Goal: Information Seeking & Learning: Check status

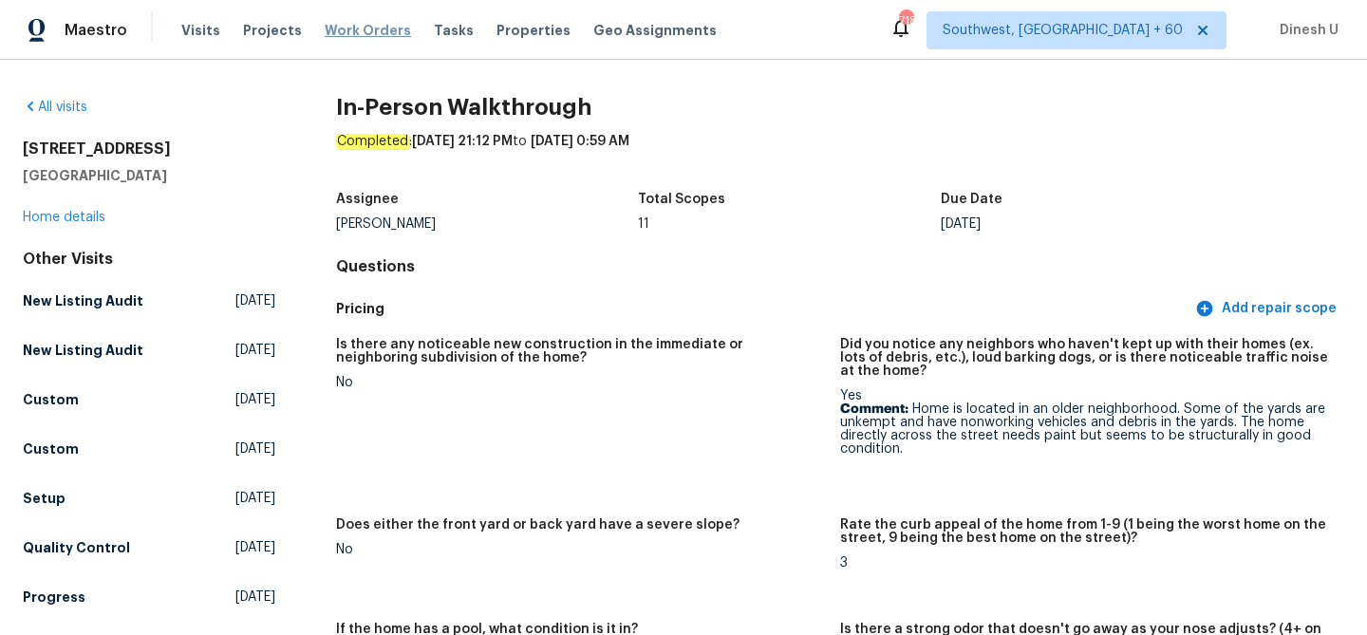
click at [329, 33] on span "Work Orders" at bounding box center [368, 30] width 86 height 19
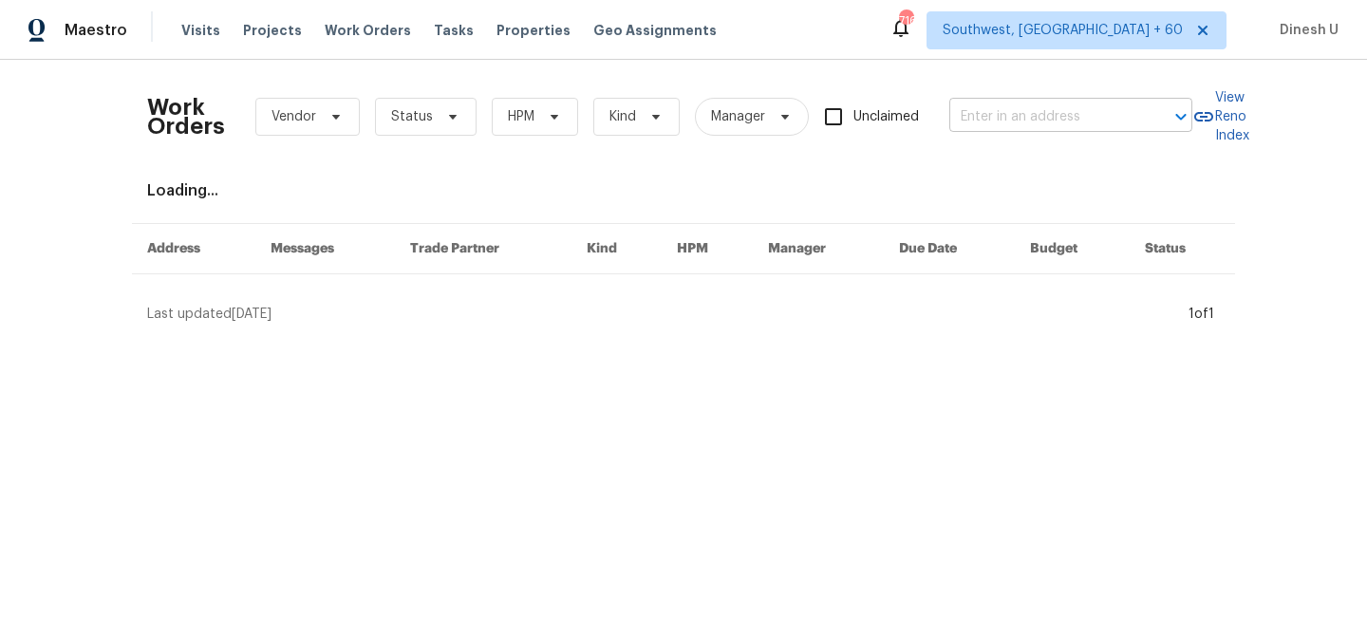
click at [1002, 104] on input "text" at bounding box center [1044, 117] width 190 height 29
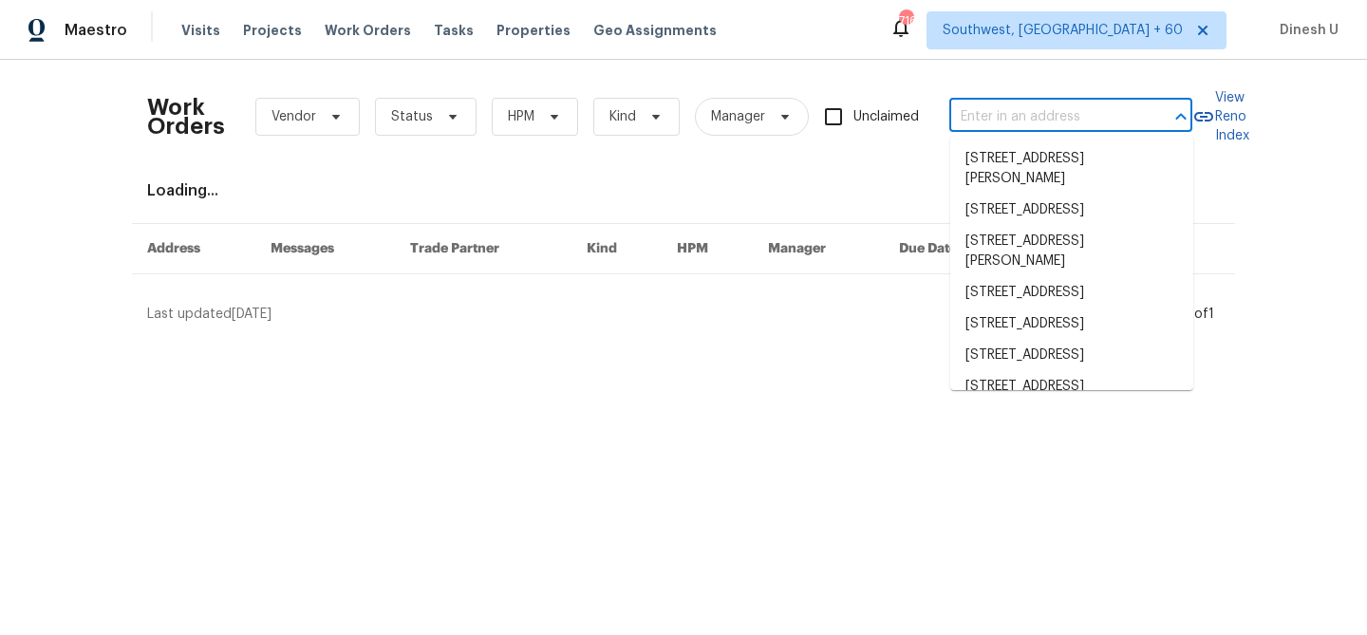
paste input "4014 Ethan Ave, Mount Juliet, TN 37122"
type input "4014 Ethan Ave, Mount Juliet, TN 37122"
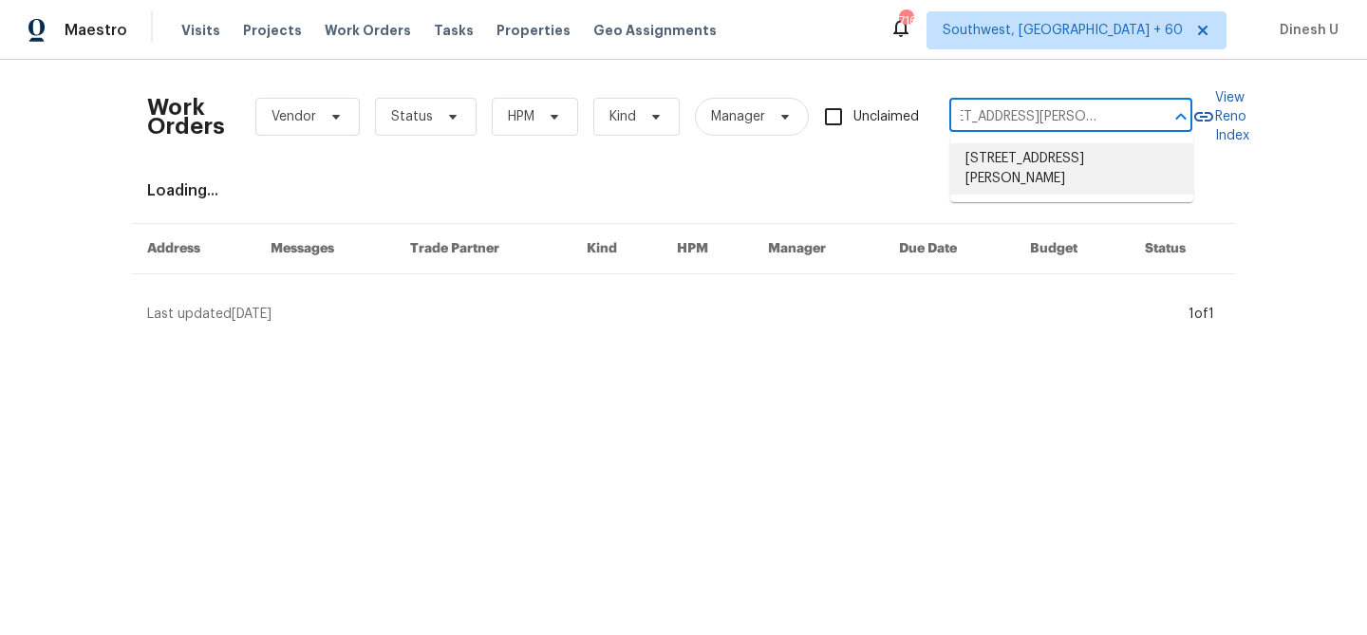
click at [986, 165] on li "4014 Ethan Ave, Mount Juliet, TN 37122" at bounding box center [1071, 168] width 243 height 51
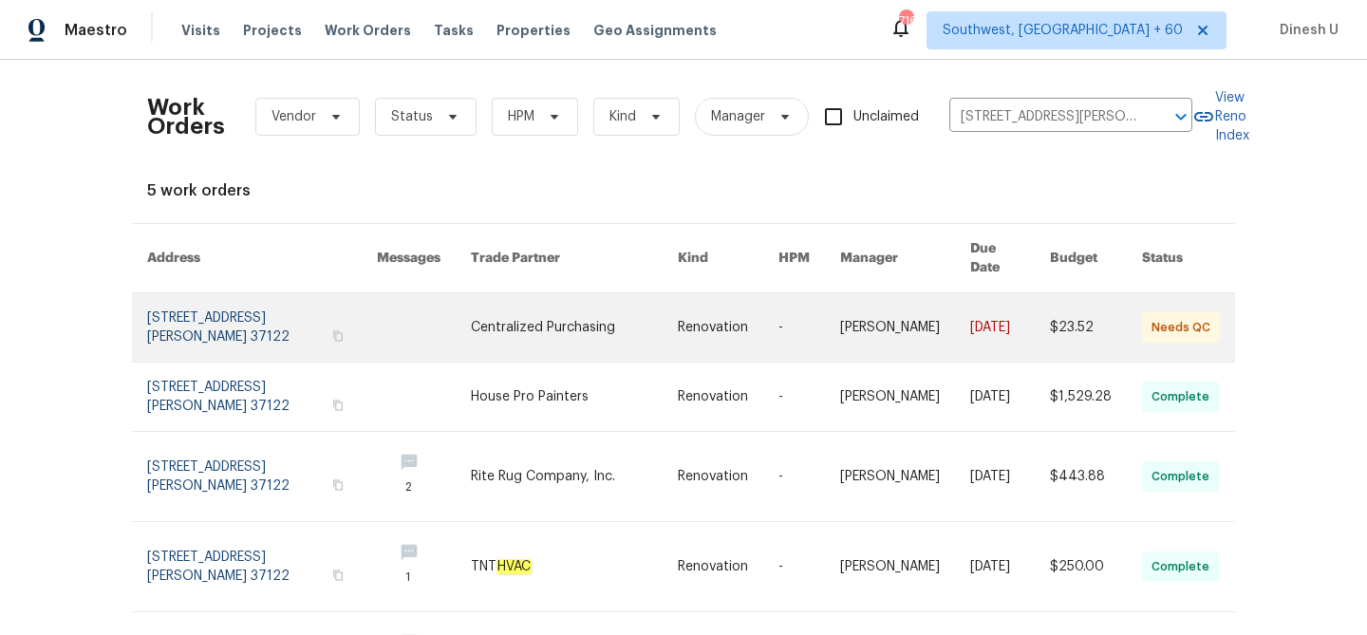
click at [226, 293] on link at bounding box center [262, 327] width 230 height 68
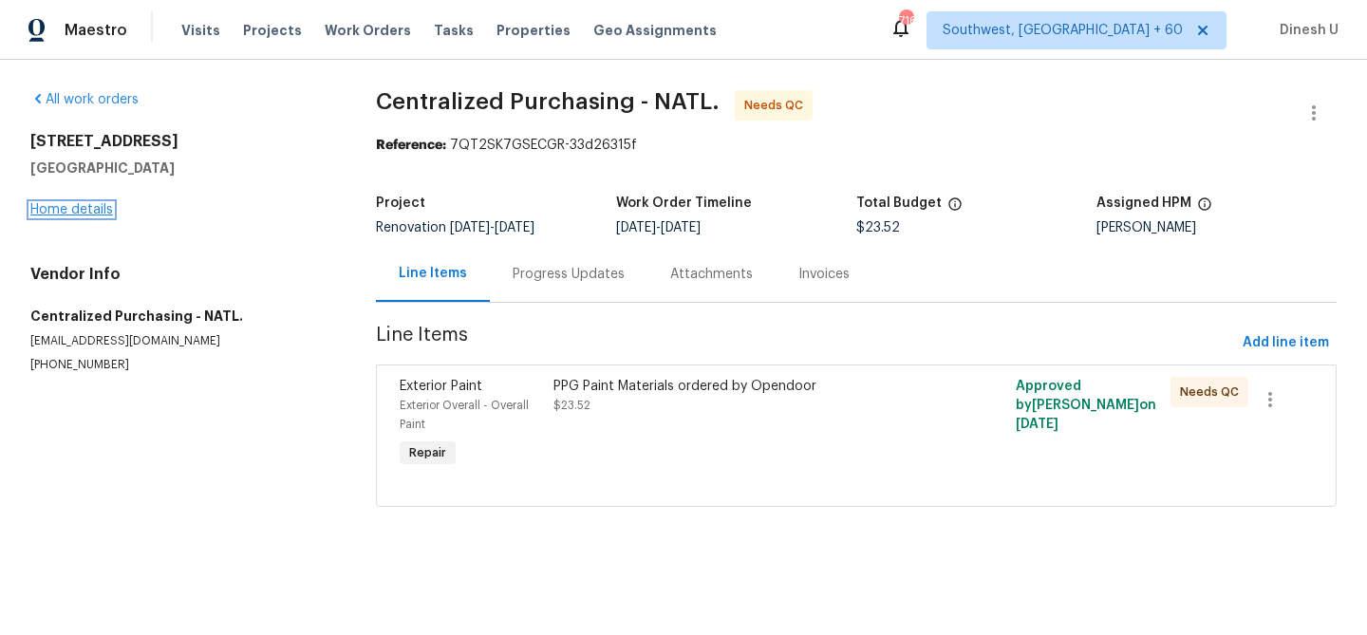
click at [85, 206] on link "Home details" at bounding box center [71, 209] width 83 height 13
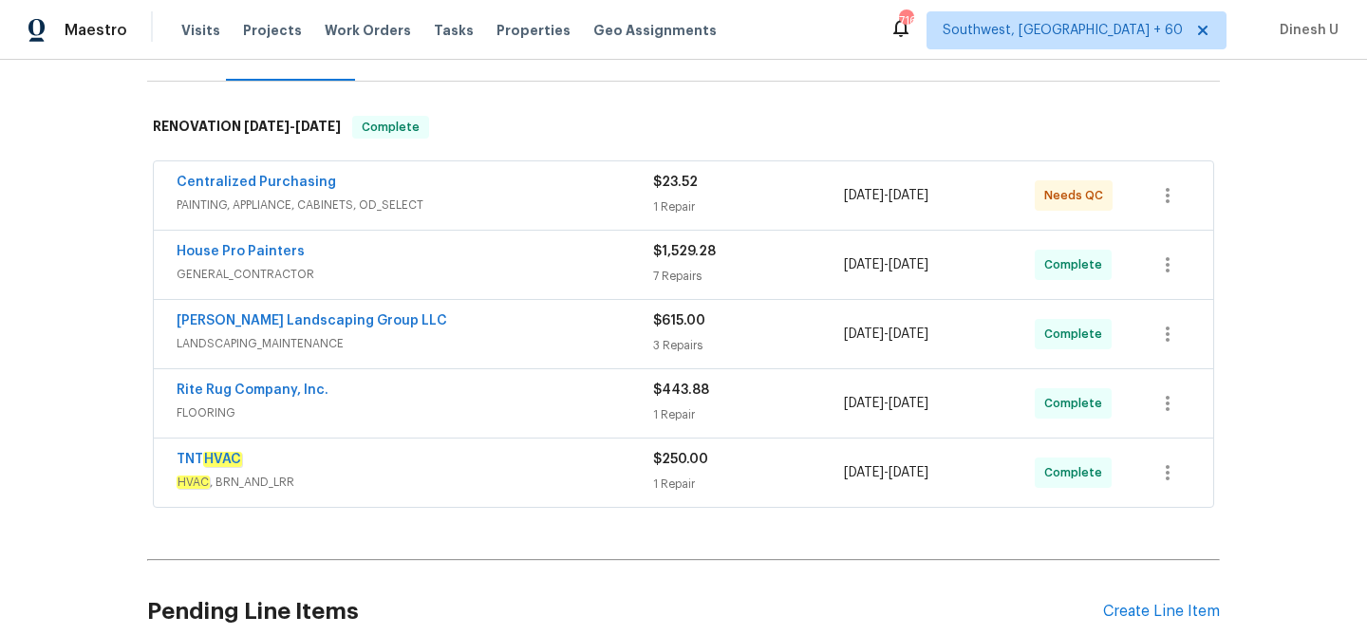
scroll to position [287, 0]
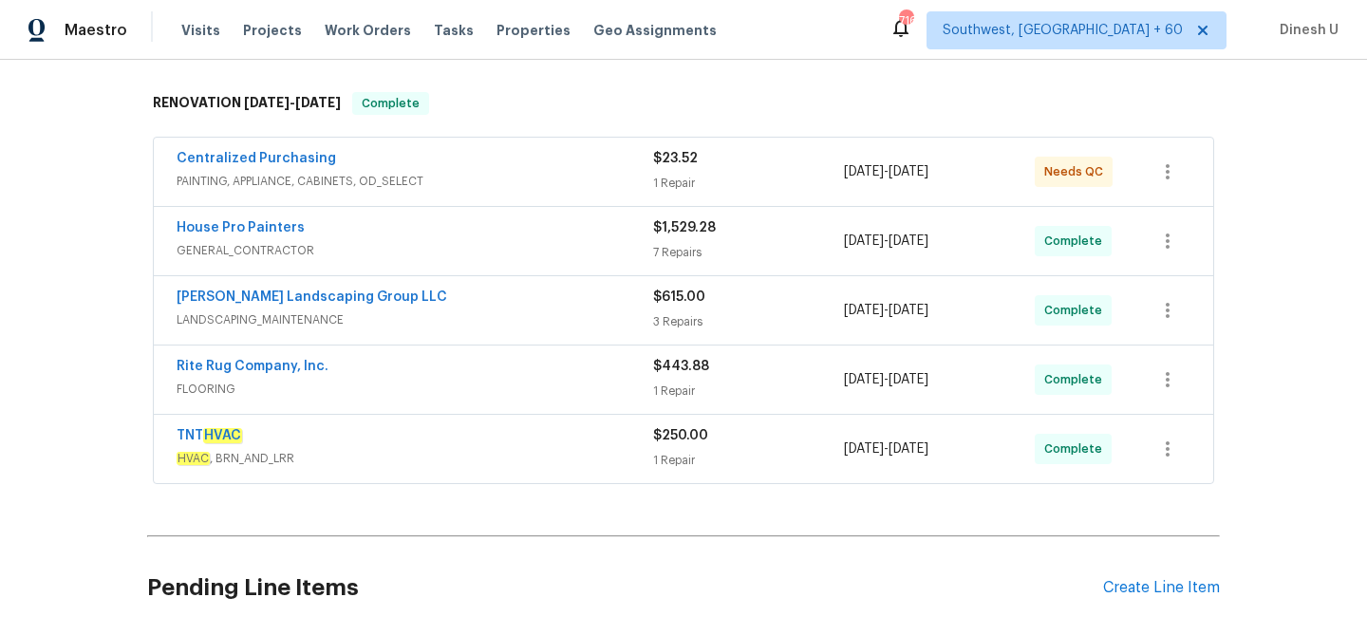
click at [659, 183] on div "1 Repair" at bounding box center [748, 183] width 191 height 19
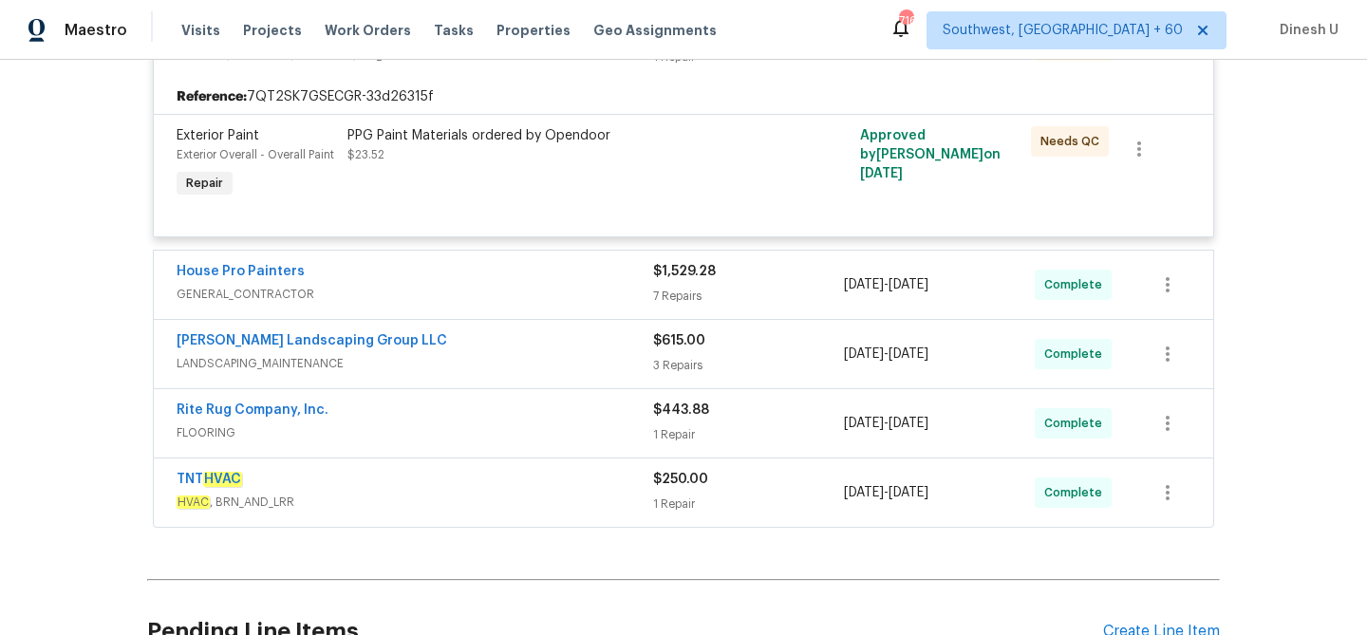
scroll to position [464, 0]
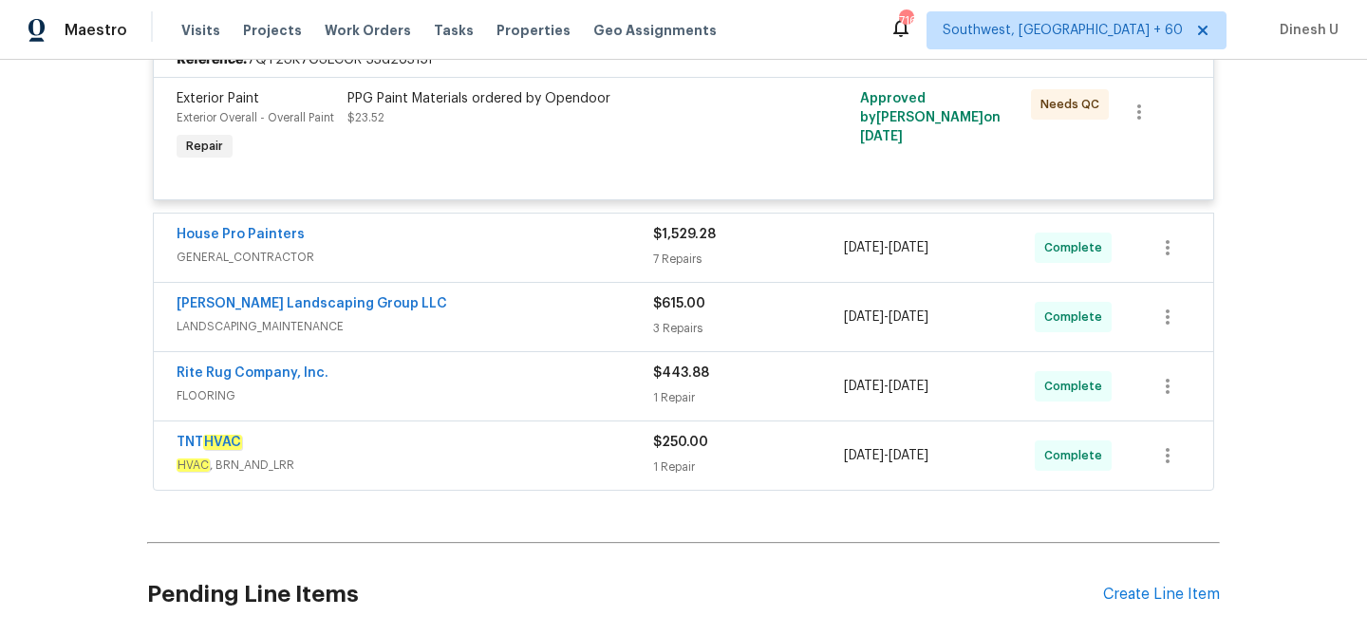
click at [680, 260] on div "7 Repairs" at bounding box center [748, 259] width 191 height 19
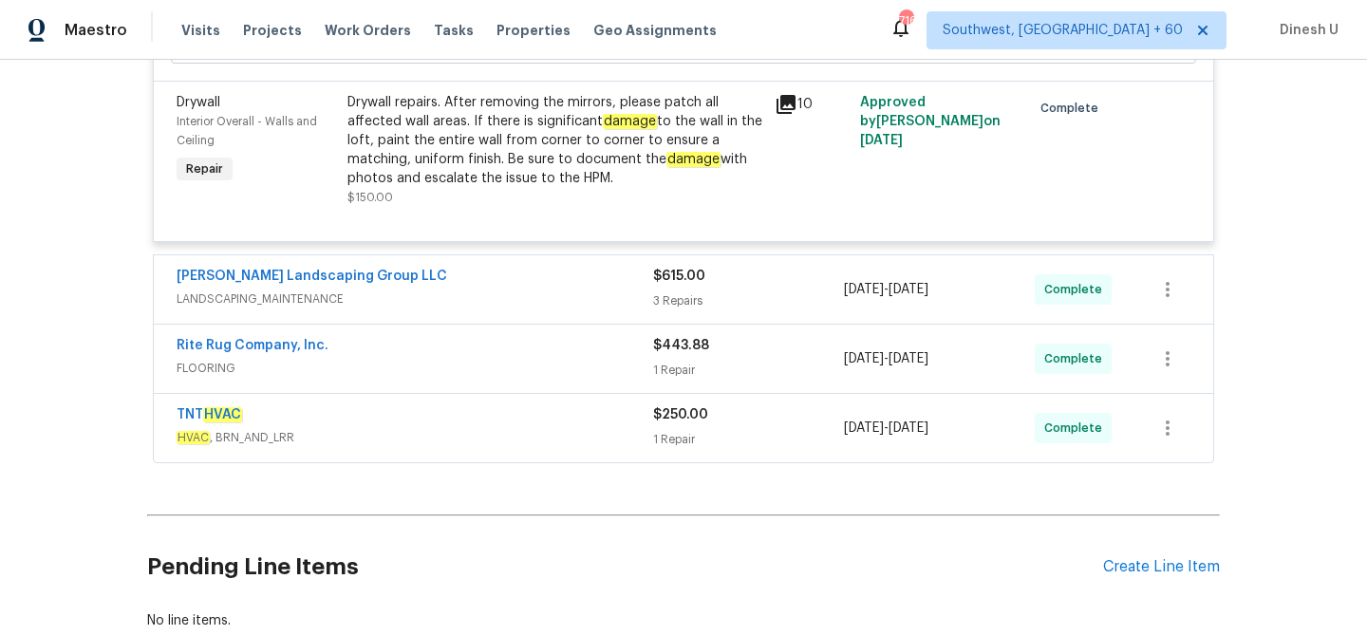
scroll to position [2464, 0]
click at [684, 290] on div "3 Repairs" at bounding box center [748, 299] width 191 height 19
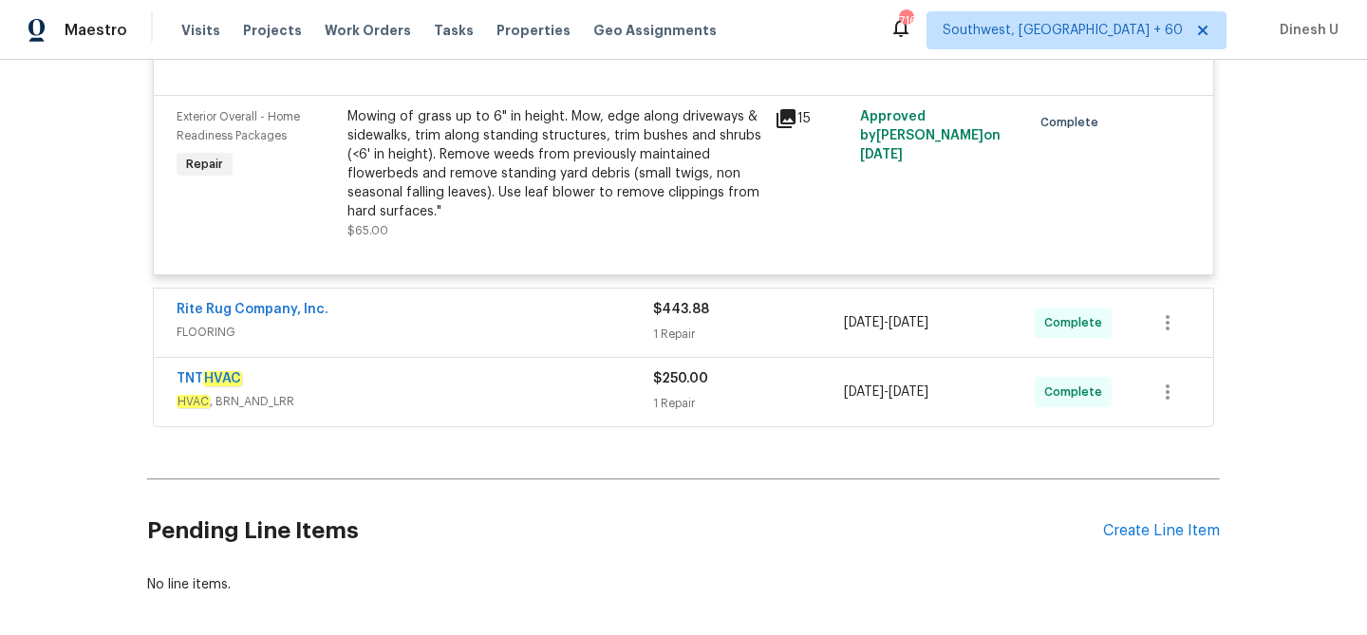
scroll to position [2994, 0]
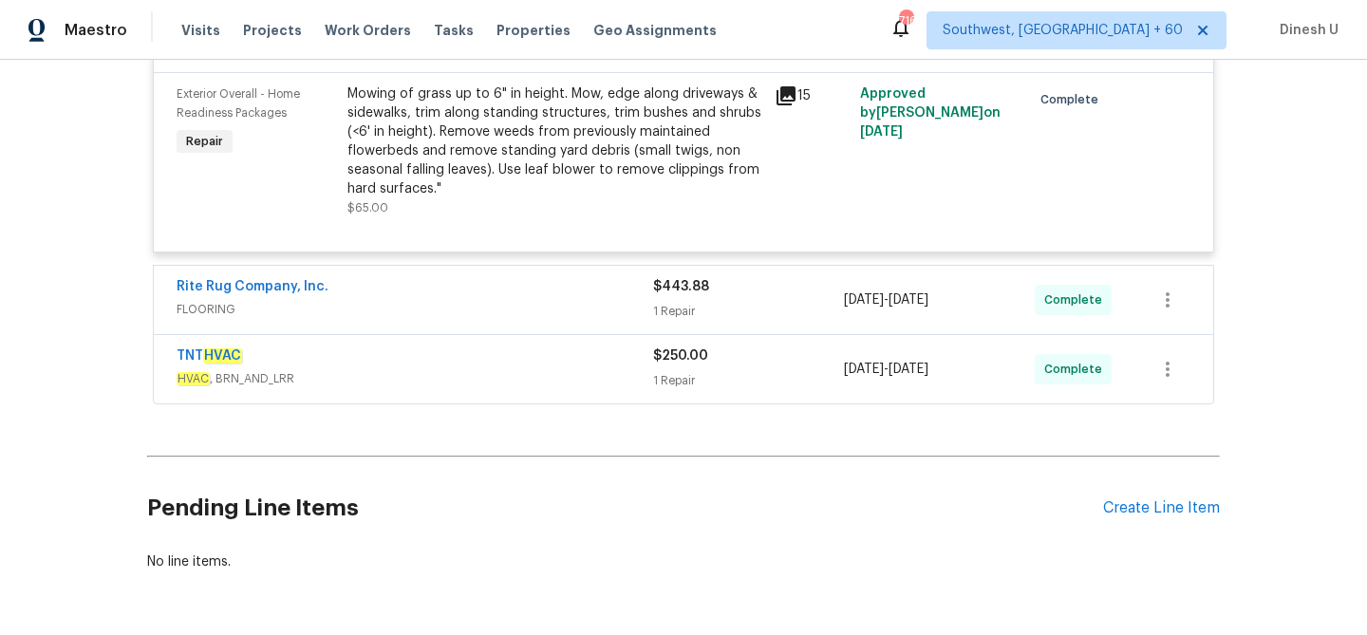
click at [693, 302] on div "1 Repair" at bounding box center [748, 311] width 191 height 19
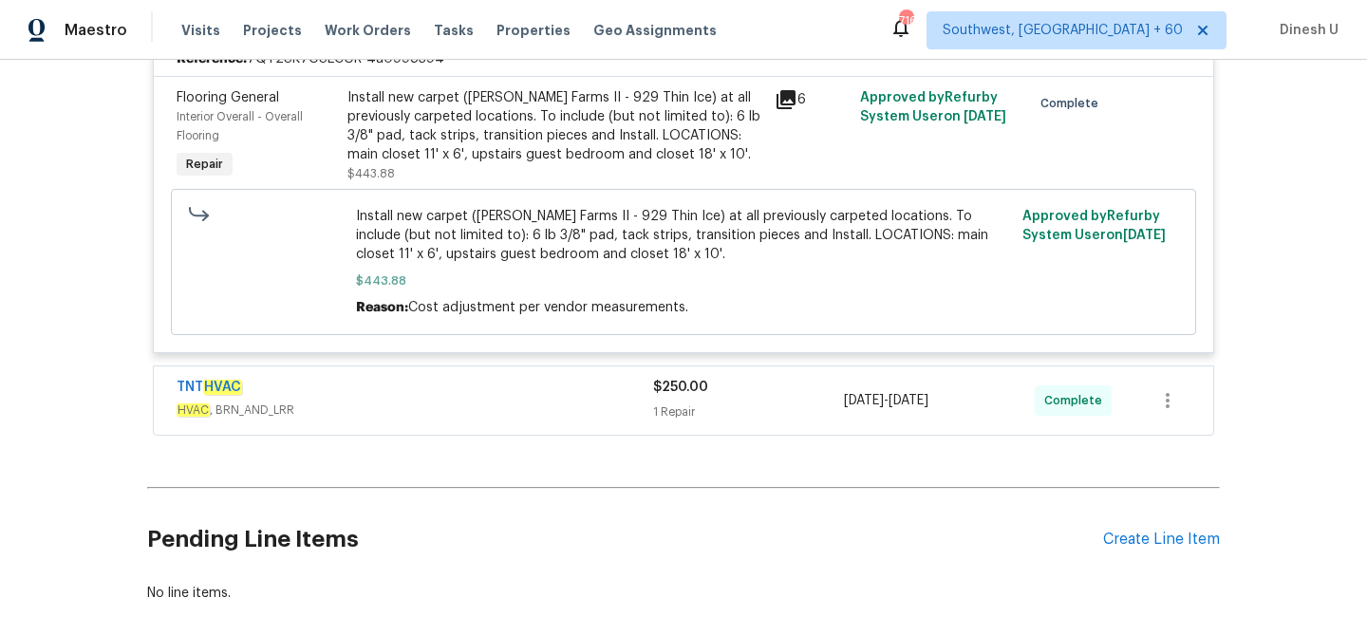
scroll to position [3294, 0]
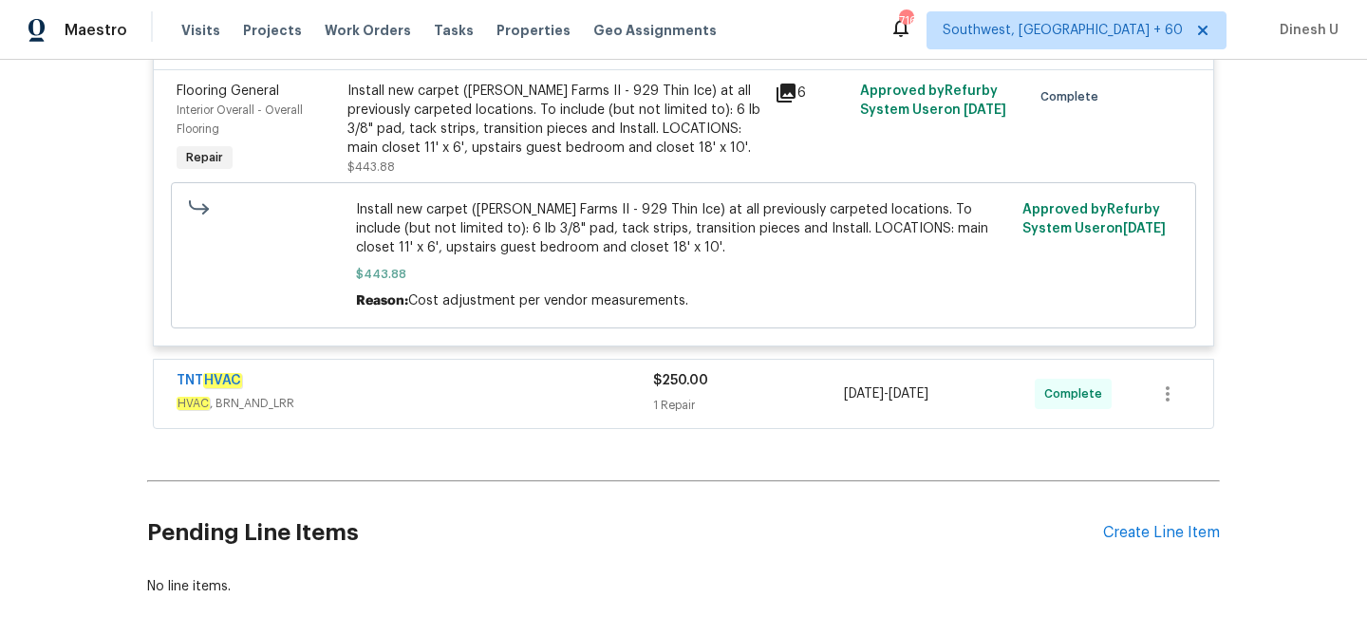
click at [684, 396] on div "1 Repair" at bounding box center [748, 405] width 191 height 19
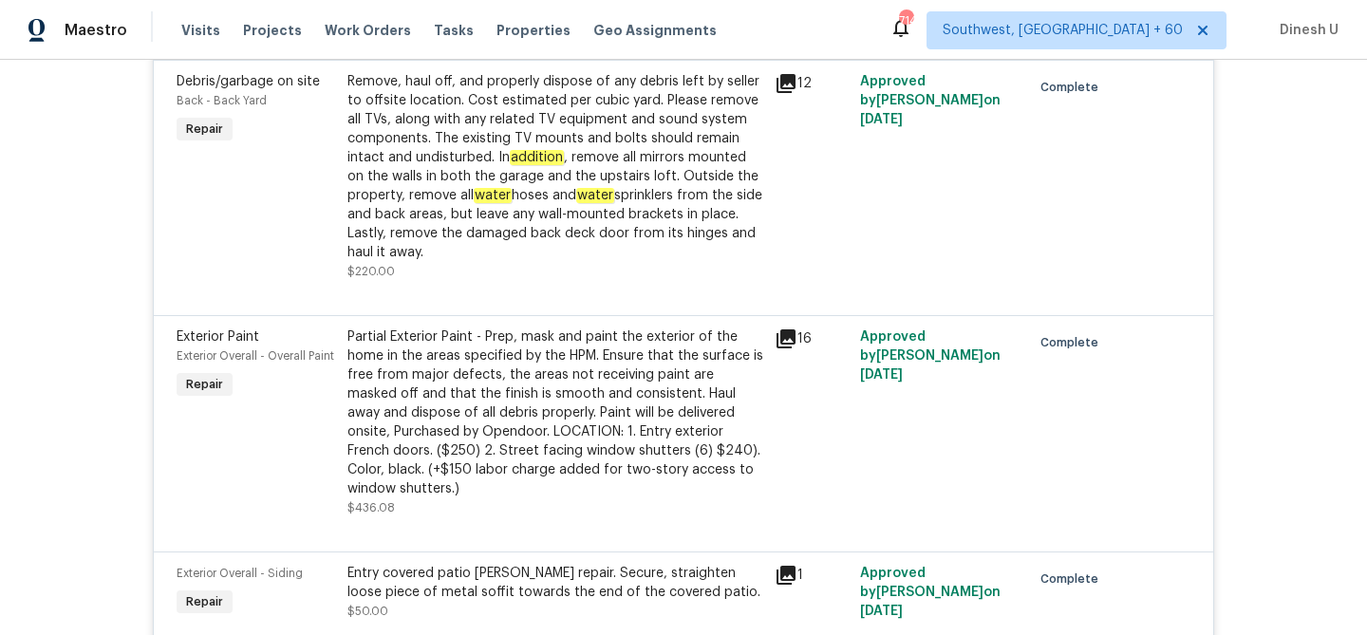
scroll to position [0, 0]
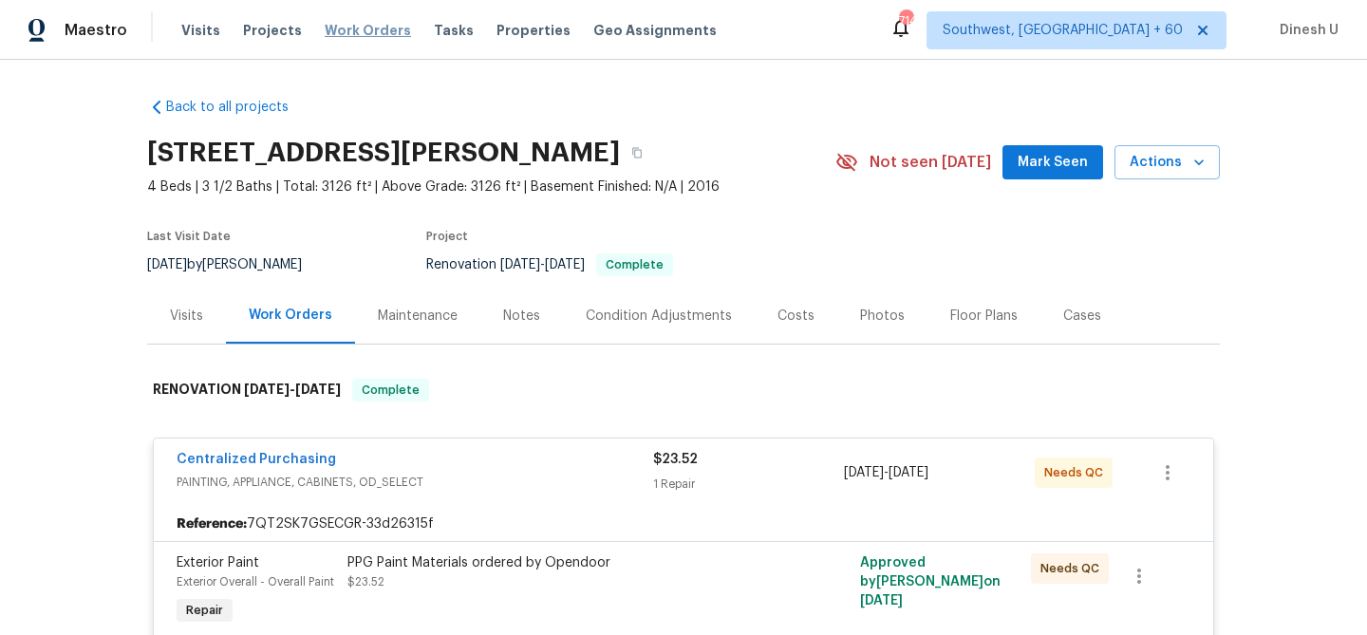
click at [361, 28] on span "Work Orders" at bounding box center [368, 30] width 86 height 19
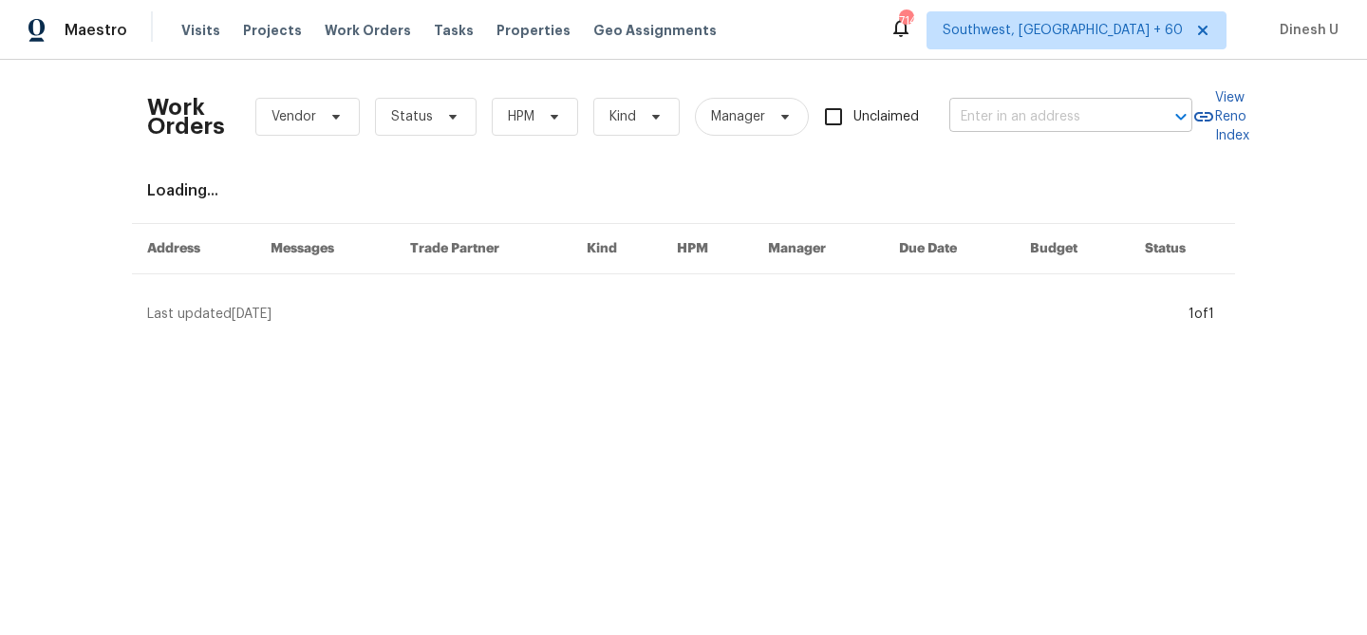
click at [990, 108] on input "text" at bounding box center [1044, 117] width 190 height 29
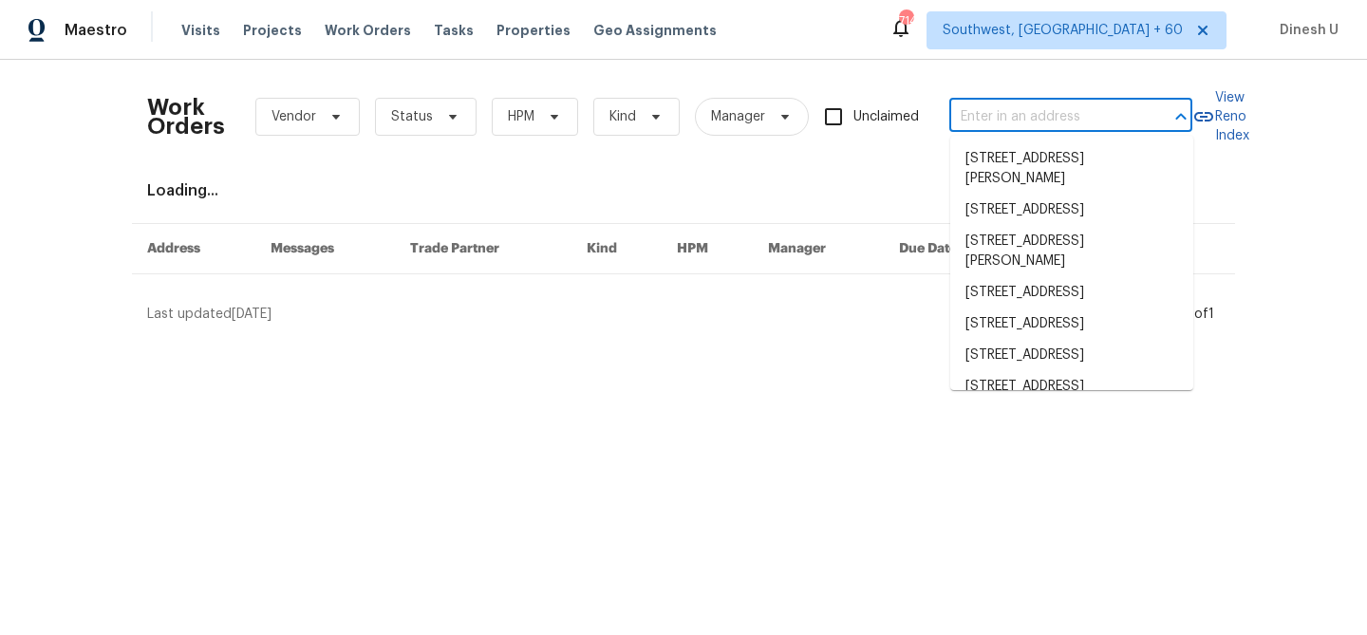
paste input "13820 N Honey Creek Dr, Camby, IN 46113"
type input "13820 N Honey Creek Dr, Camby, IN 46113"
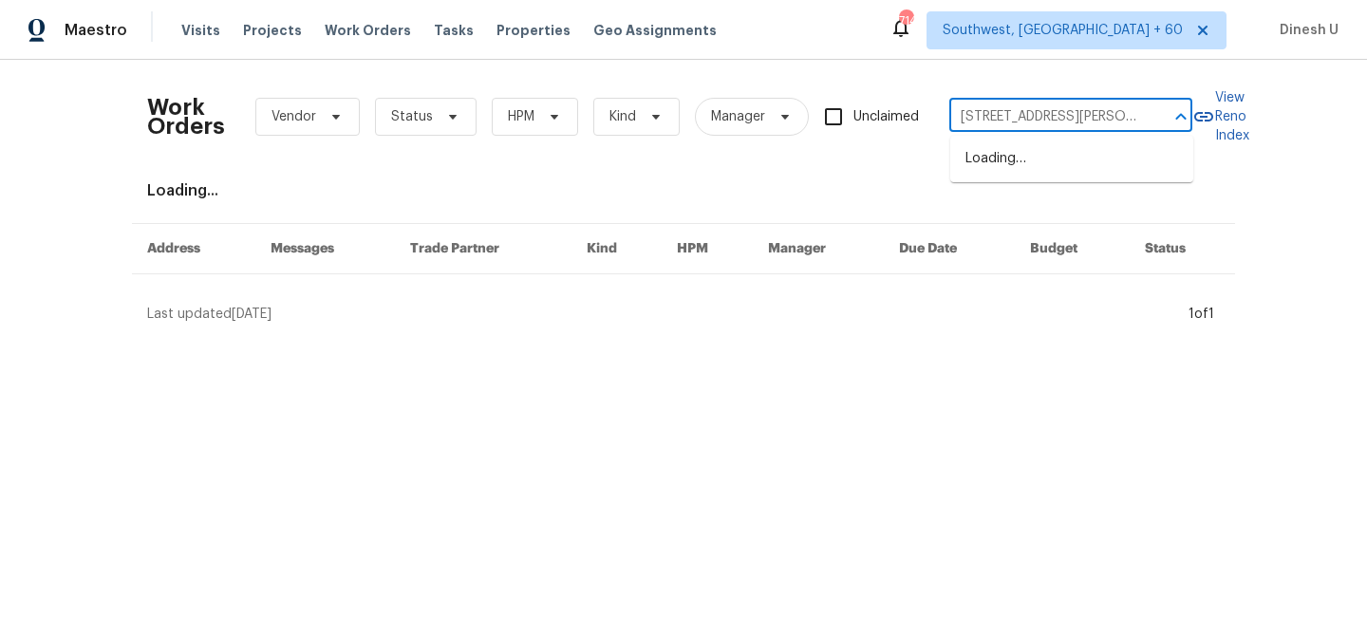
scroll to position [0, 83]
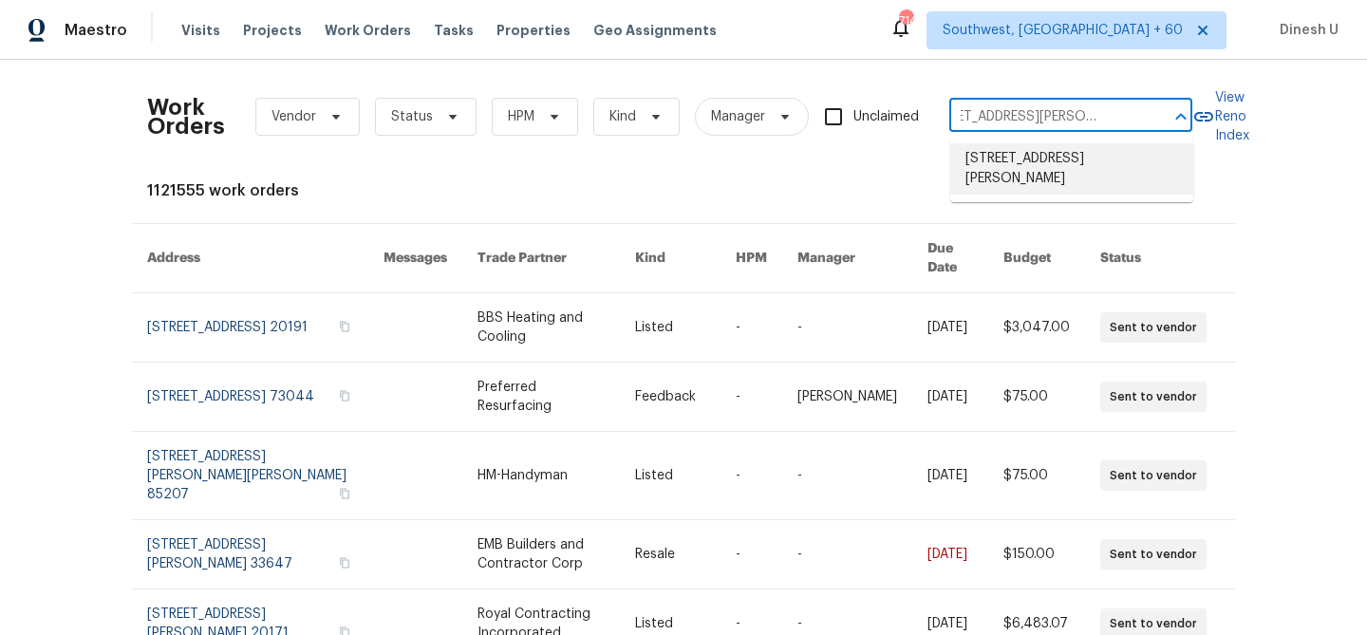
click at [998, 163] on li "13820 N Honey Creek Dr, Camby, IN 46113" at bounding box center [1071, 168] width 243 height 51
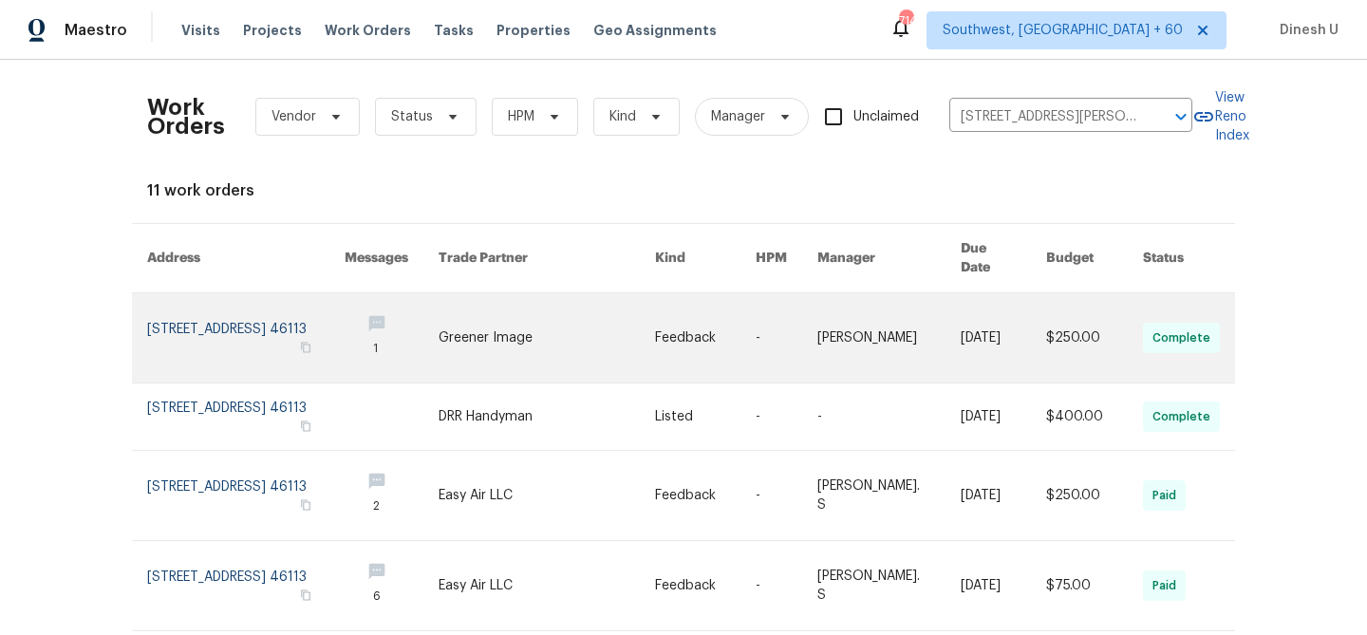
click at [251, 293] on link at bounding box center [245, 337] width 197 height 89
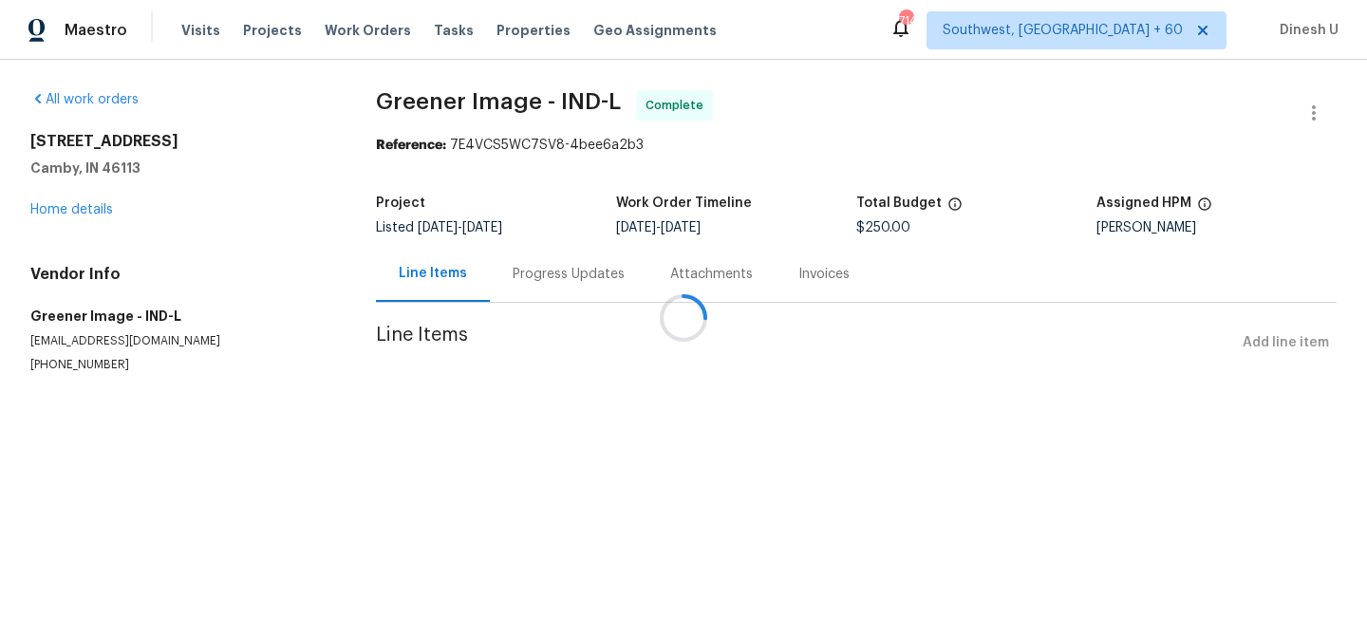
click at [97, 206] on div "13820 N Honey Creek Dr Camby, IN 46113 Home details" at bounding box center [180, 175] width 300 height 87
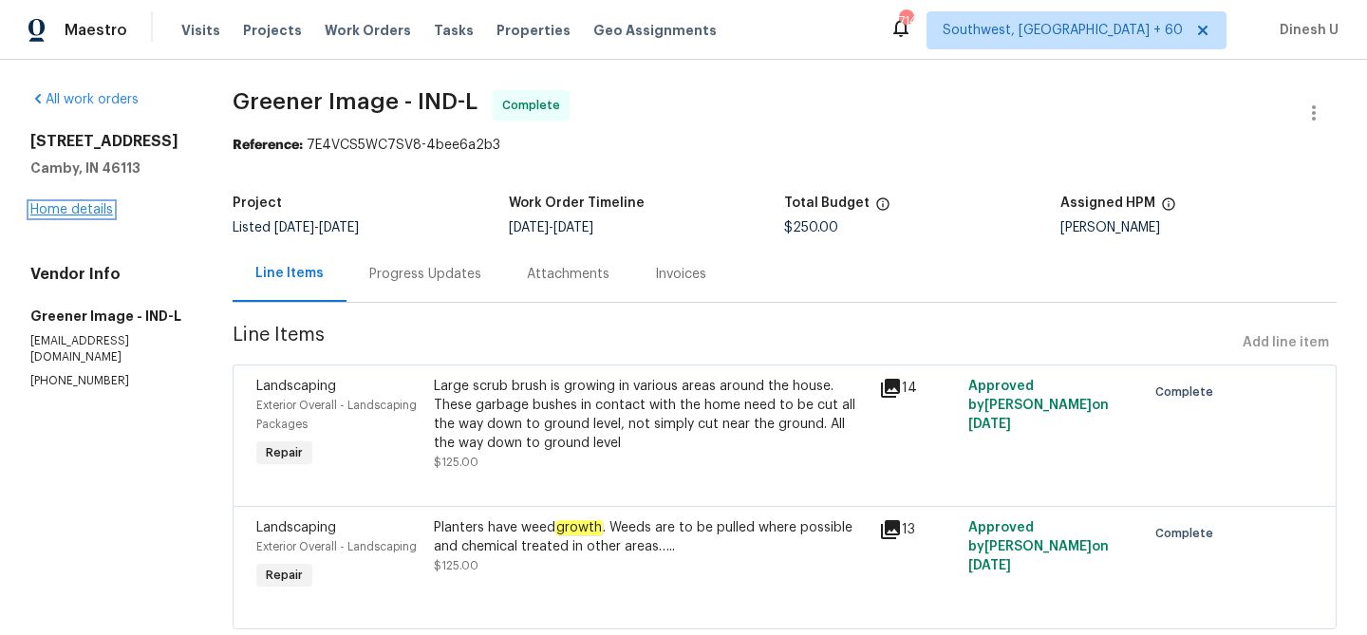
click at [96, 216] on link "Home details" at bounding box center [71, 209] width 83 height 13
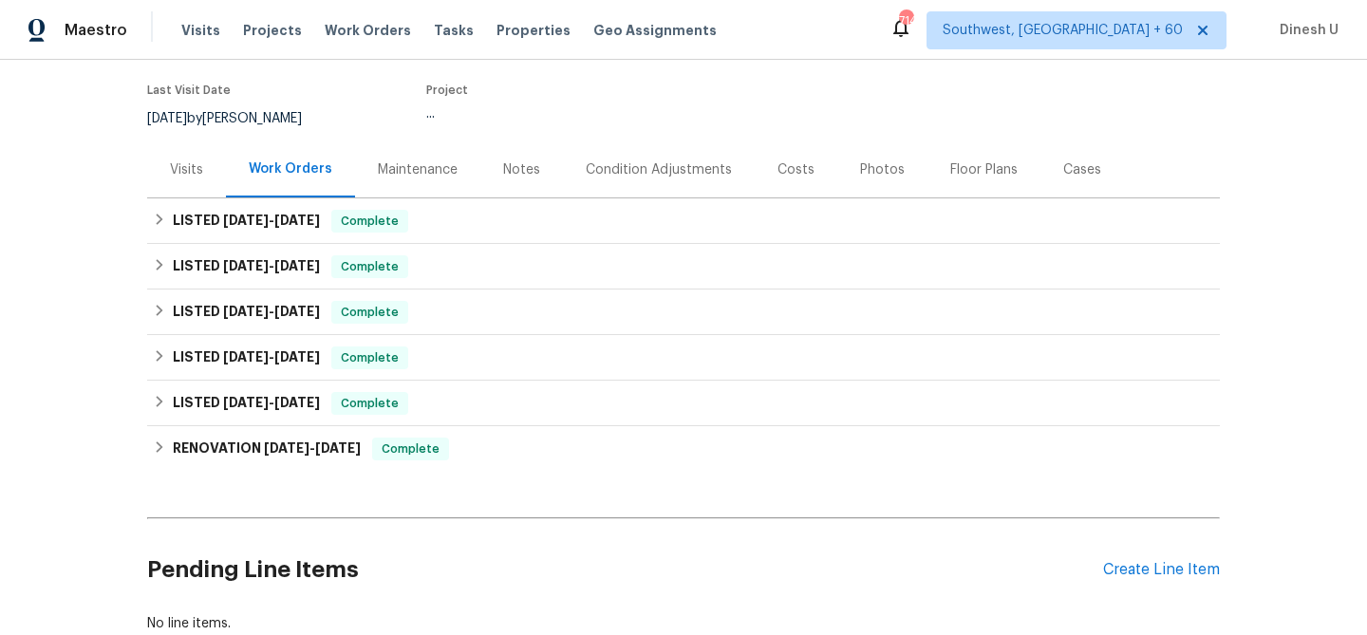
scroll to position [159, 0]
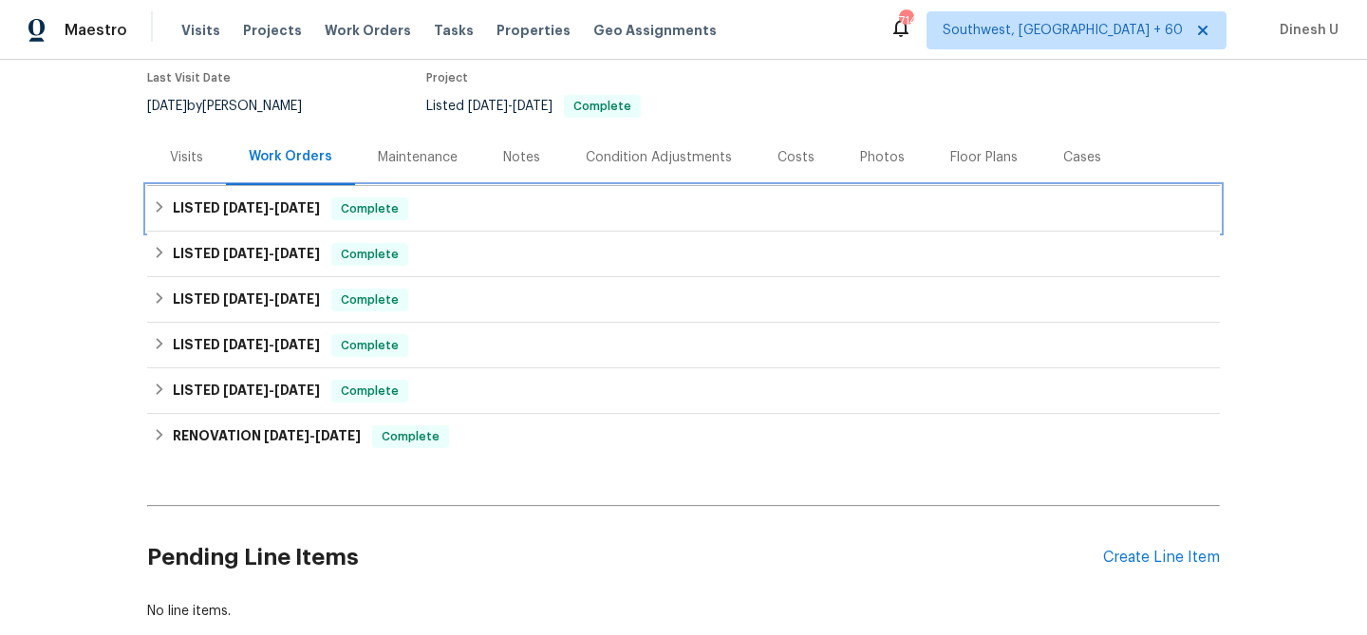
click at [292, 213] on span "9/23/25" at bounding box center [297, 207] width 46 height 13
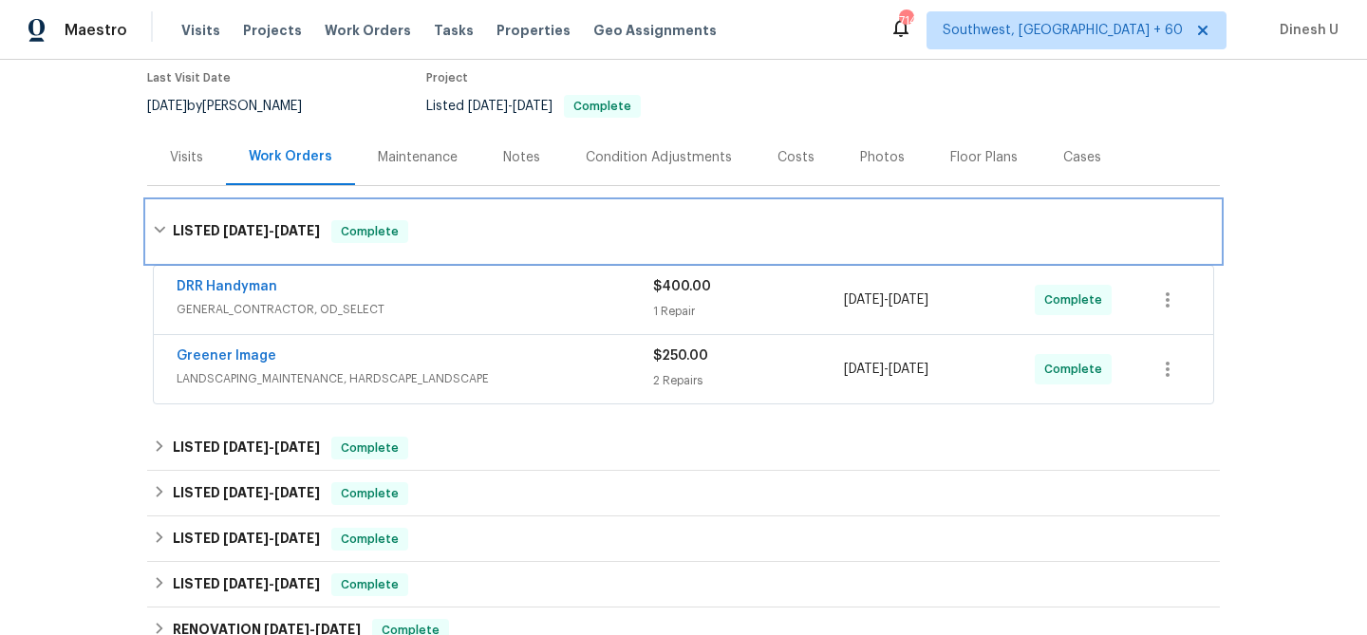
scroll to position [271, 0]
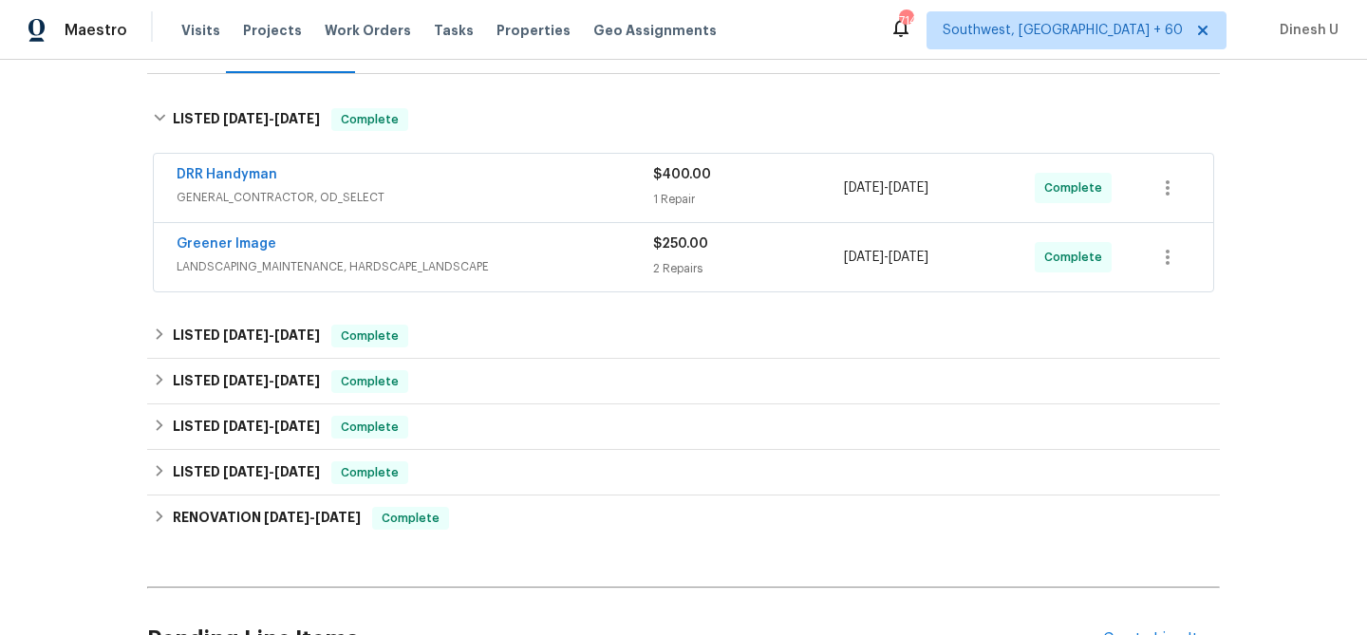
click at [680, 203] on div "1 Repair" at bounding box center [748, 199] width 191 height 19
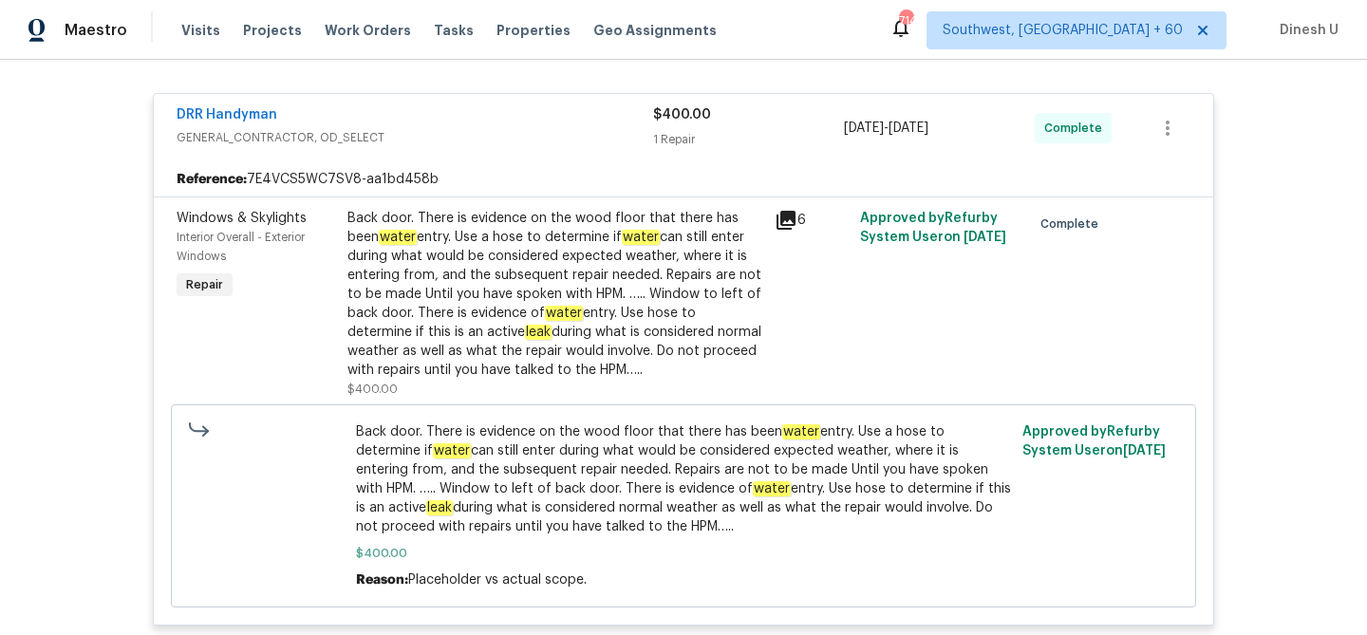
scroll to position [351, 0]
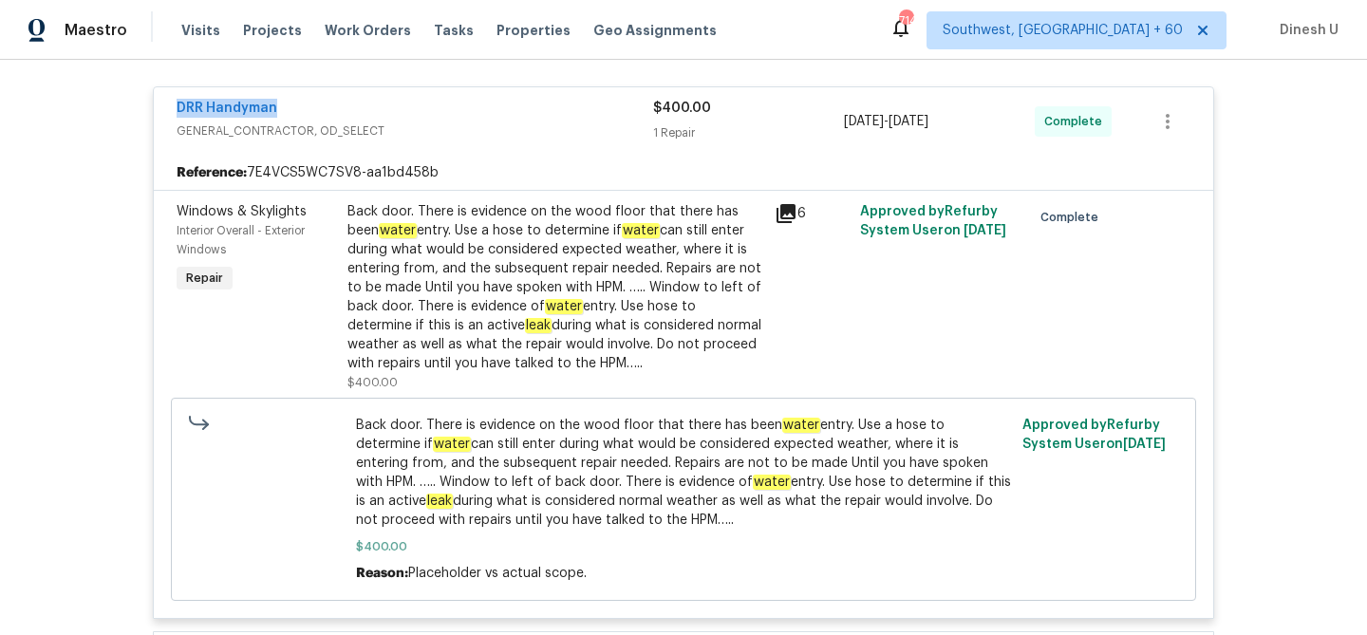
click at [796, 213] on icon at bounding box center [786, 213] width 23 height 23
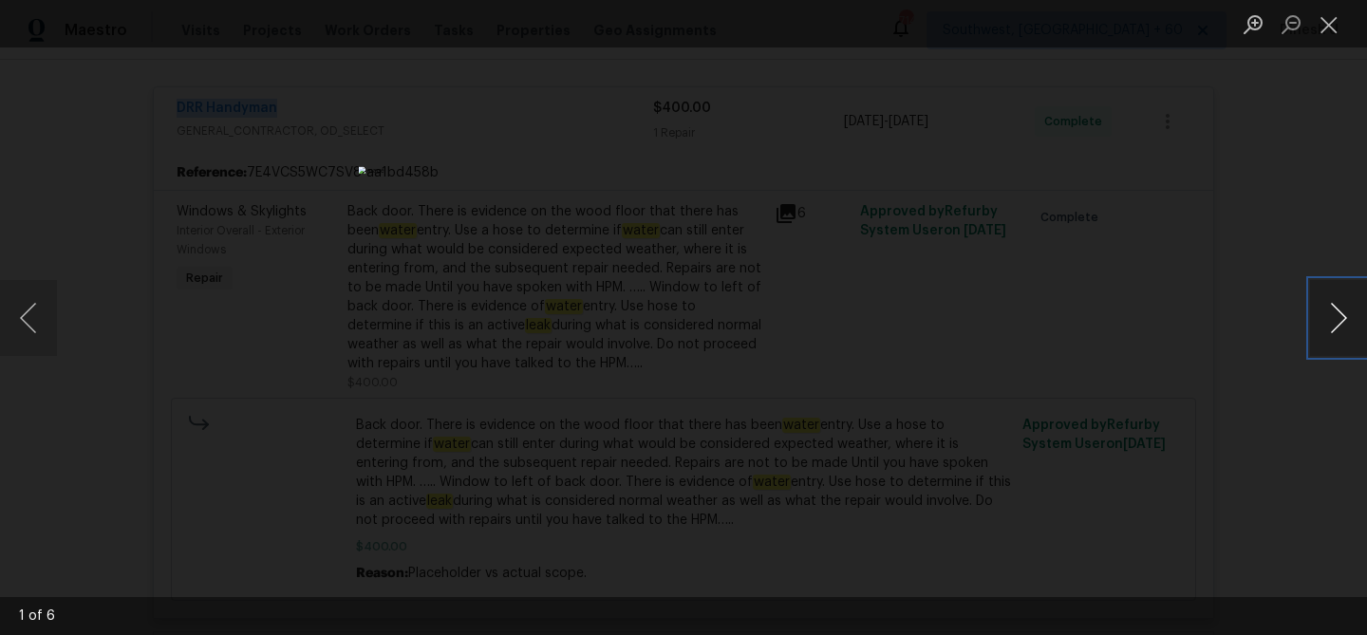
click at [1326, 312] on button "Next image" at bounding box center [1338, 318] width 57 height 76
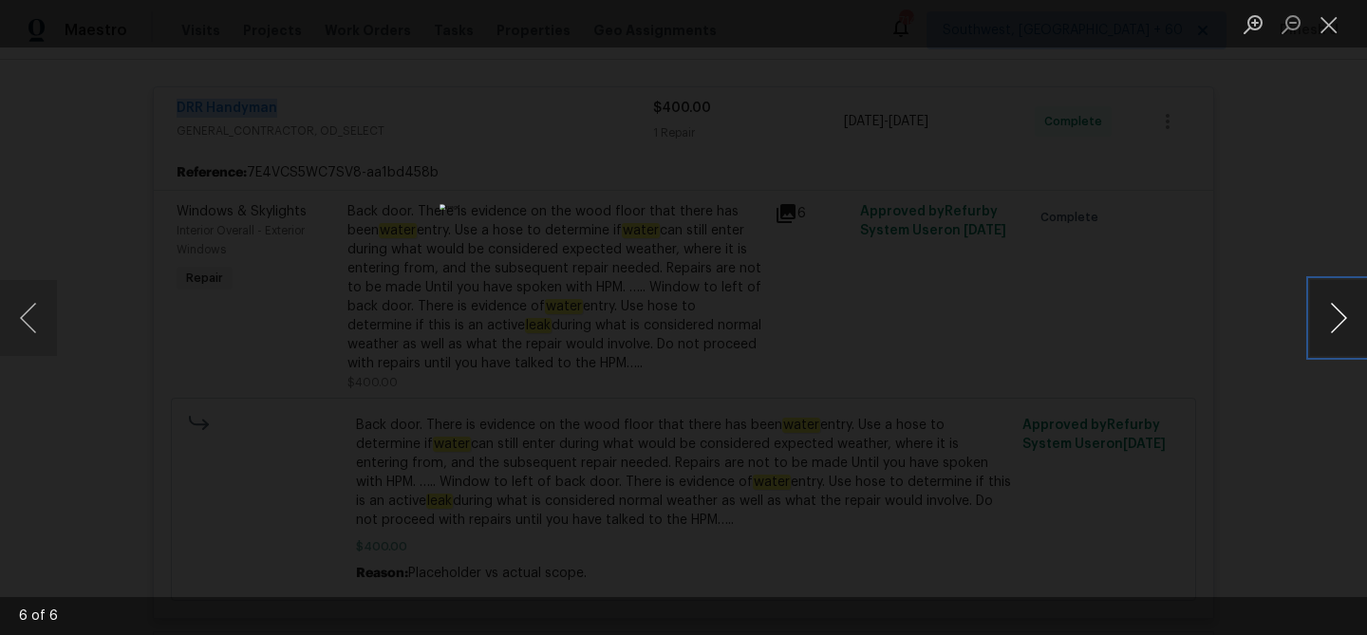
click at [1326, 312] on button "Next image" at bounding box center [1338, 318] width 57 height 76
click at [1321, 15] on button "Close lightbox" at bounding box center [1329, 24] width 38 height 33
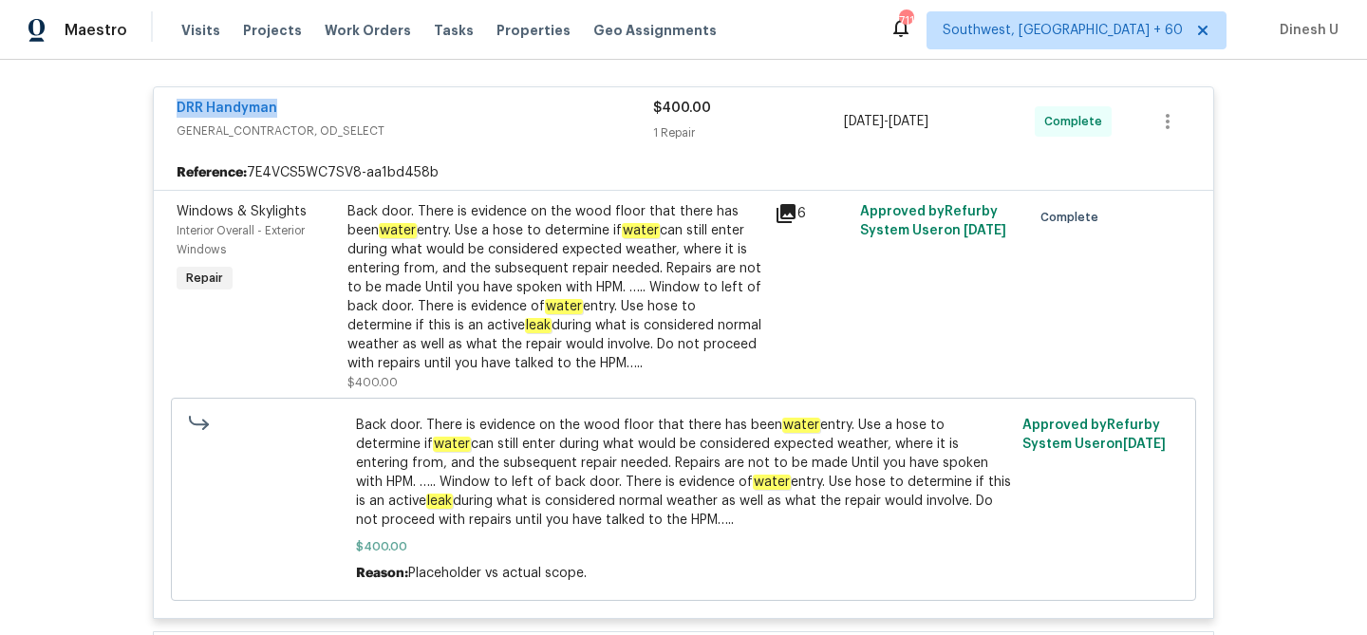
click at [782, 209] on icon at bounding box center [786, 213] width 19 height 19
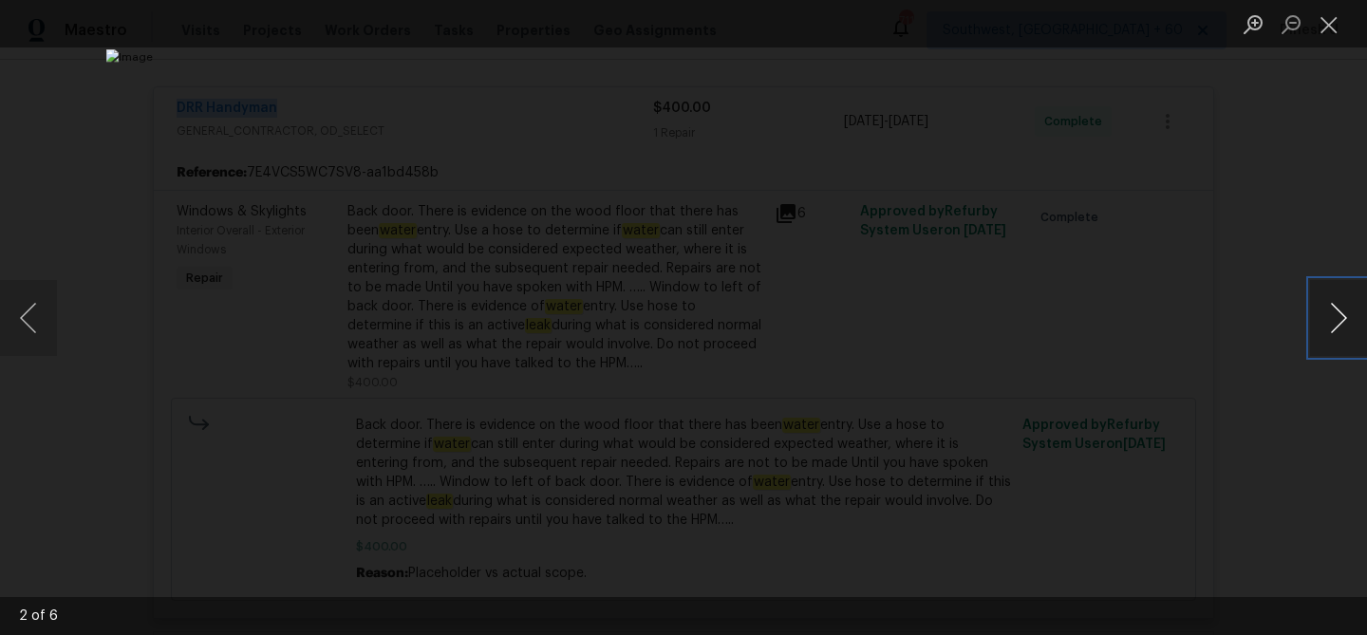
click at [1336, 309] on button "Next image" at bounding box center [1338, 318] width 57 height 76
click at [1340, 309] on button "Next image" at bounding box center [1338, 318] width 57 height 76
click at [1322, 21] on button "Close lightbox" at bounding box center [1329, 24] width 38 height 33
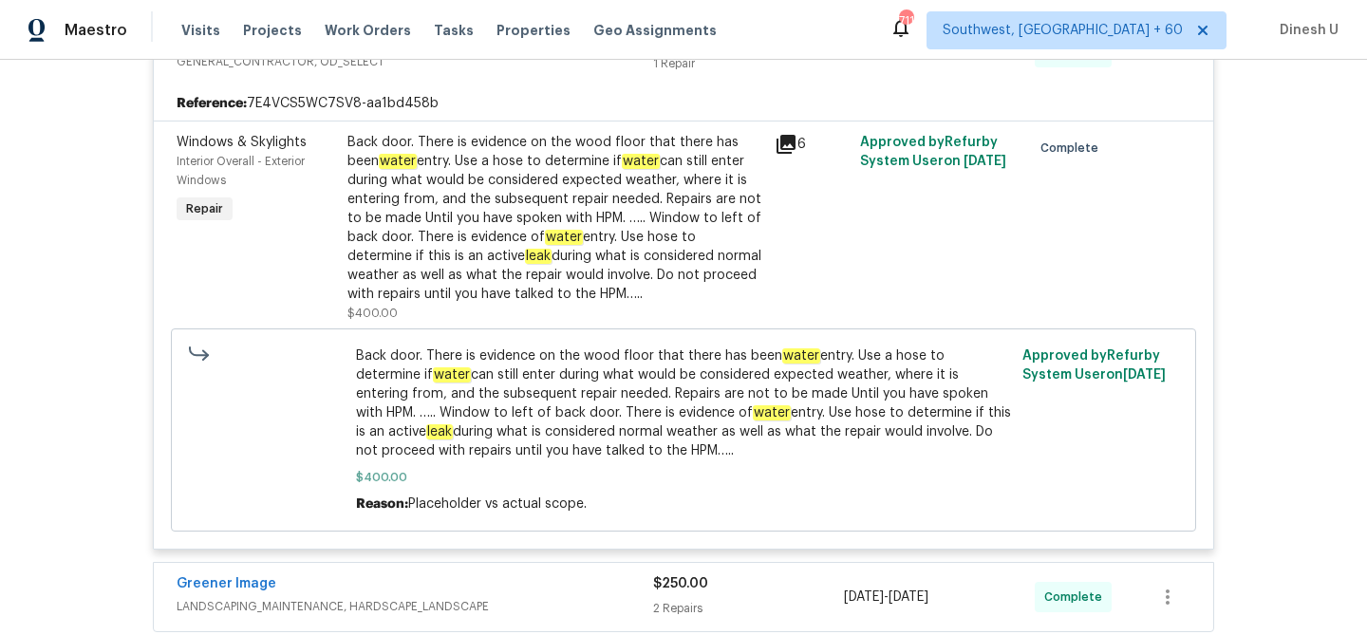
scroll to position [424, 0]
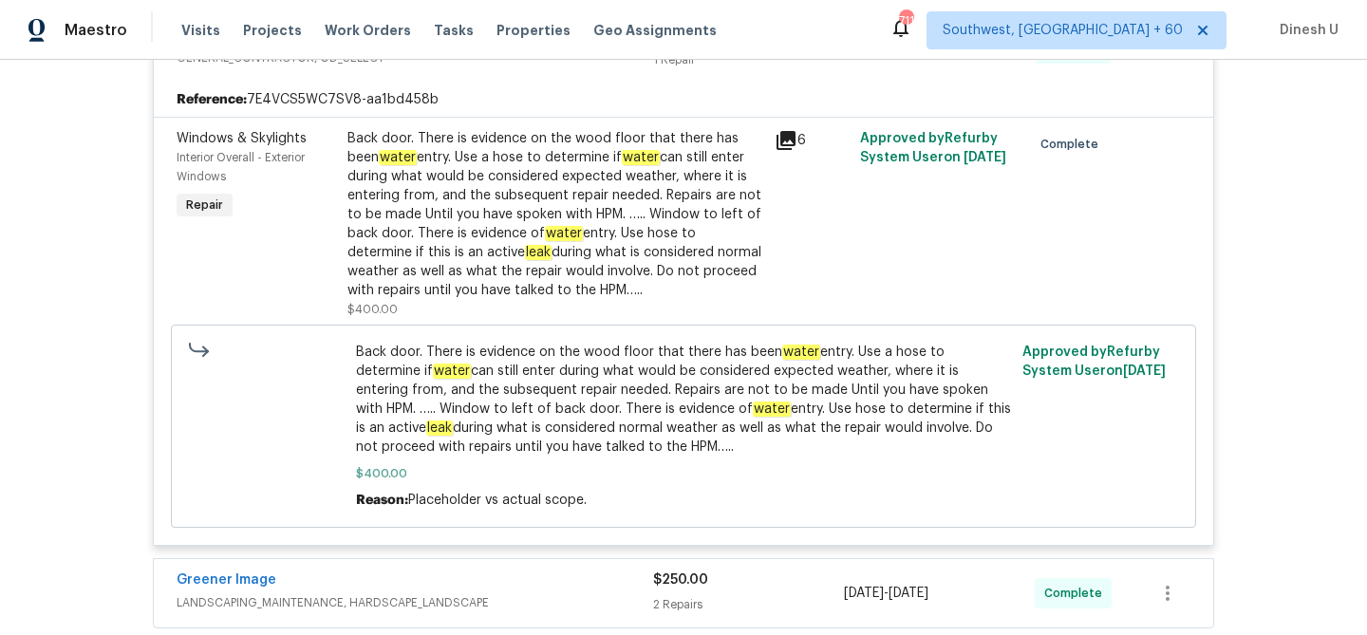
click at [553, 228] on em "water" at bounding box center [564, 233] width 38 height 15
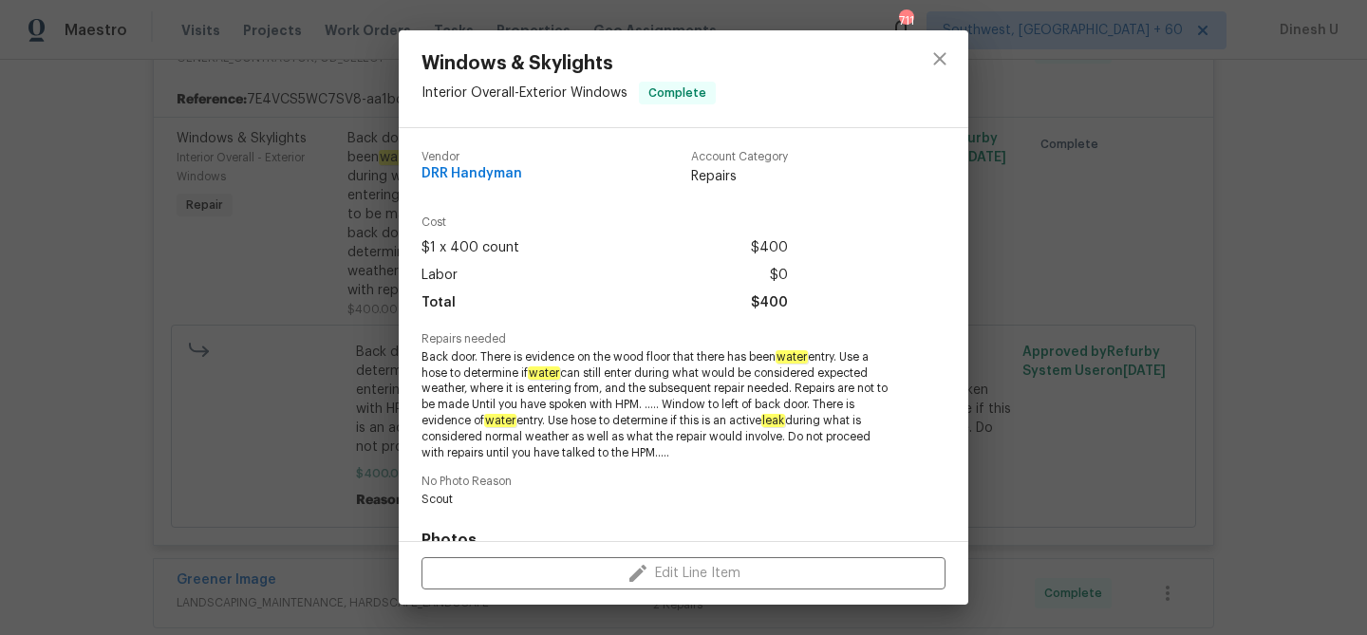
scroll to position [287, 0]
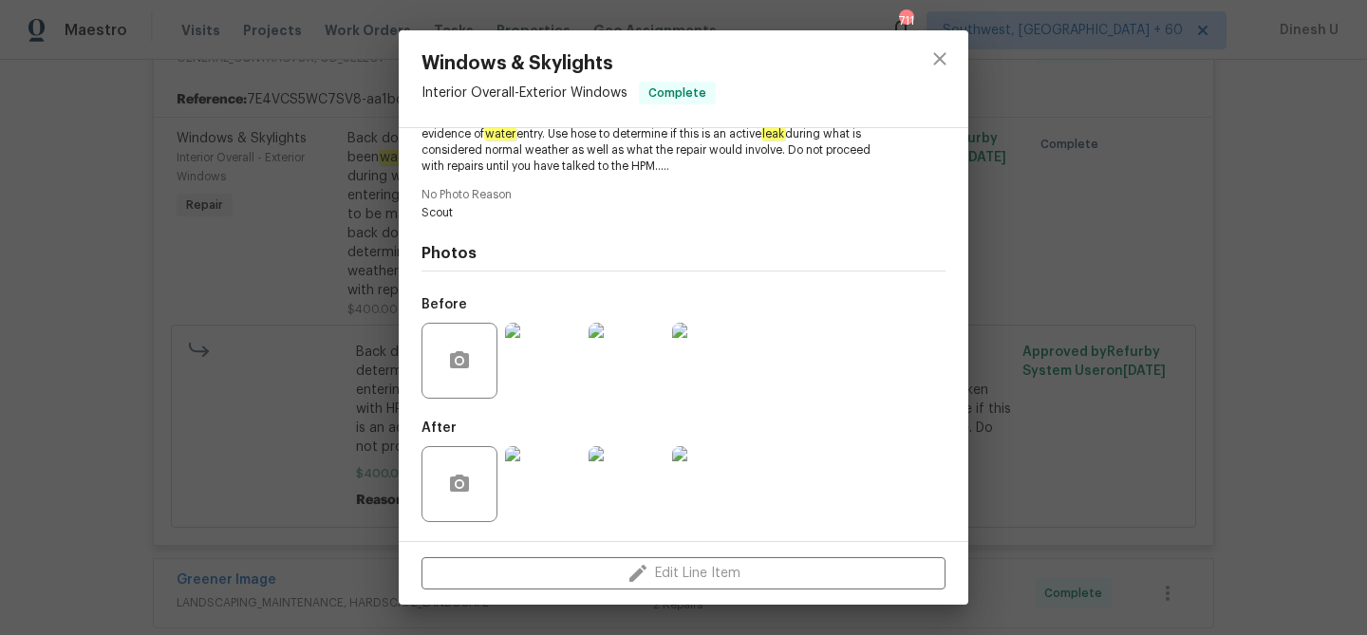
click at [522, 476] on img at bounding box center [543, 484] width 76 height 76
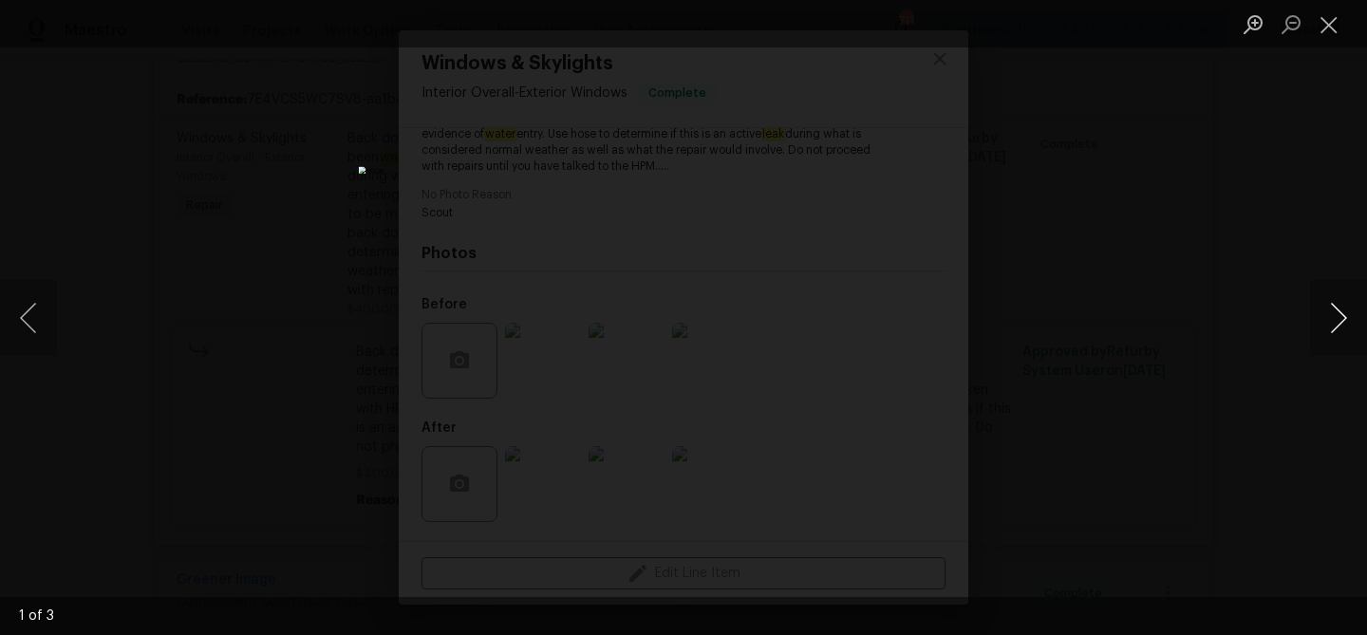
click at [1329, 316] on button "Next image" at bounding box center [1338, 318] width 57 height 76
click at [1329, 14] on button "Close lightbox" at bounding box center [1329, 24] width 38 height 33
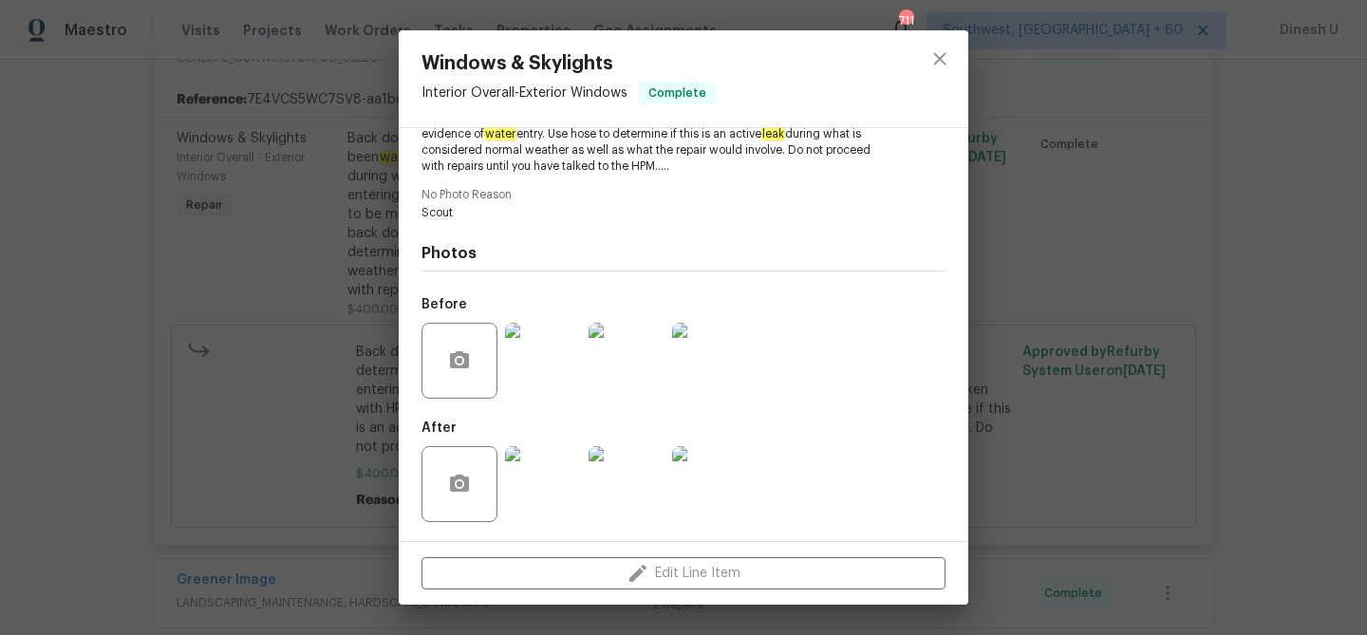
click at [318, 209] on div "Windows & Skylights Interior Overall - Exterior Windows Complete Vendor DRR Han…" at bounding box center [683, 317] width 1367 height 635
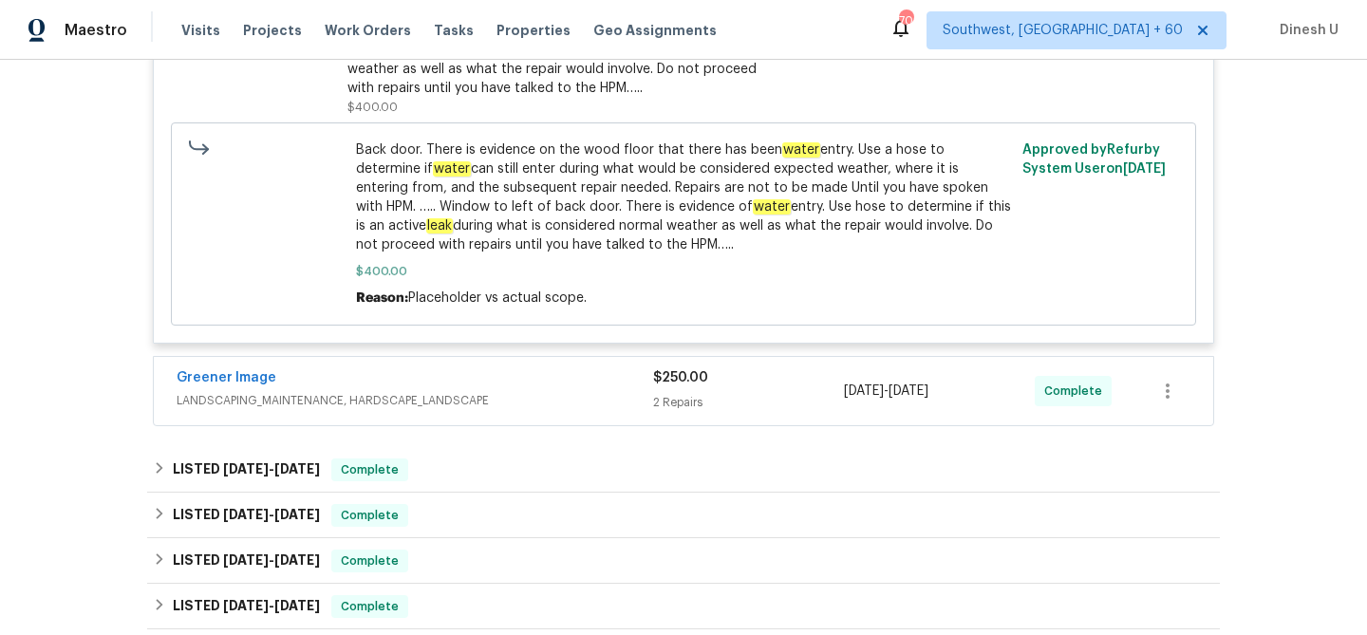
scroll to position [740, 0]
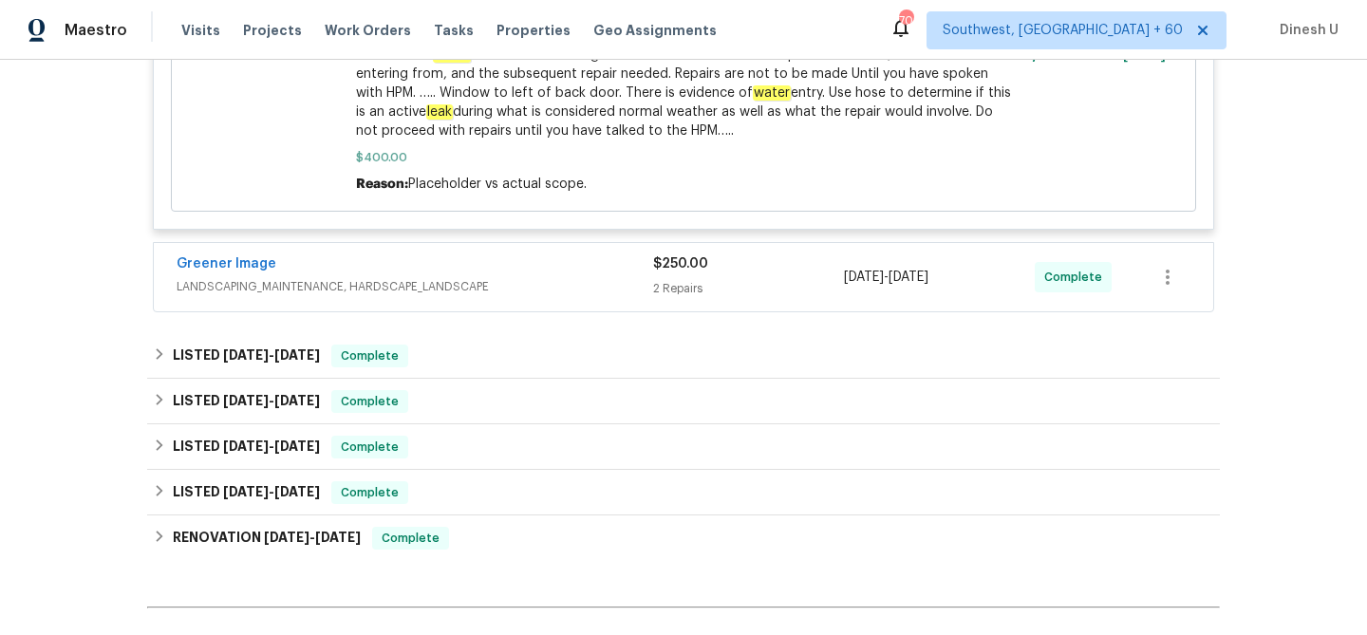
click at [655, 286] on div "2 Repairs" at bounding box center [748, 288] width 191 height 19
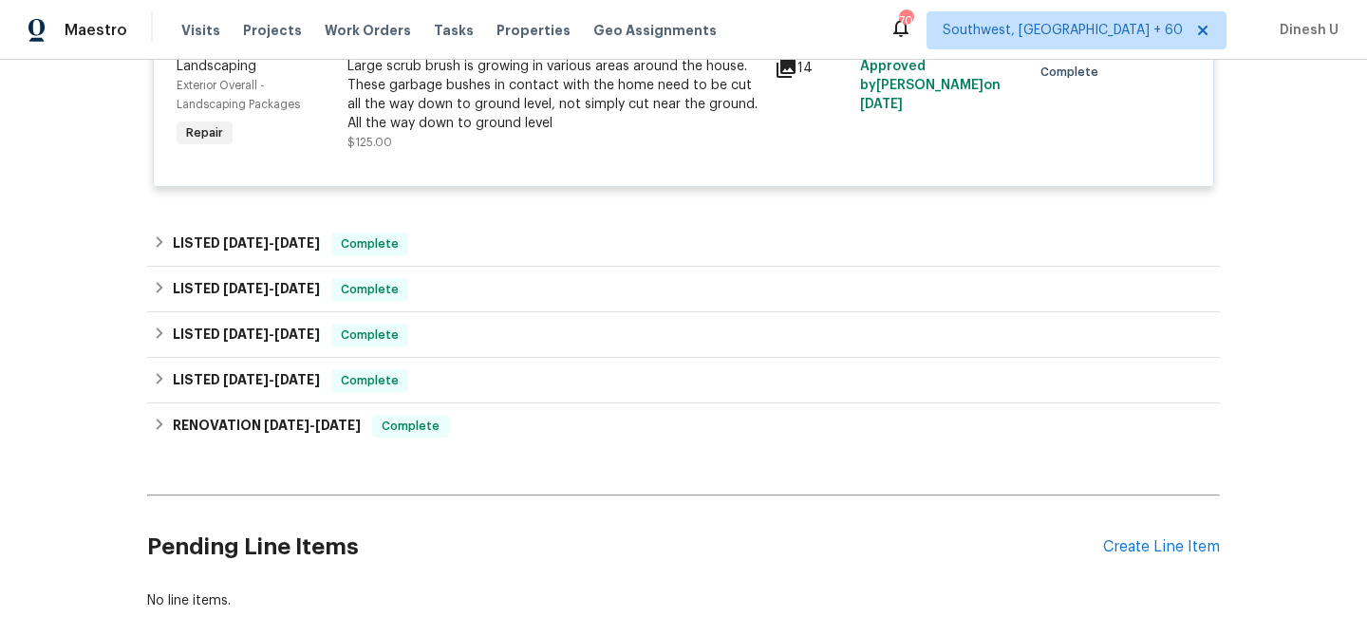
scroll to position [1198, 0]
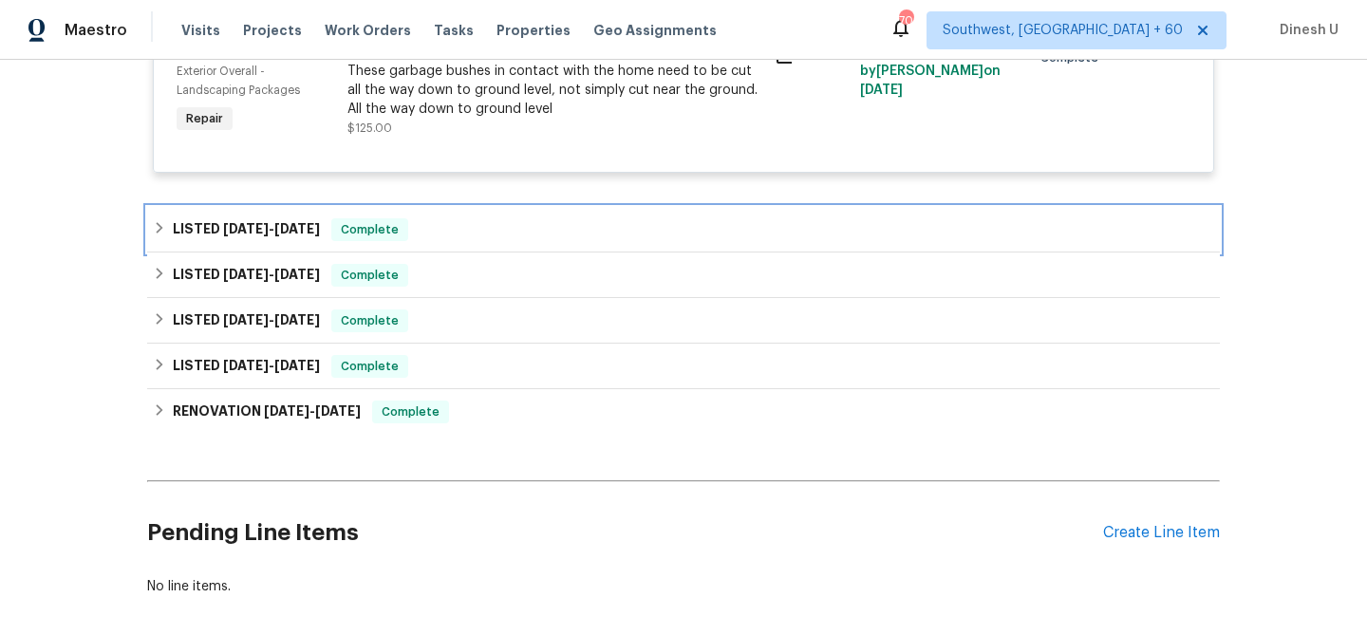
click at [291, 223] on h6 "LISTED 7/11/25 - 7/14/25" at bounding box center [246, 229] width 147 height 23
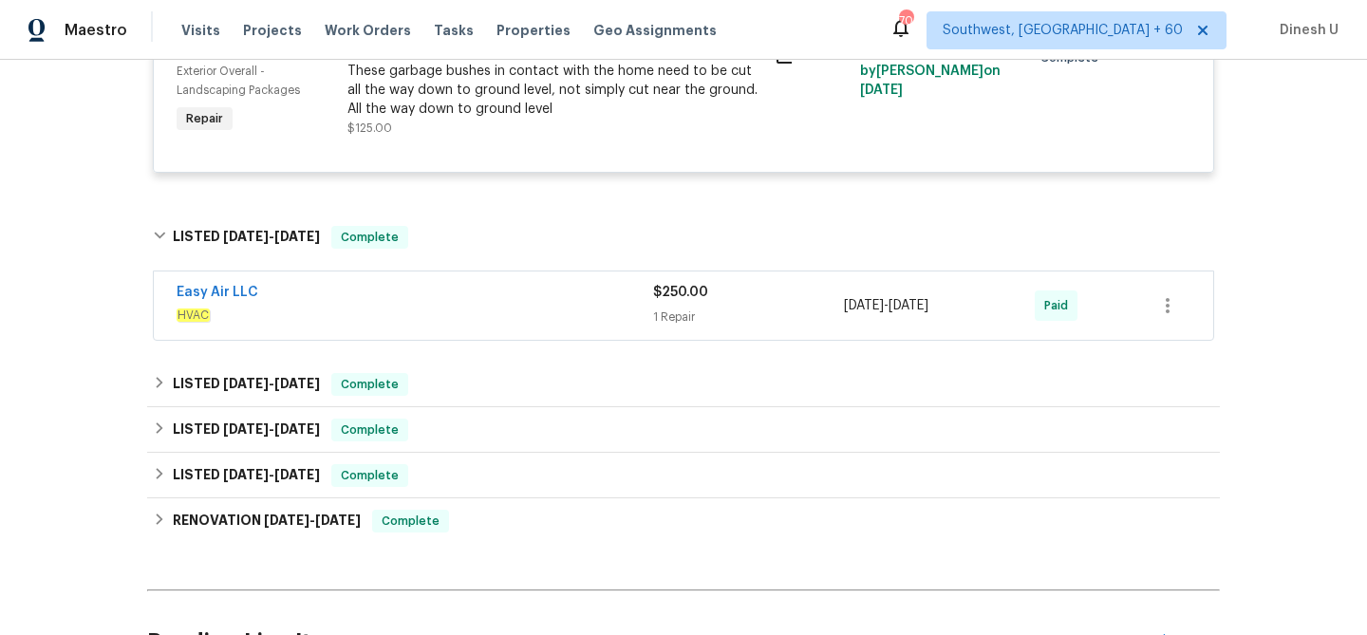
click at [670, 298] on span "$250.00" at bounding box center [680, 292] width 55 height 13
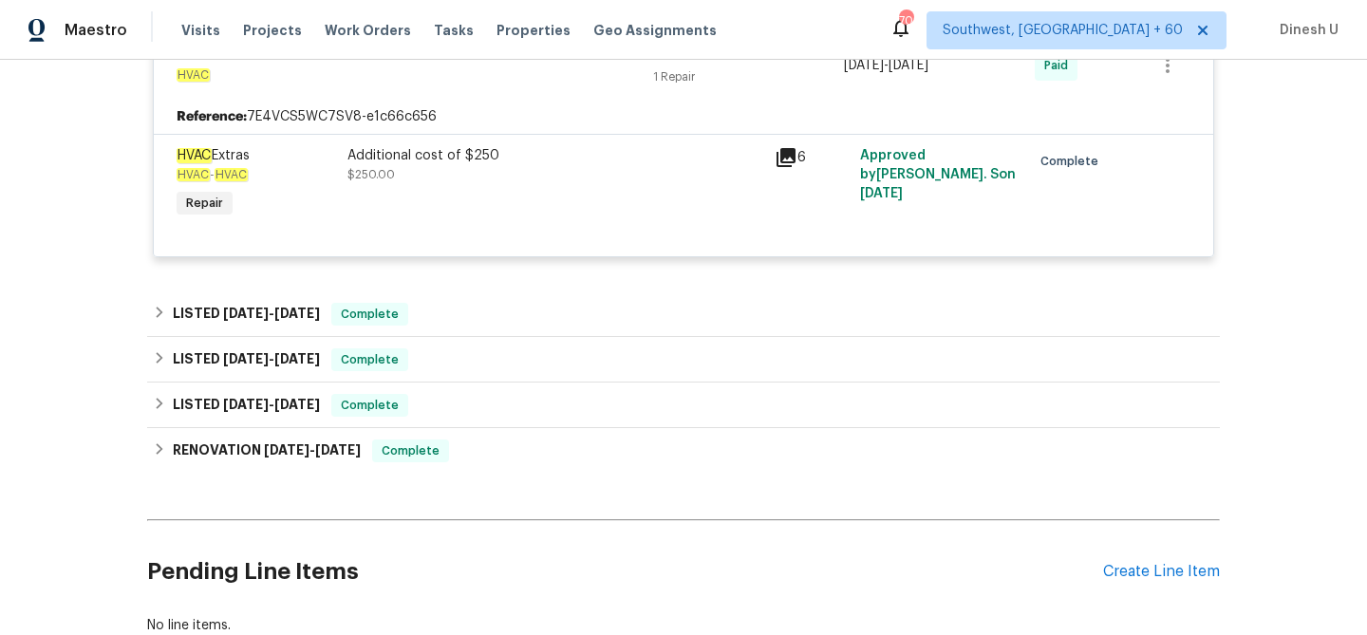
scroll to position [1487, 0]
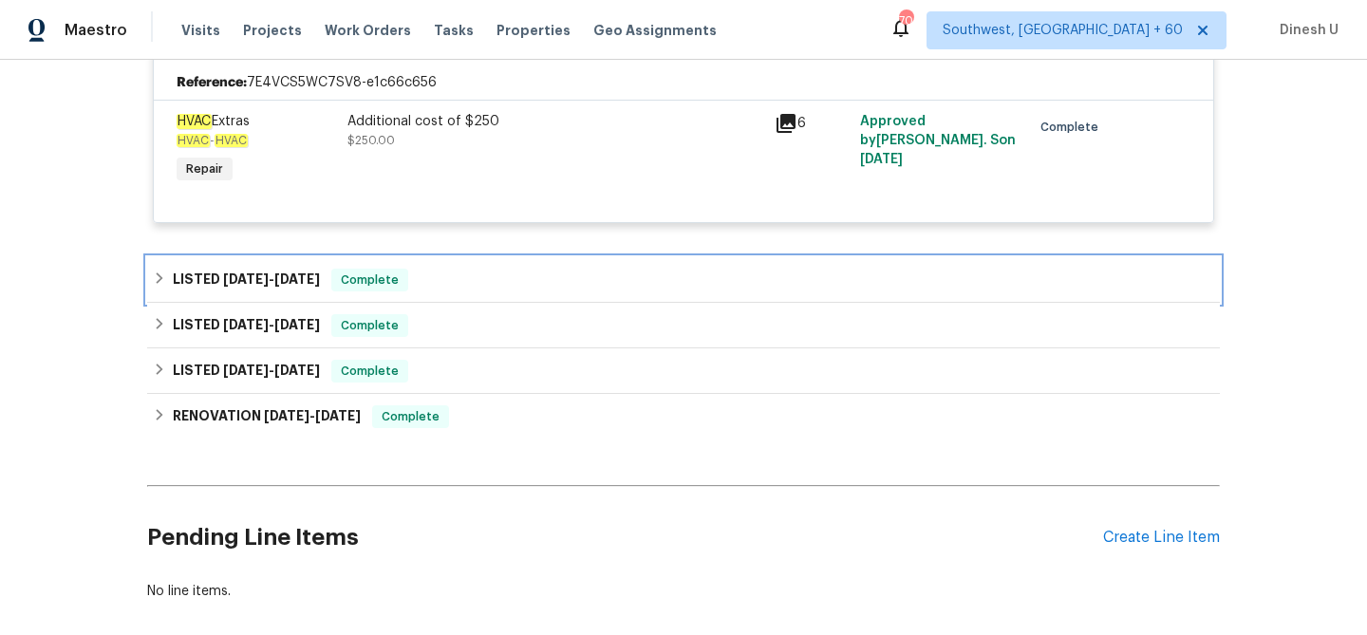
click at [310, 284] on span "7/2/25" at bounding box center [297, 278] width 46 height 13
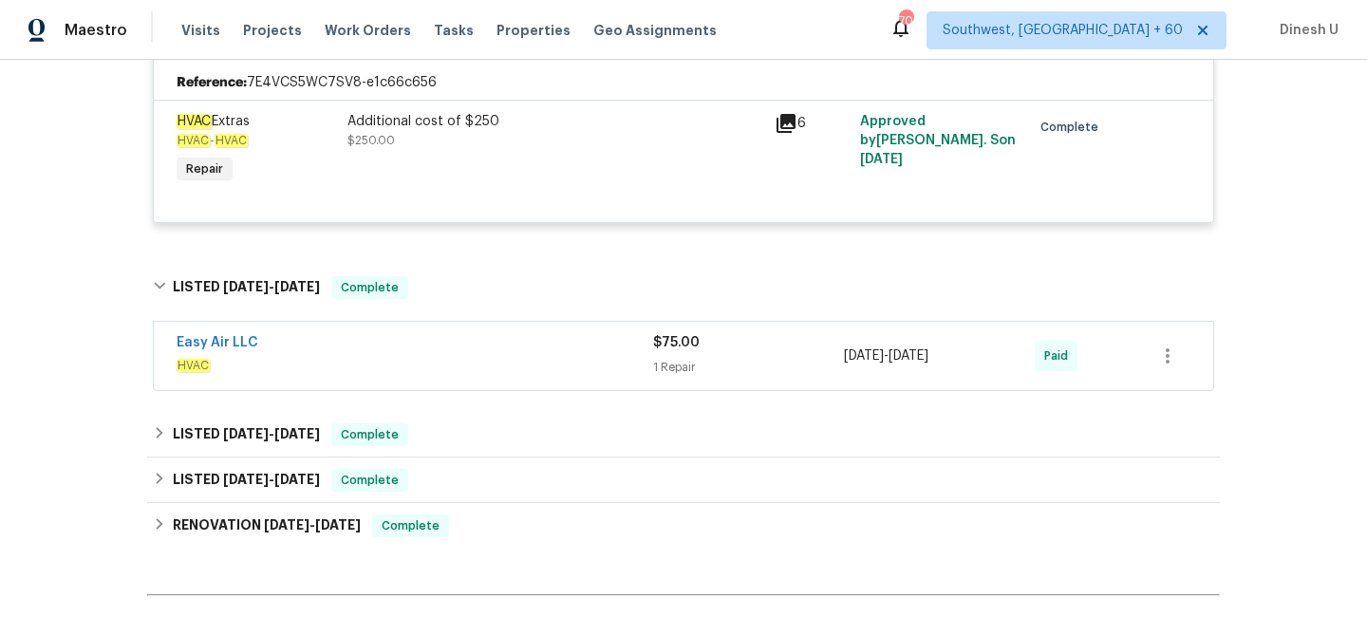
click at [672, 365] on div "1 Repair" at bounding box center [748, 367] width 191 height 19
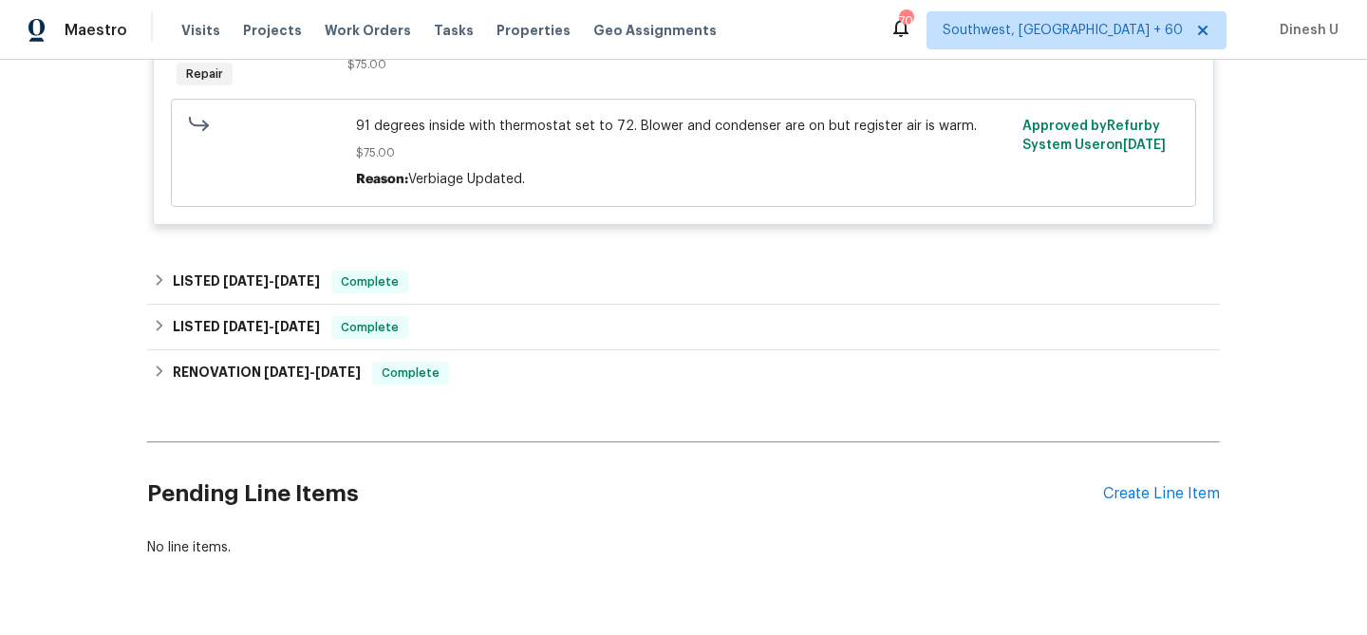
scroll to position [1927, 0]
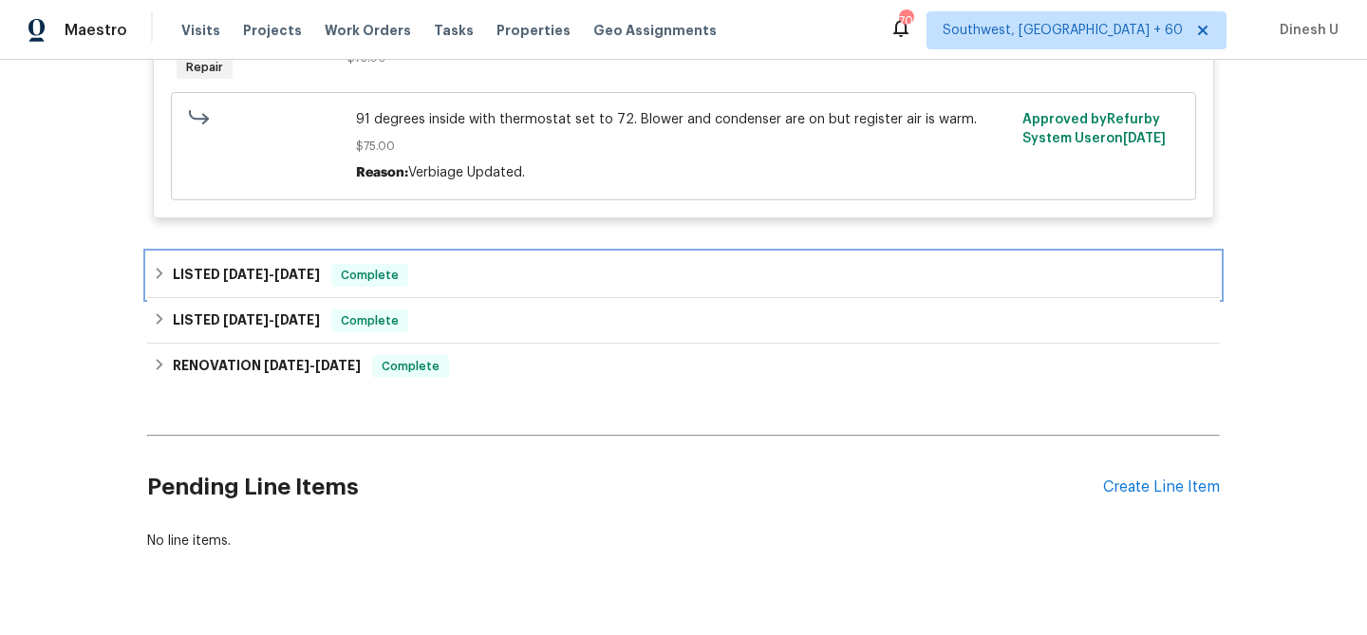
click at [320, 272] on span "6/20/25" at bounding box center [297, 274] width 46 height 13
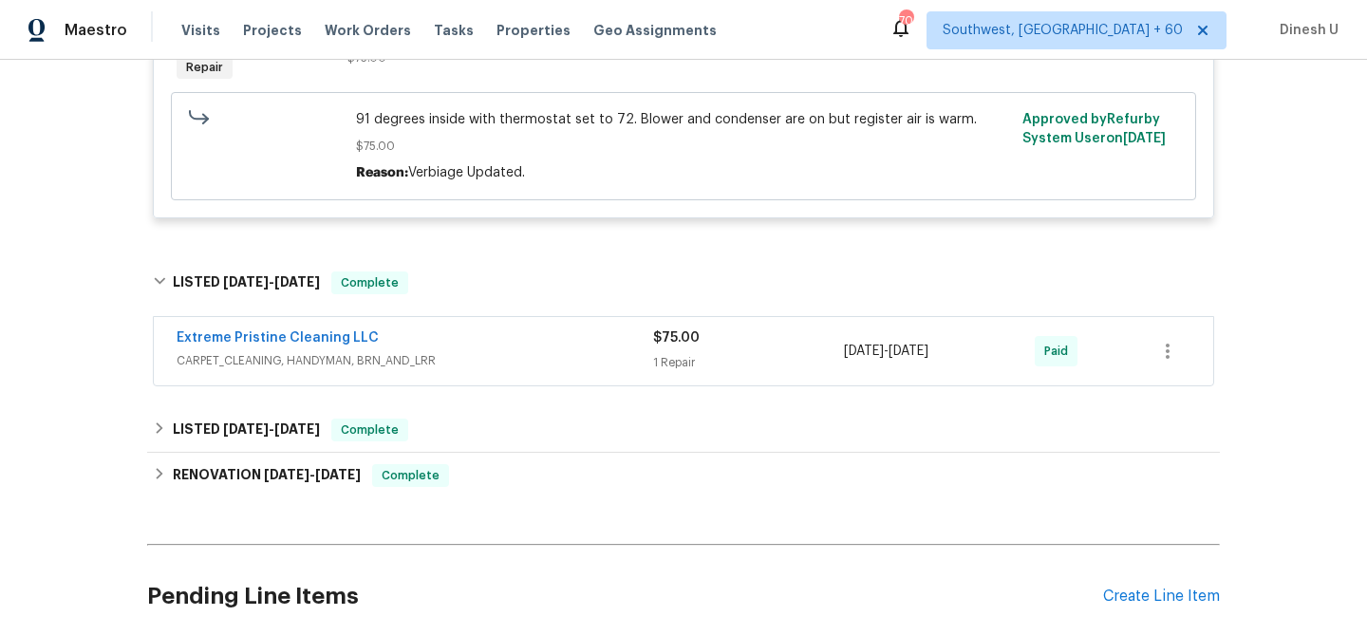
click at [655, 359] on div "1 Repair" at bounding box center [748, 362] width 191 height 19
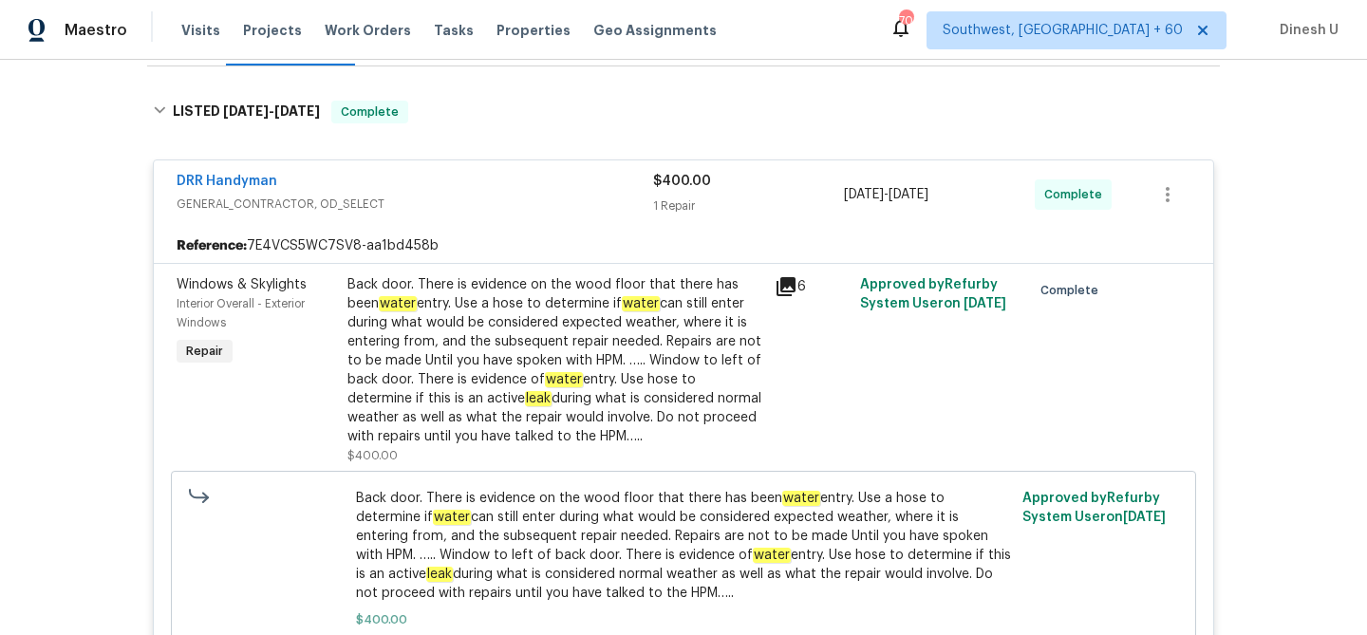
scroll to position [0, 0]
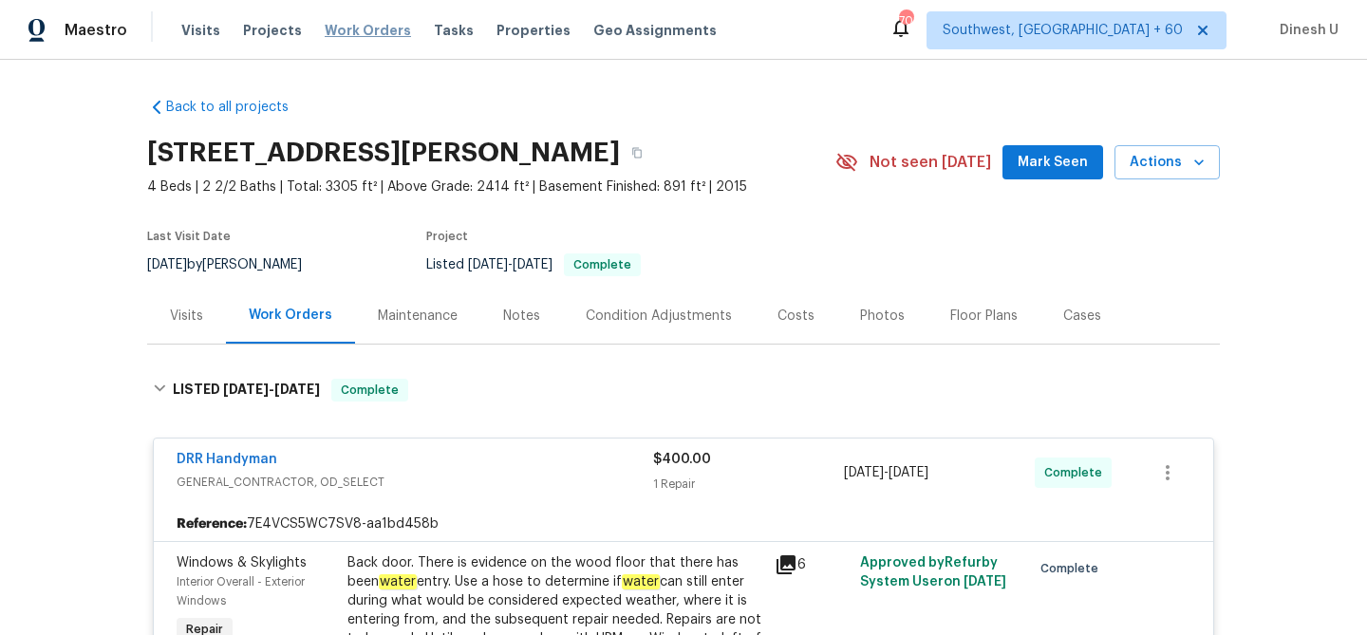
click at [360, 30] on span "Work Orders" at bounding box center [368, 30] width 86 height 19
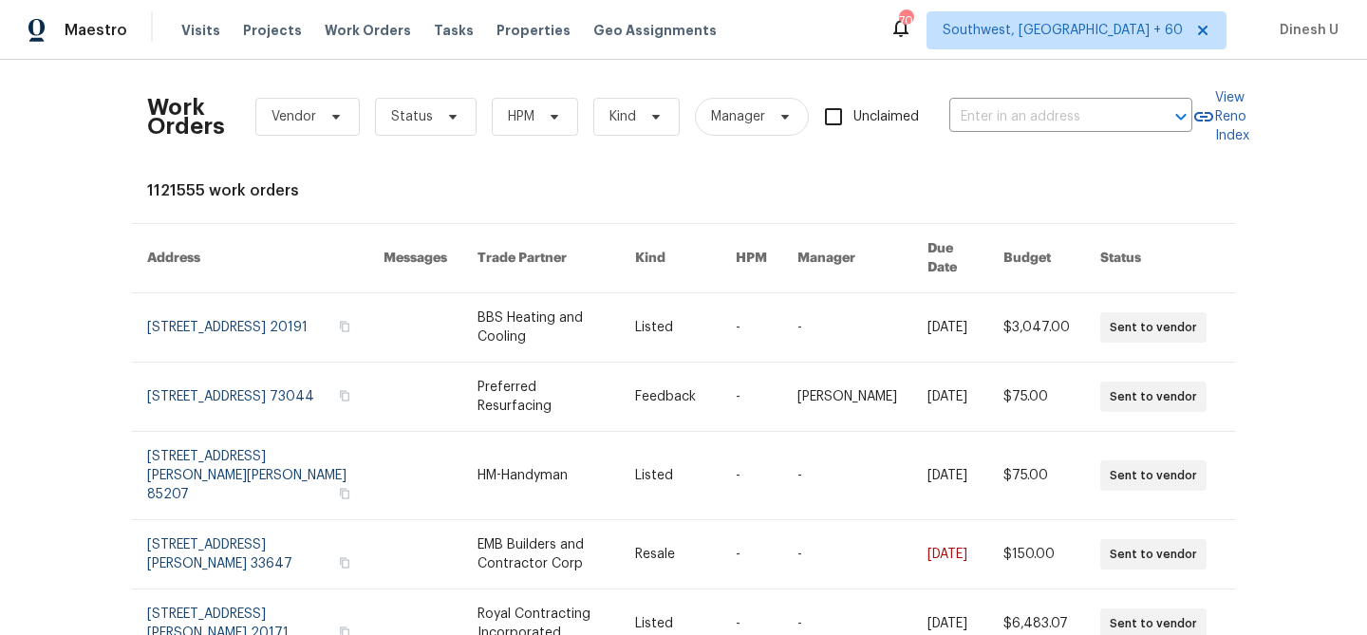
click at [1015, 98] on div "Work Orders Vendor Status HPM Kind Manager Unclaimed ​" at bounding box center [669, 117] width 1045 height 84
click at [994, 106] on input "text" at bounding box center [1044, 117] width 190 height 29
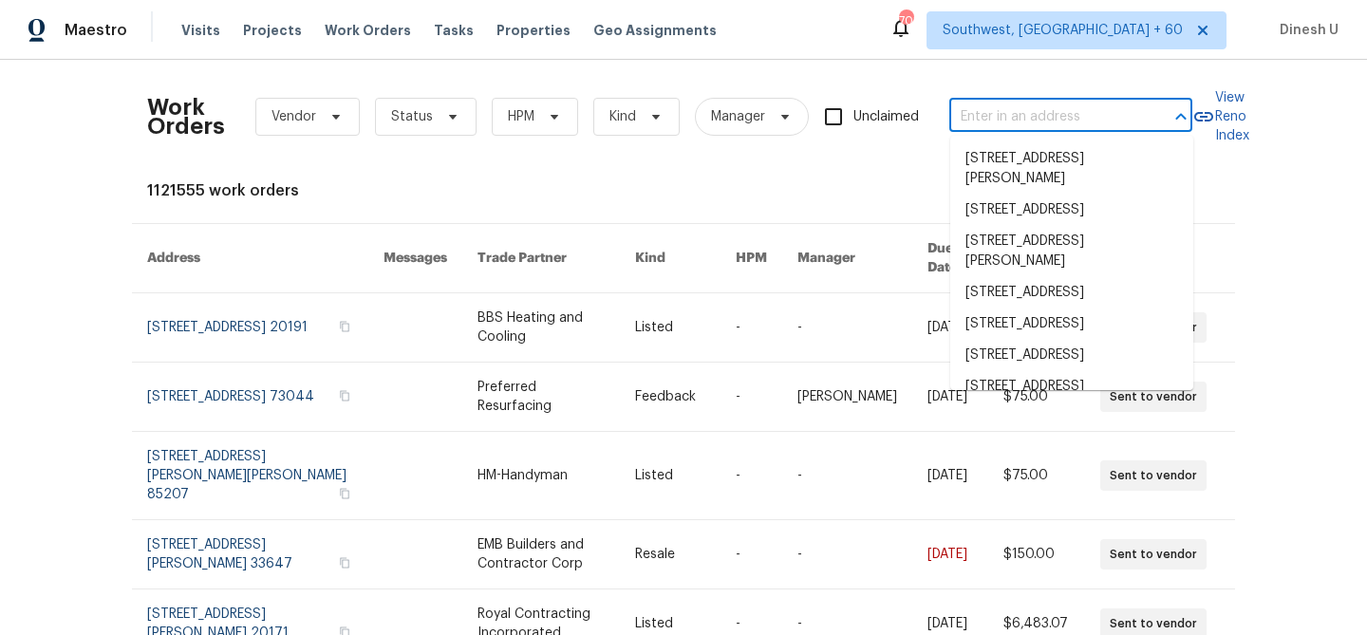
paste input "1028 Landing Ln, Deltona, FL 32738"
type input "1028 Landing Ln, Deltona, FL 32738"
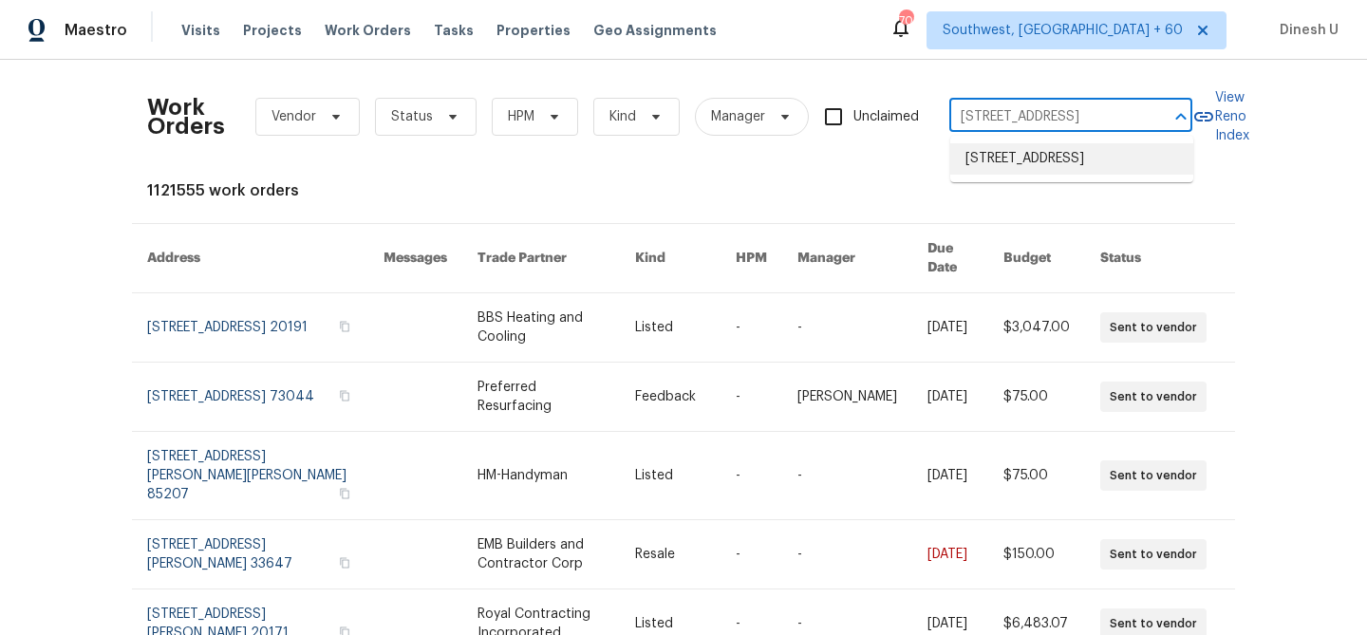
click at [1020, 160] on li "1028 Landing Ln, Deltona, FL 32738" at bounding box center [1071, 158] width 243 height 31
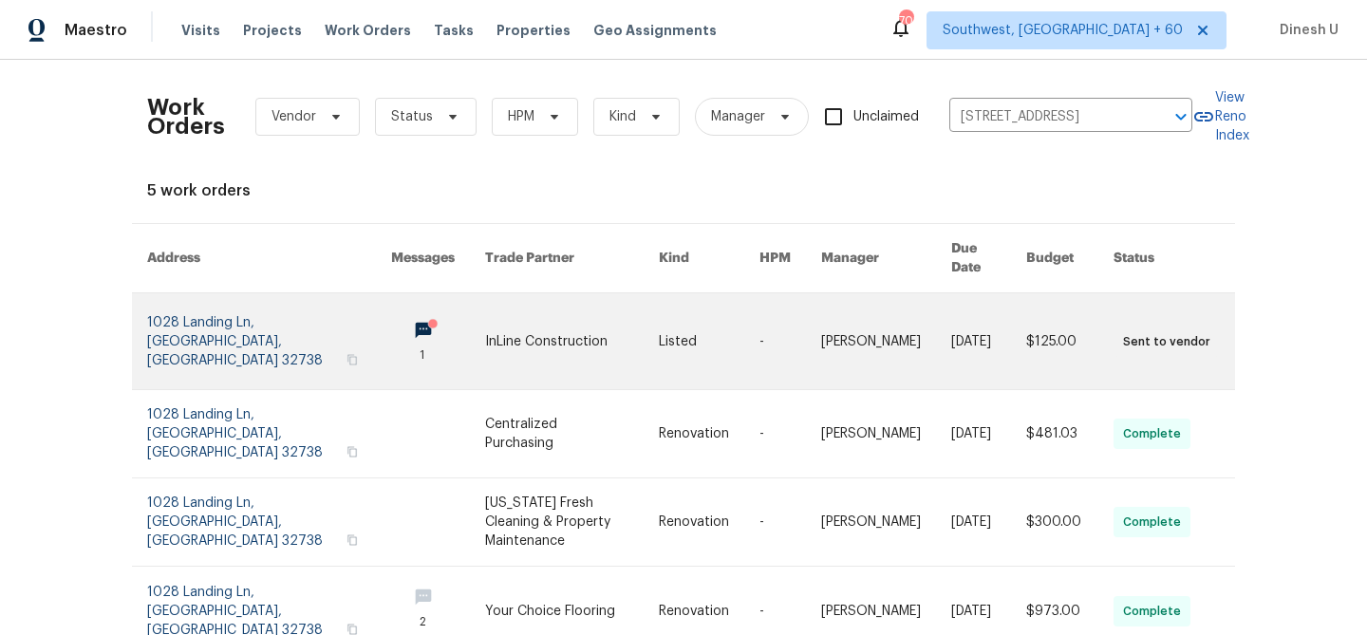
click at [169, 311] on link at bounding box center [269, 341] width 244 height 96
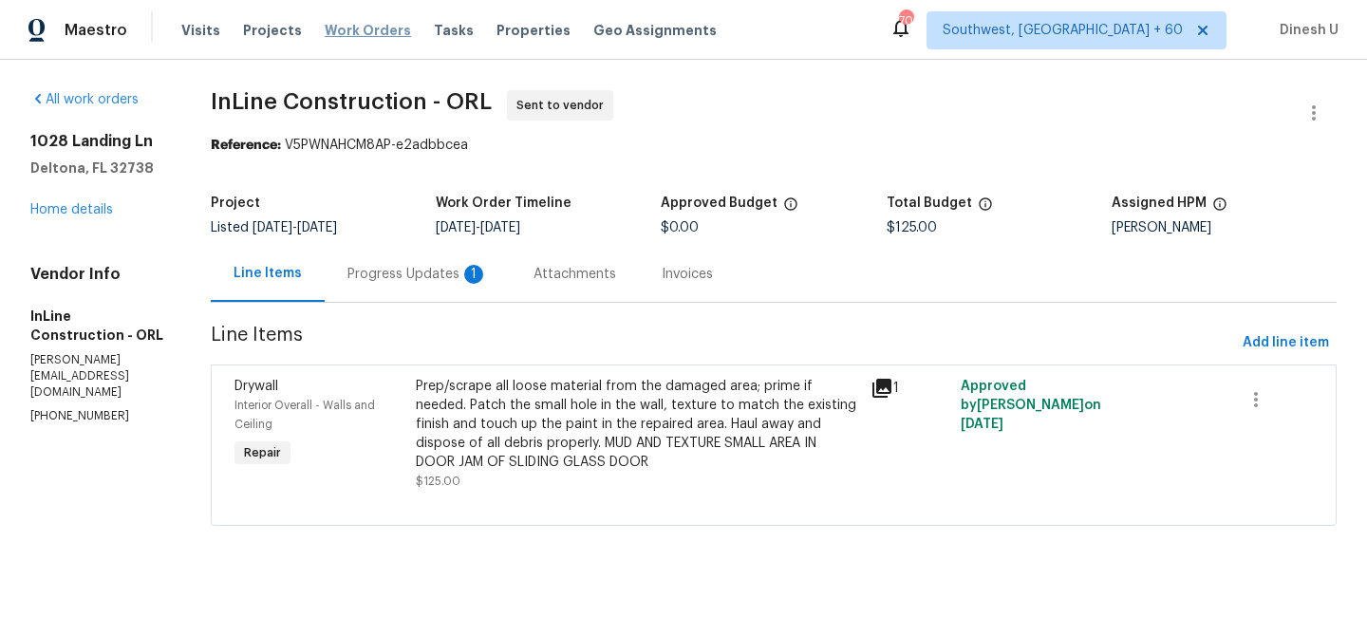
click at [360, 25] on span "Work Orders" at bounding box center [368, 30] width 86 height 19
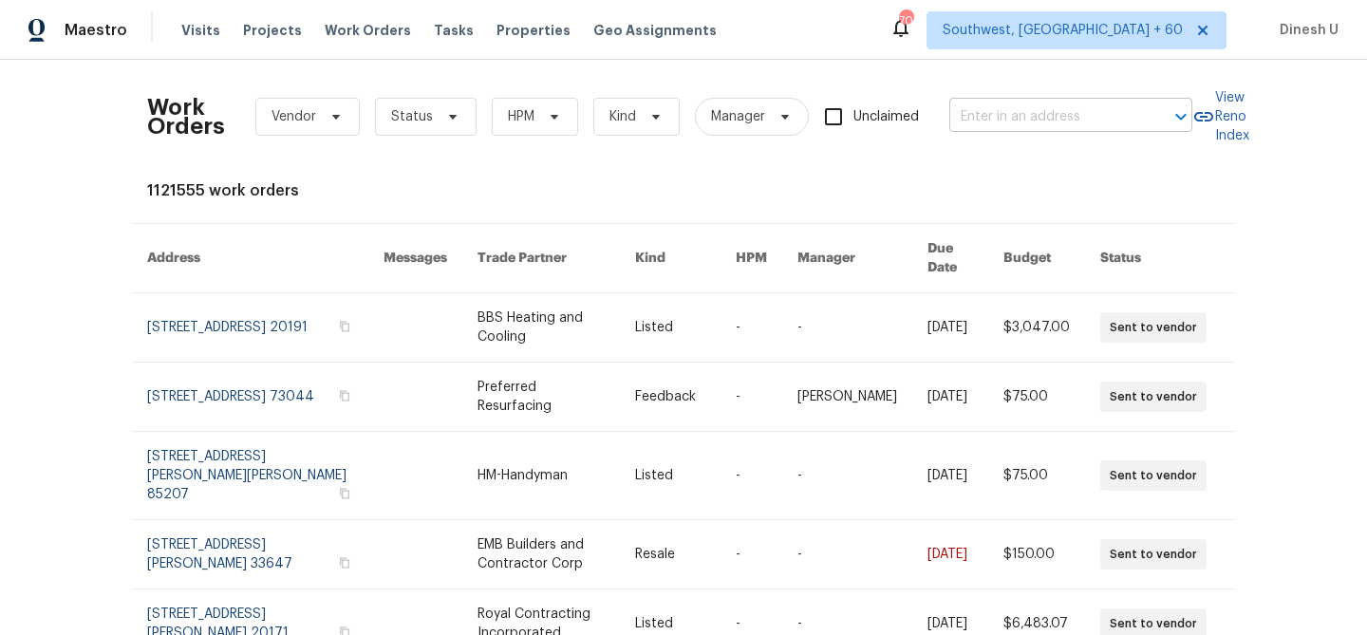
click at [1053, 114] on input "text" at bounding box center [1044, 117] width 190 height 29
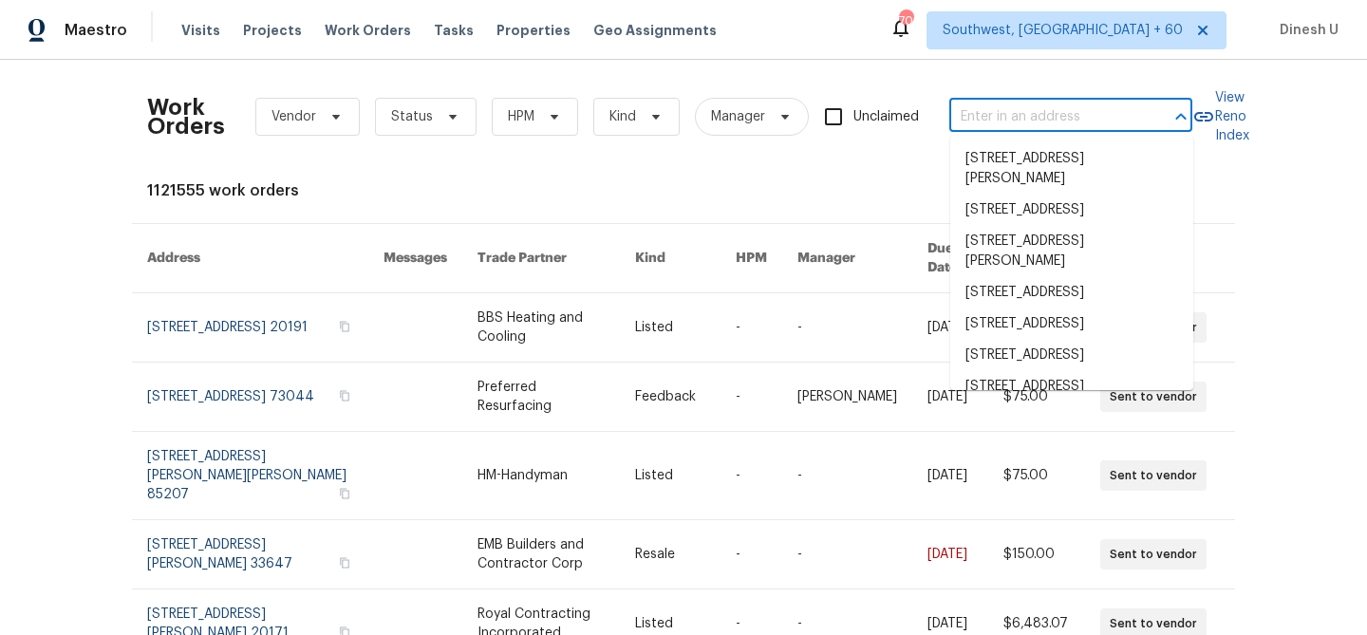
paste input "1028 Landing Ln, Deltona, FL 32738"
type input "1028 Landing Ln, Deltona, FL 32738"
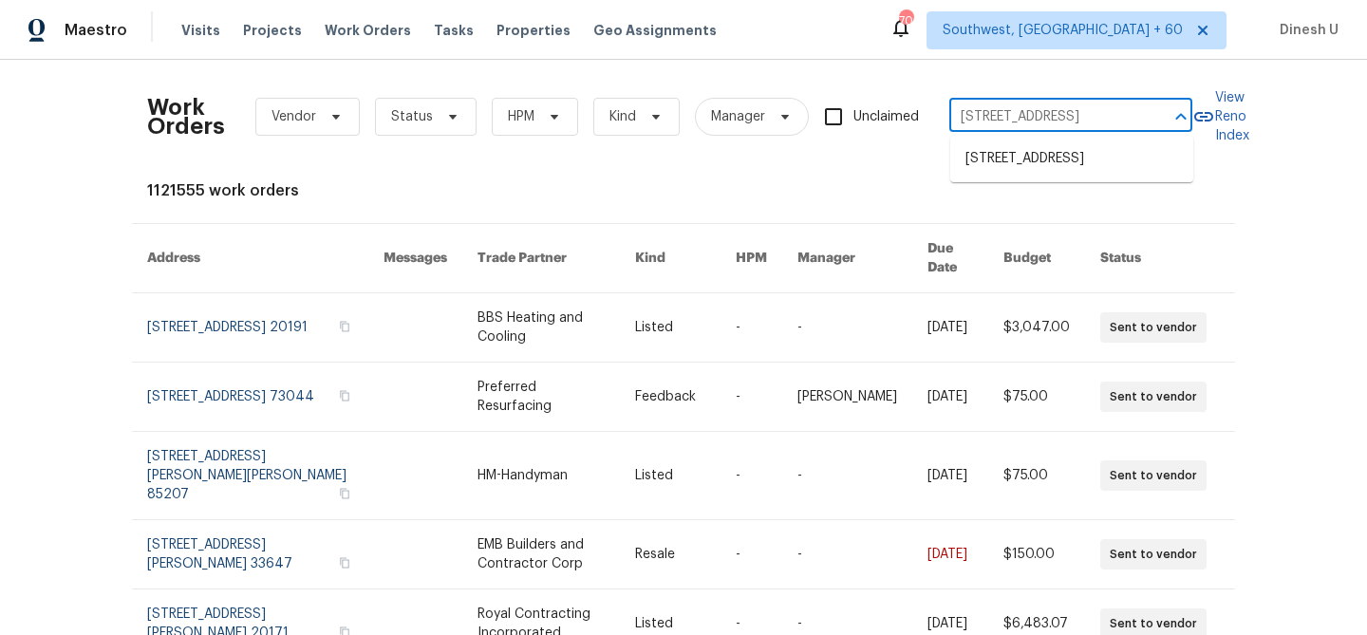
scroll to position [0, 42]
click at [1015, 165] on li "1028 Landing Ln, Deltona, FL 32738" at bounding box center [1071, 158] width 243 height 31
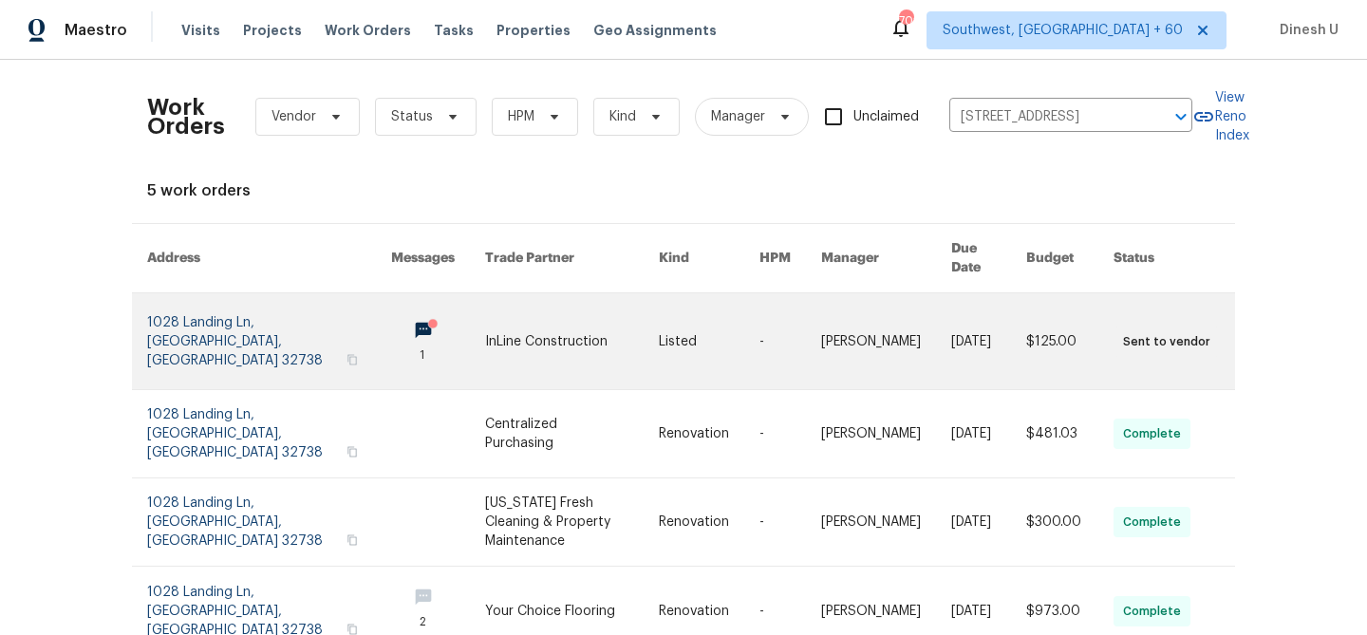
click at [200, 305] on link at bounding box center [269, 341] width 244 height 96
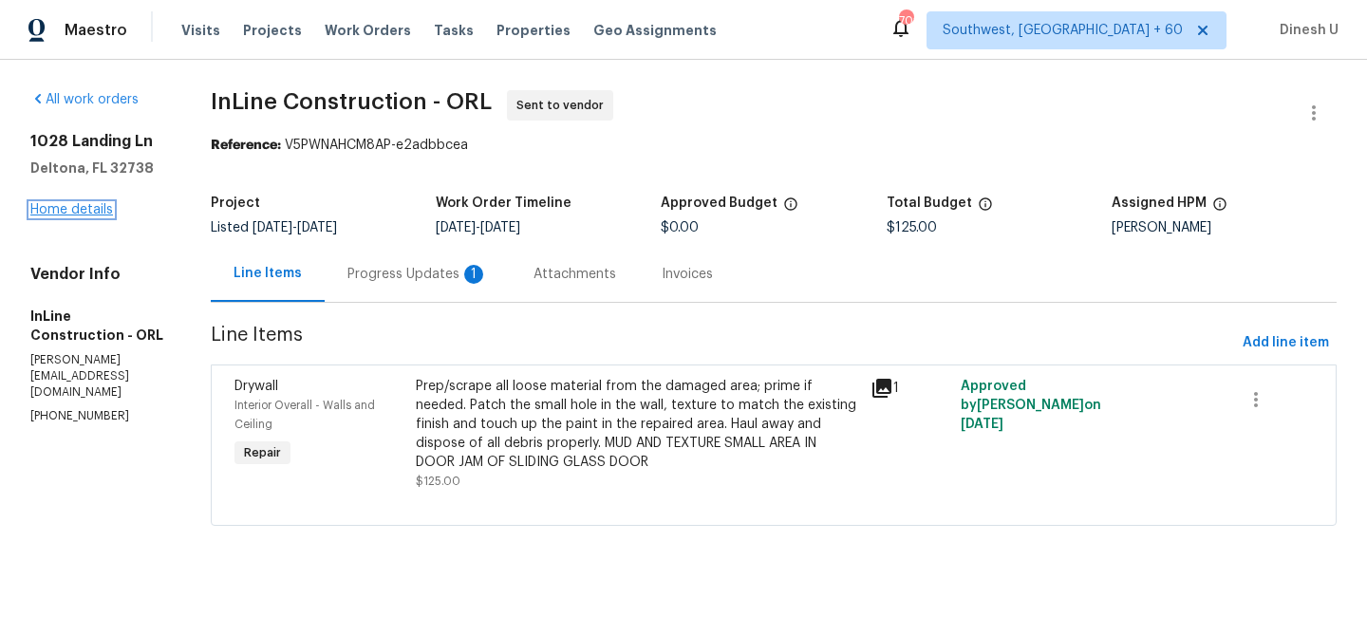
click at [64, 203] on link "Home details" at bounding box center [71, 209] width 83 height 13
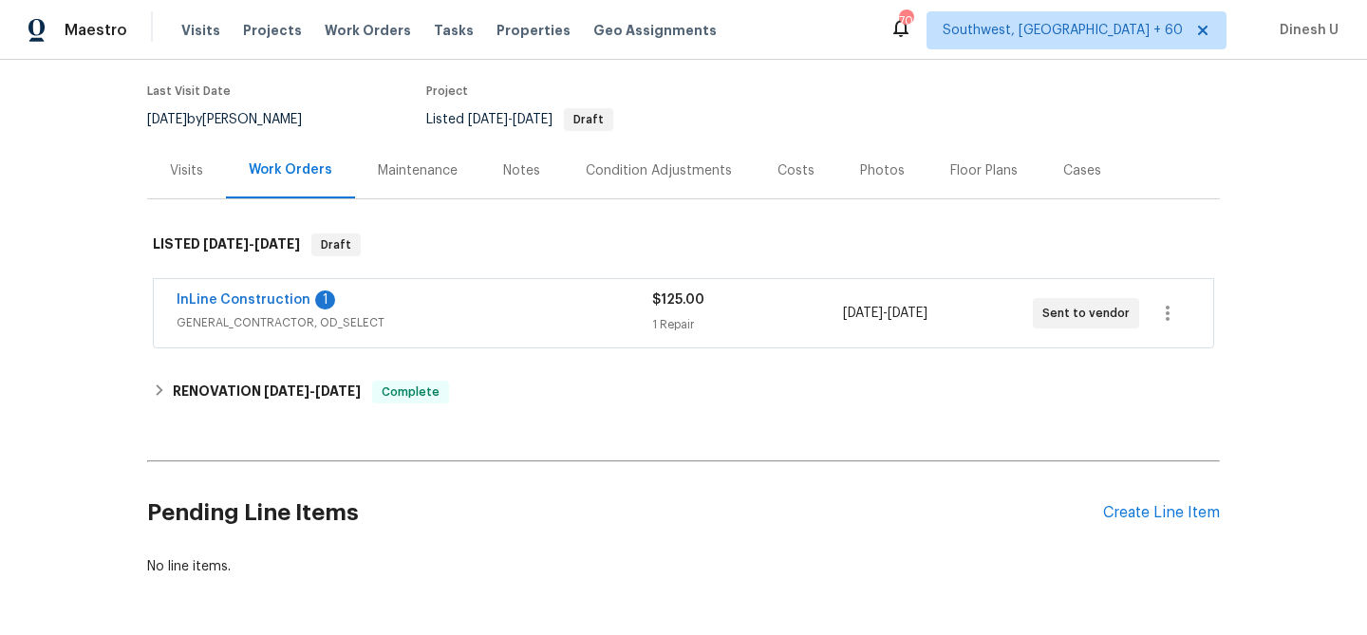
scroll to position [188, 0]
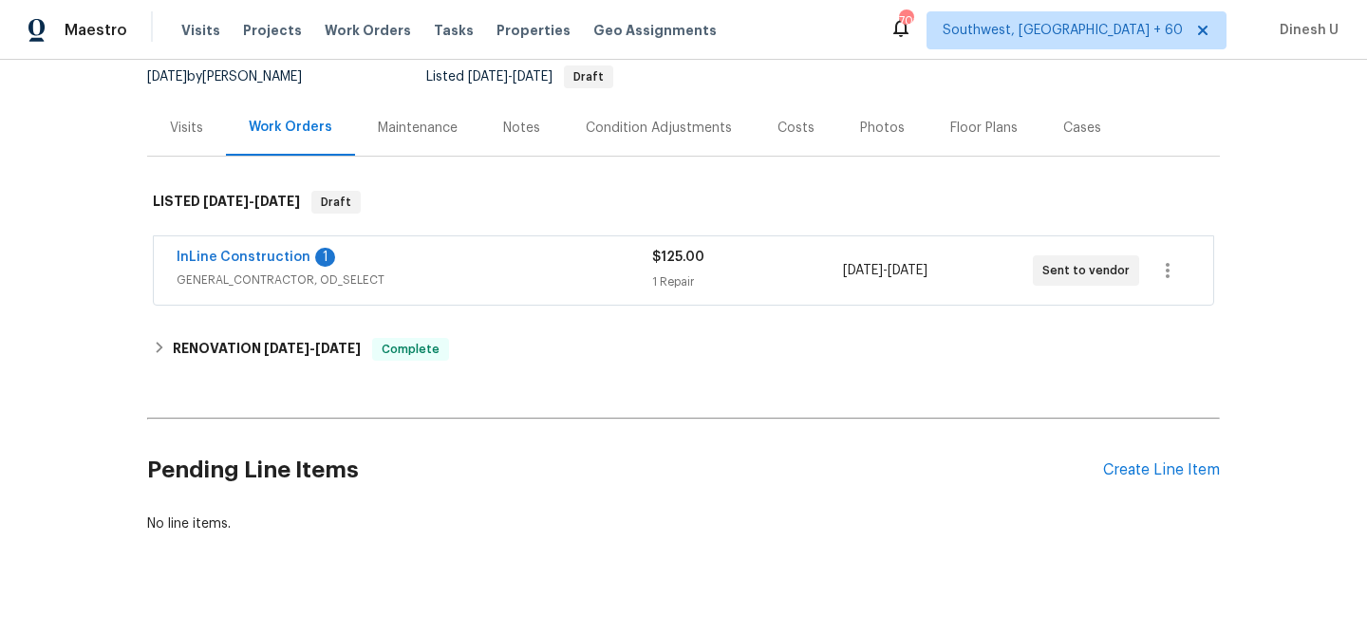
click at [675, 288] on div "1 Repair" at bounding box center [747, 281] width 190 height 19
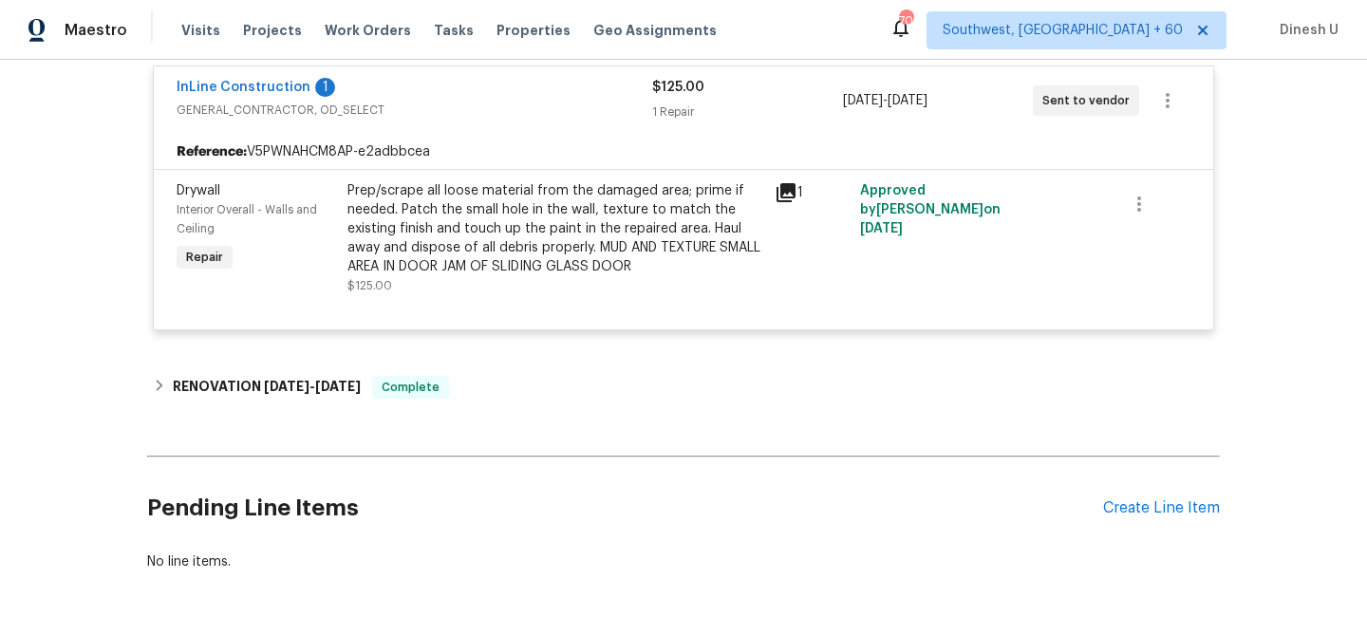
scroll to position [438, 0]
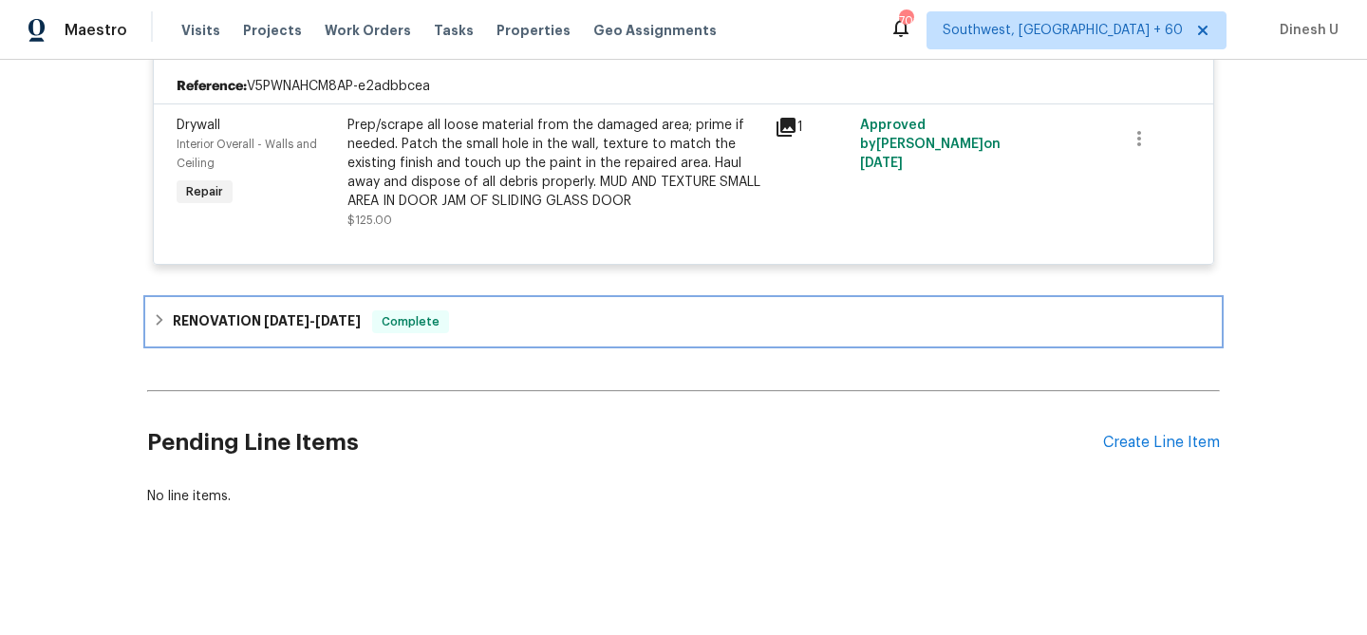
click at [361, 332] on h6 "RENOVATION 9/9/25 - 9/19/25" at bounding box center [267, 321] width 188 height 23
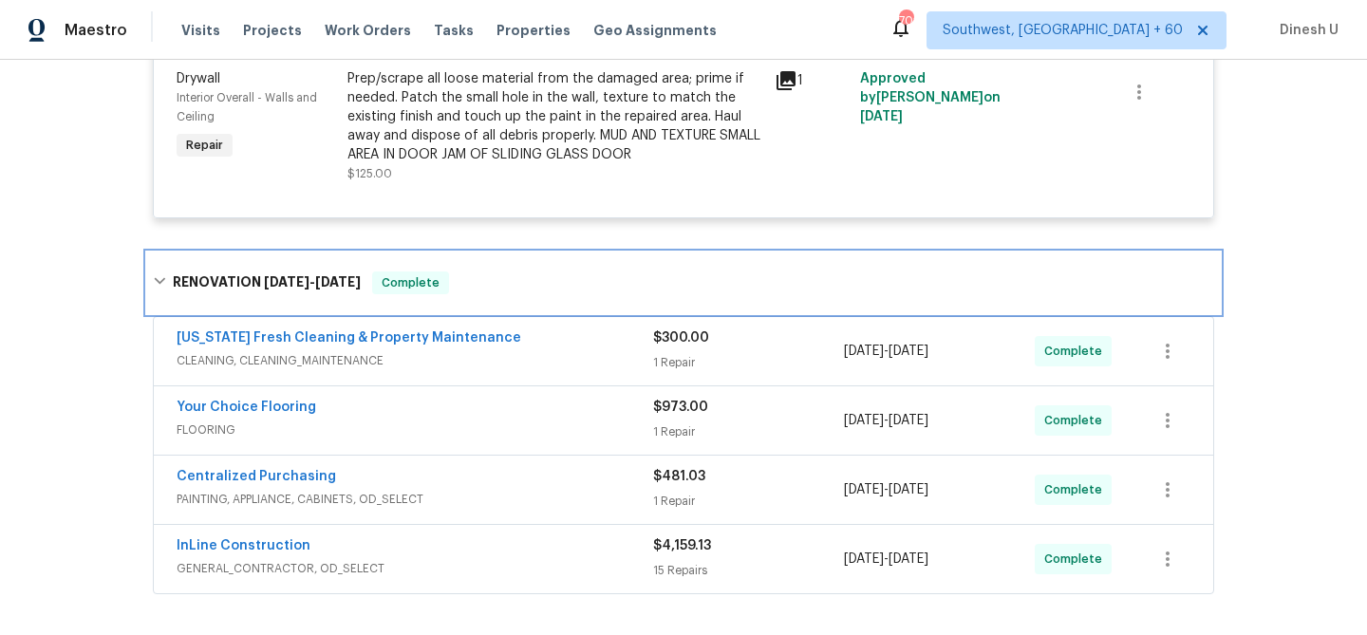
scroll to position [570, 0]
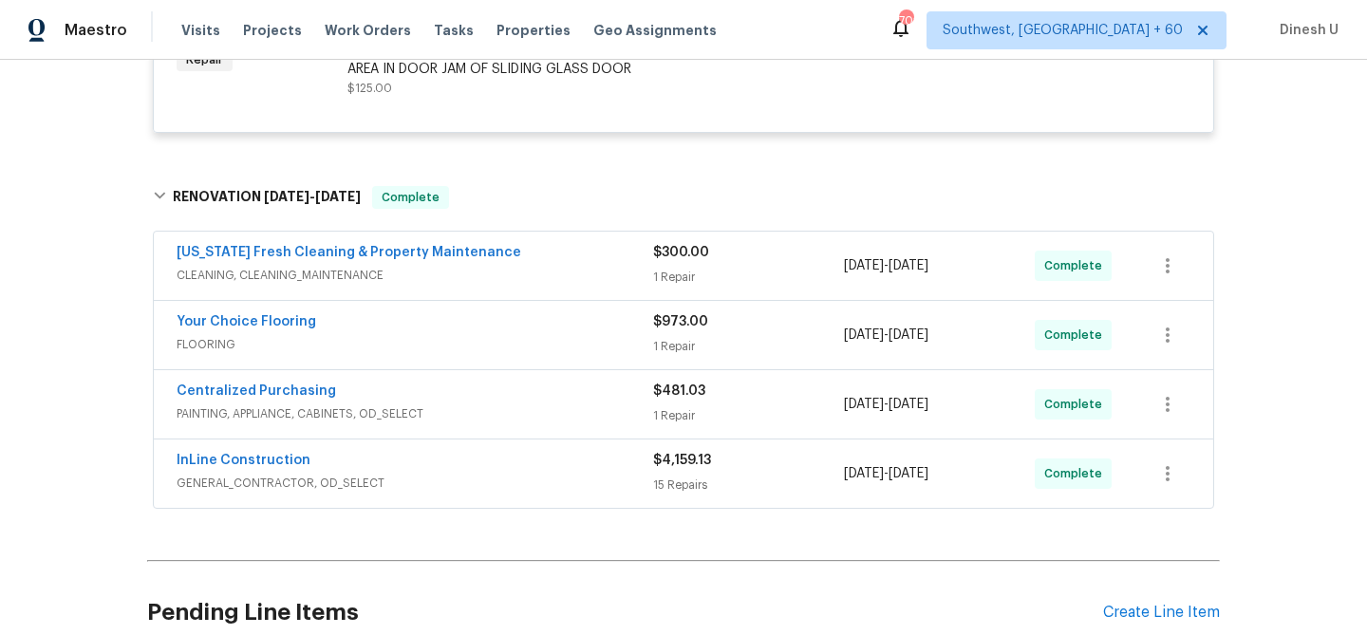
click at [684, 270] on div "1 Repair" at bounding box center [748, 277] width 191 height 19
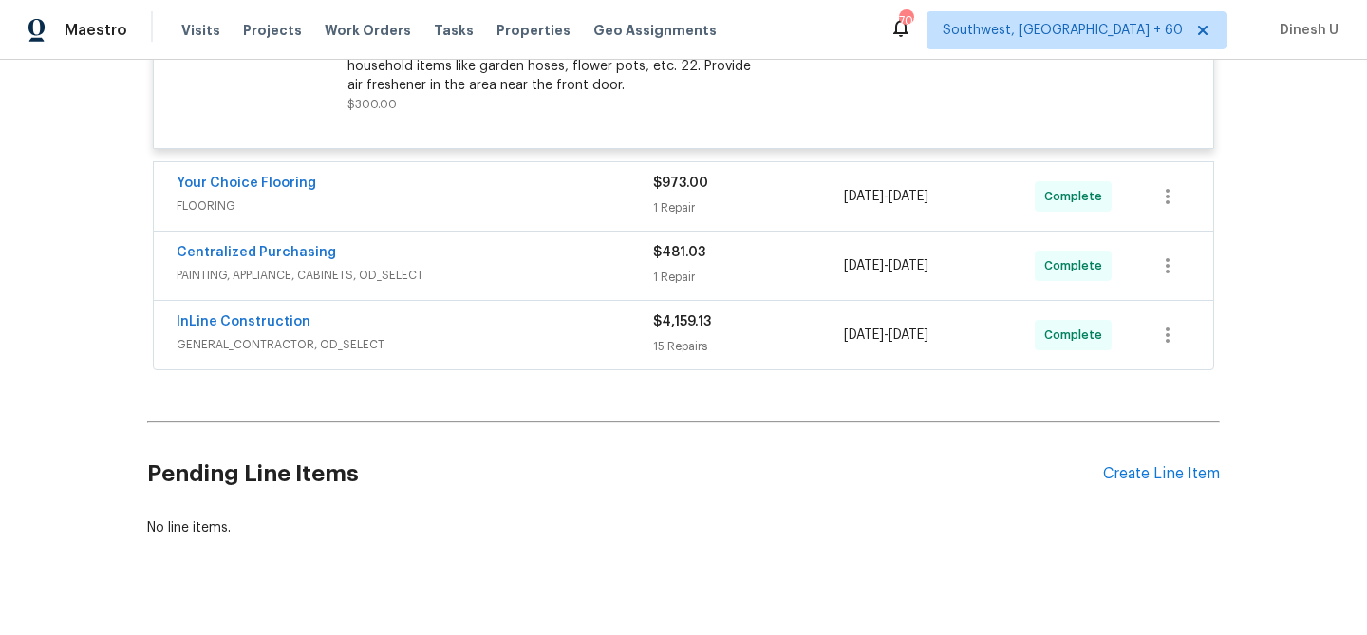
scroll to position [1235, 0]
click at [657, 207] on div "1 Repair" at bounding box center [748, 206] width 191 height 19
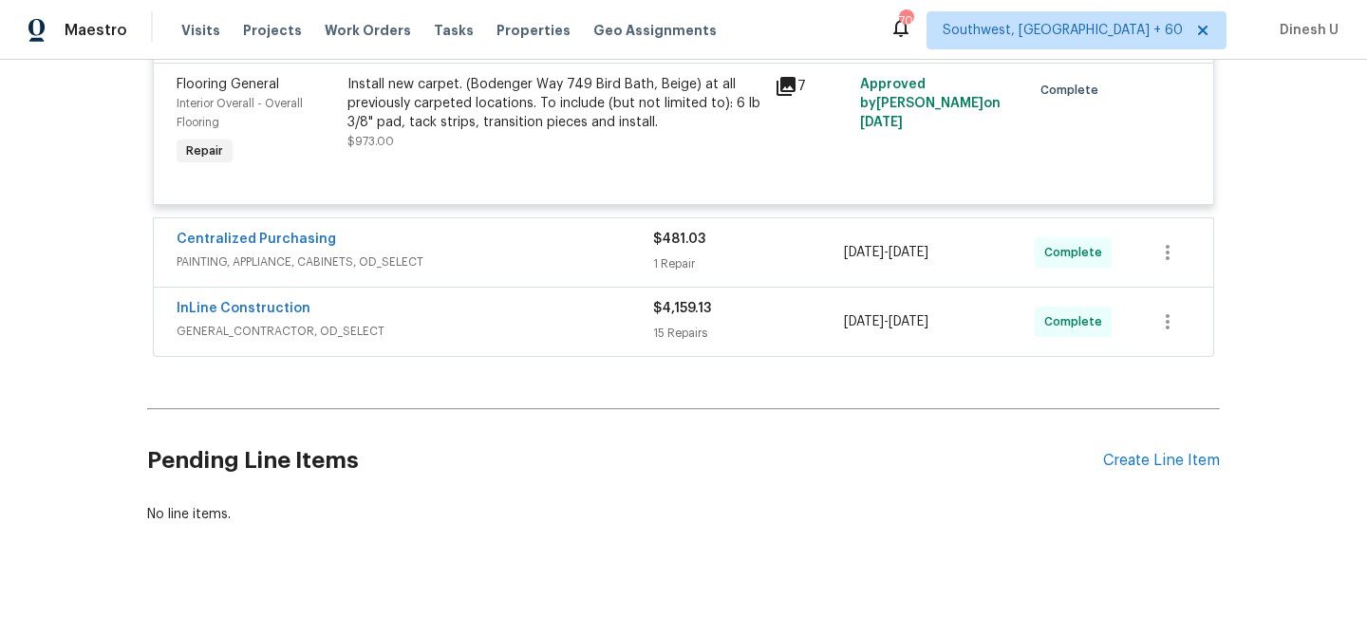
scroll to position [1452, 0]
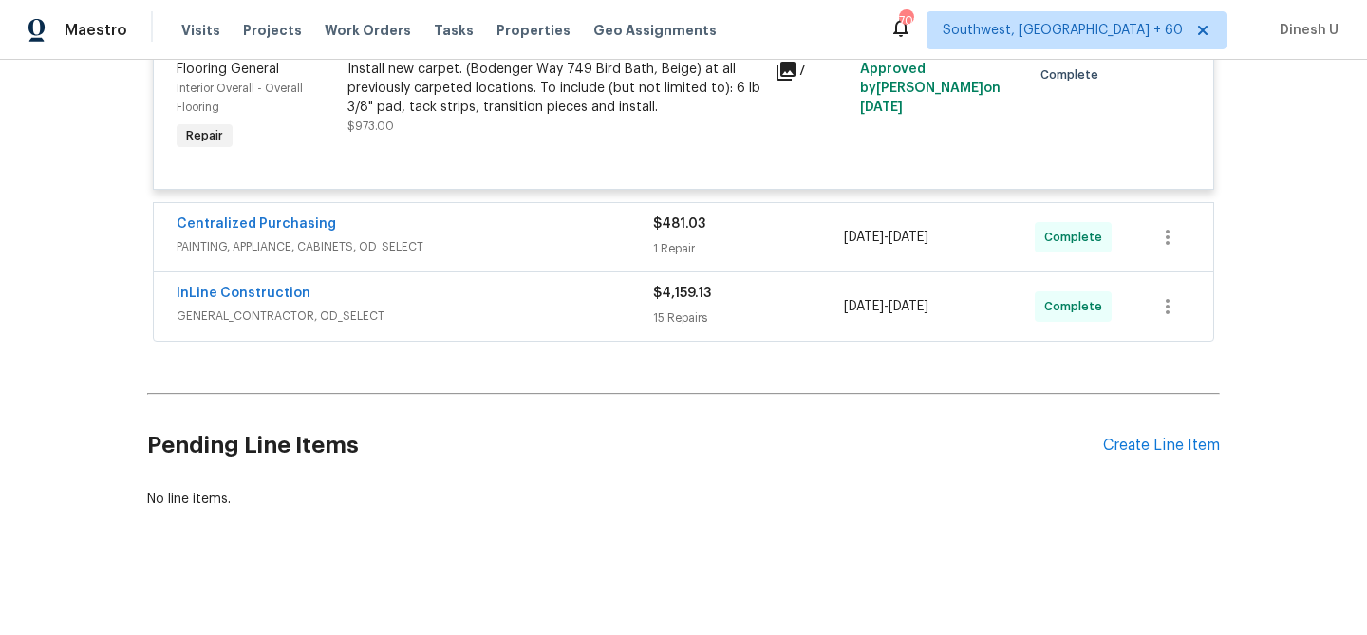
click at [672, 224] on span "$481.03" at bounding box center [679, 223] width 52 height 13
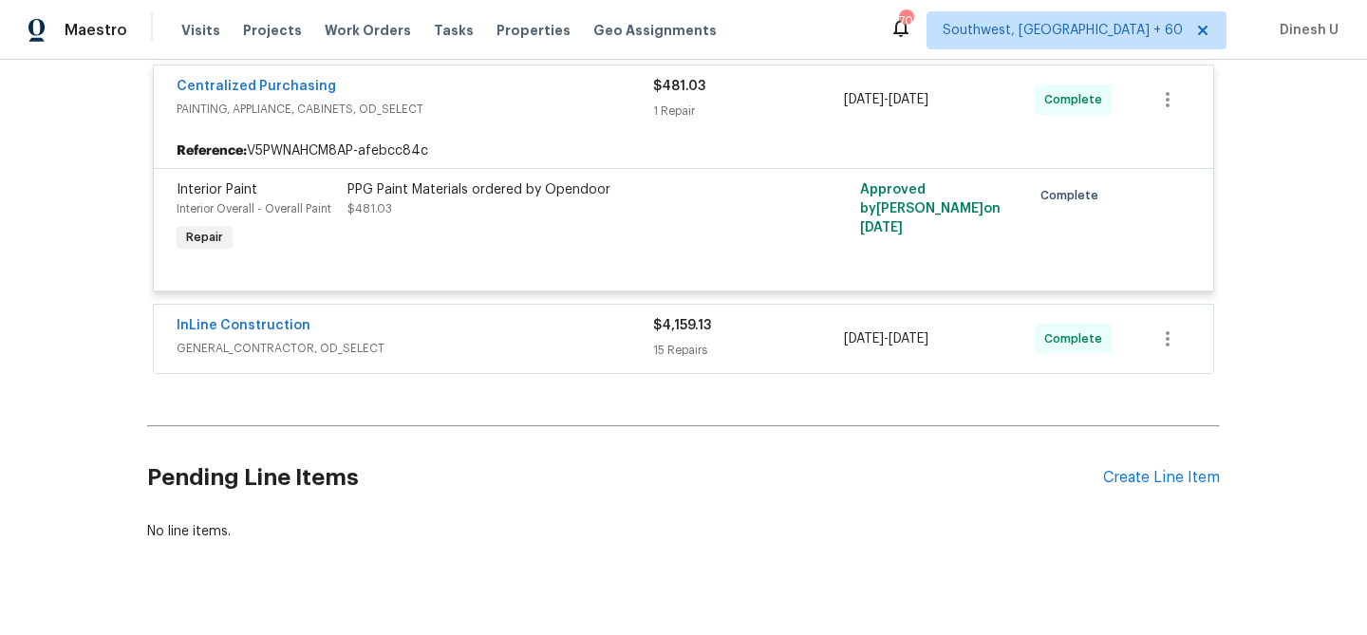
scroll to position [1628, 0]
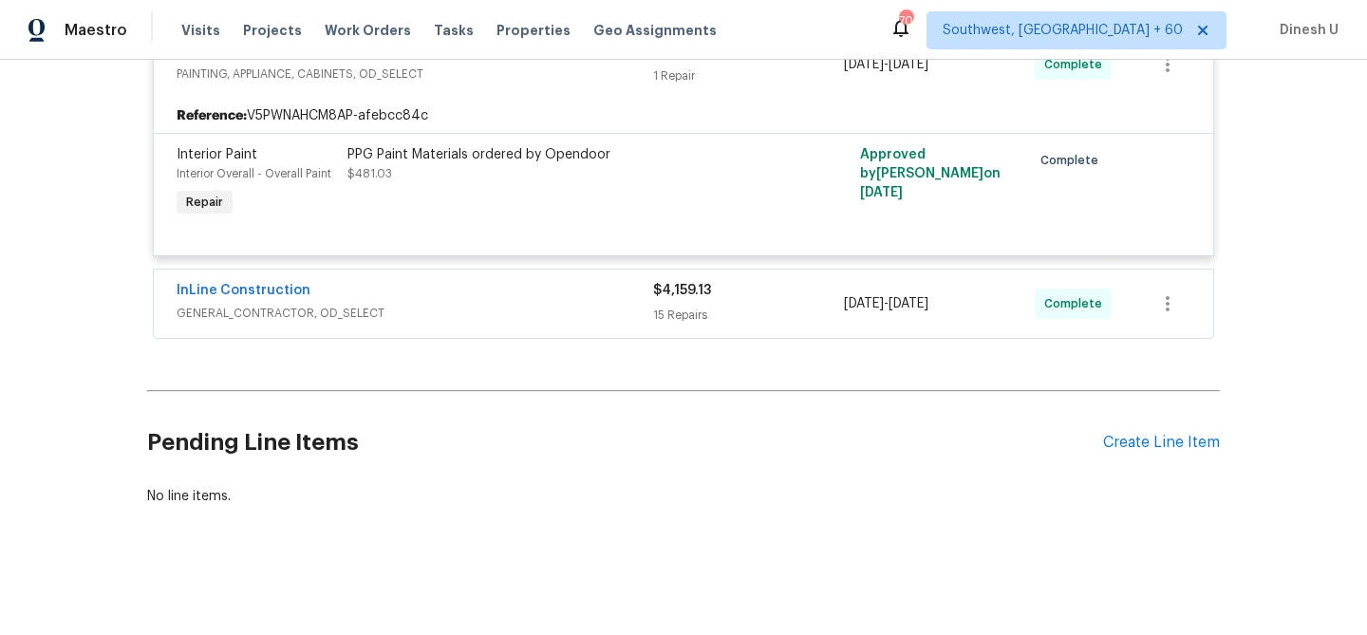
click at [661, 311] on div "15 Repairs" at bounding box center [748, 315] width 191 height 19
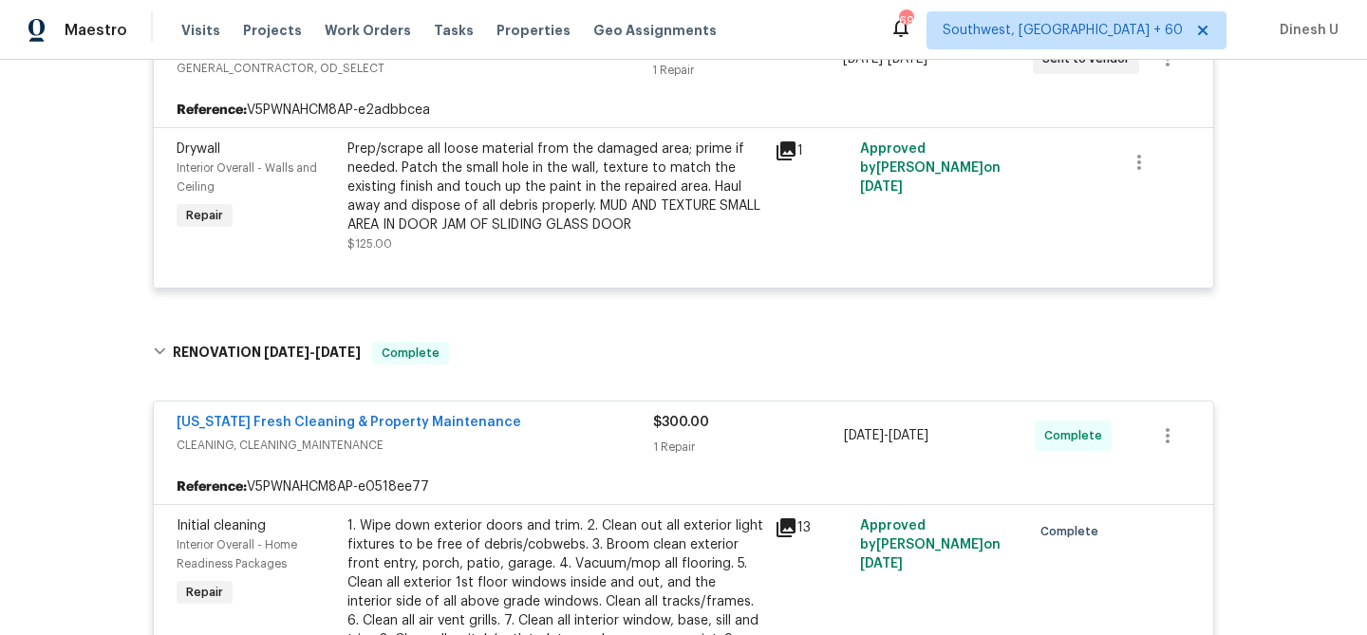
scroll to position [0, 0]
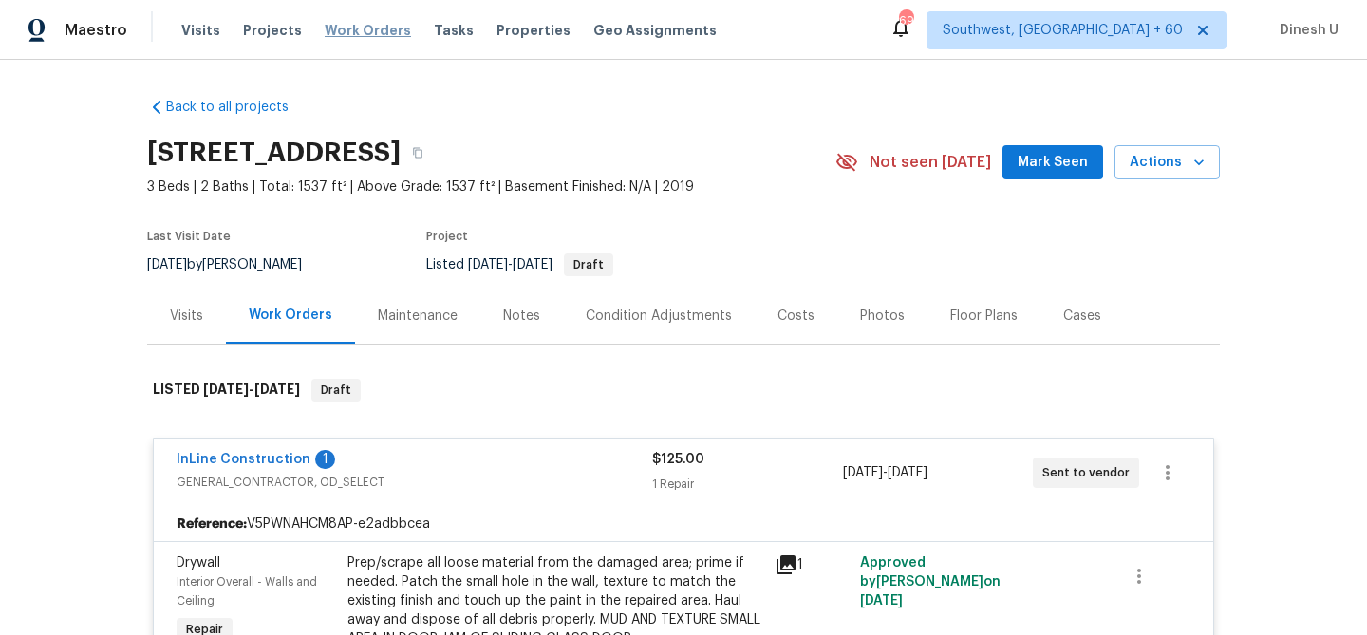
click at [356, 28] on span "Work Orders" at bounding box center [368, 30] width 86 height 19
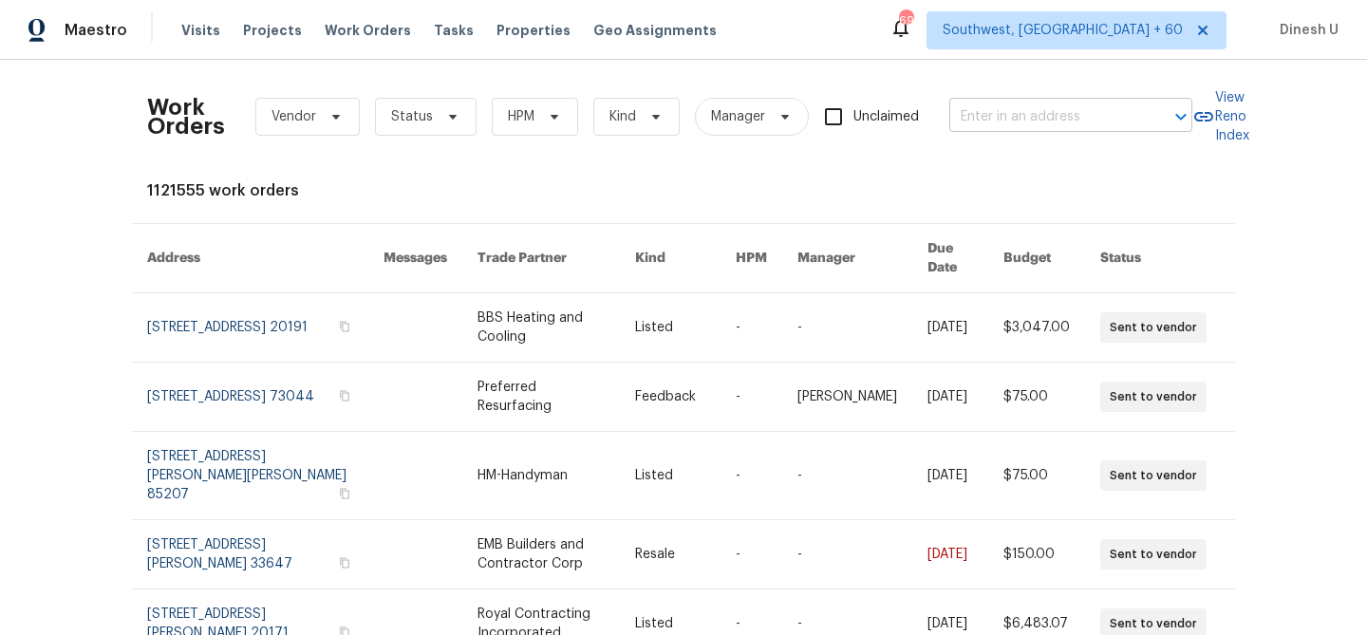
click at [983, 118] on input "text" at bounding box center [1044, 117] width 190 height 29
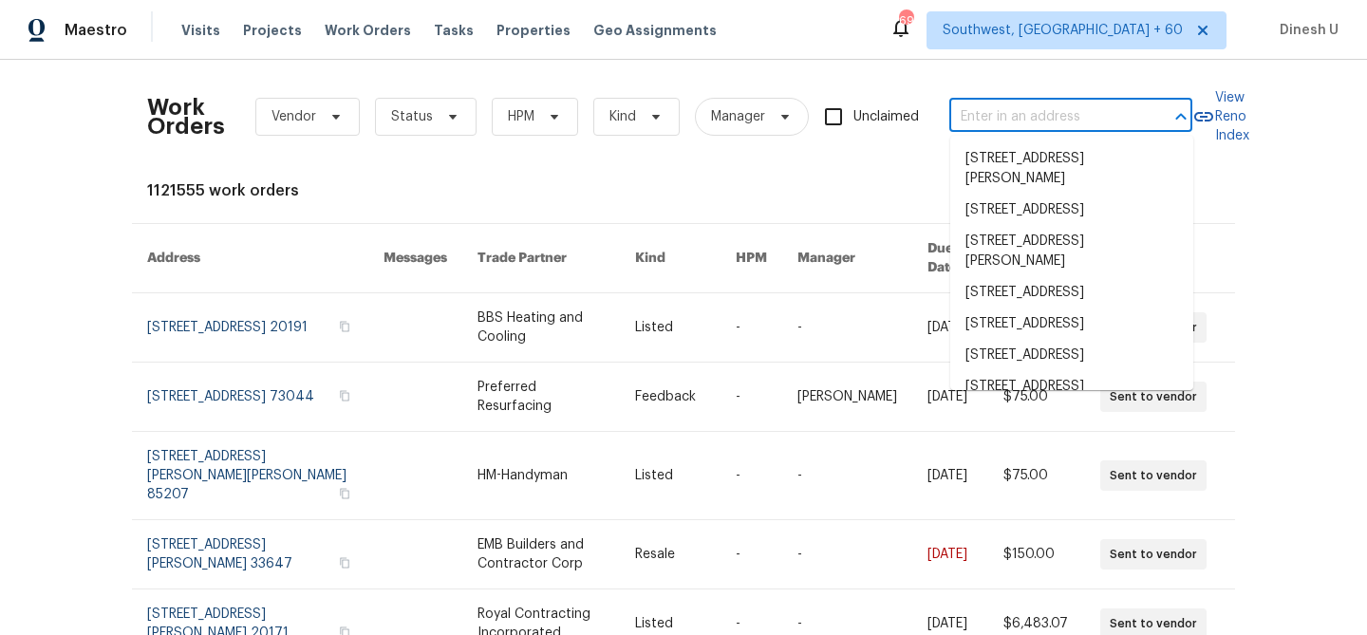
paste input "5715 Sage Bloom Dr, Arlington, TX 76017"
type input "5715 Sage Bloom Dr, Arlington, TX 76017"
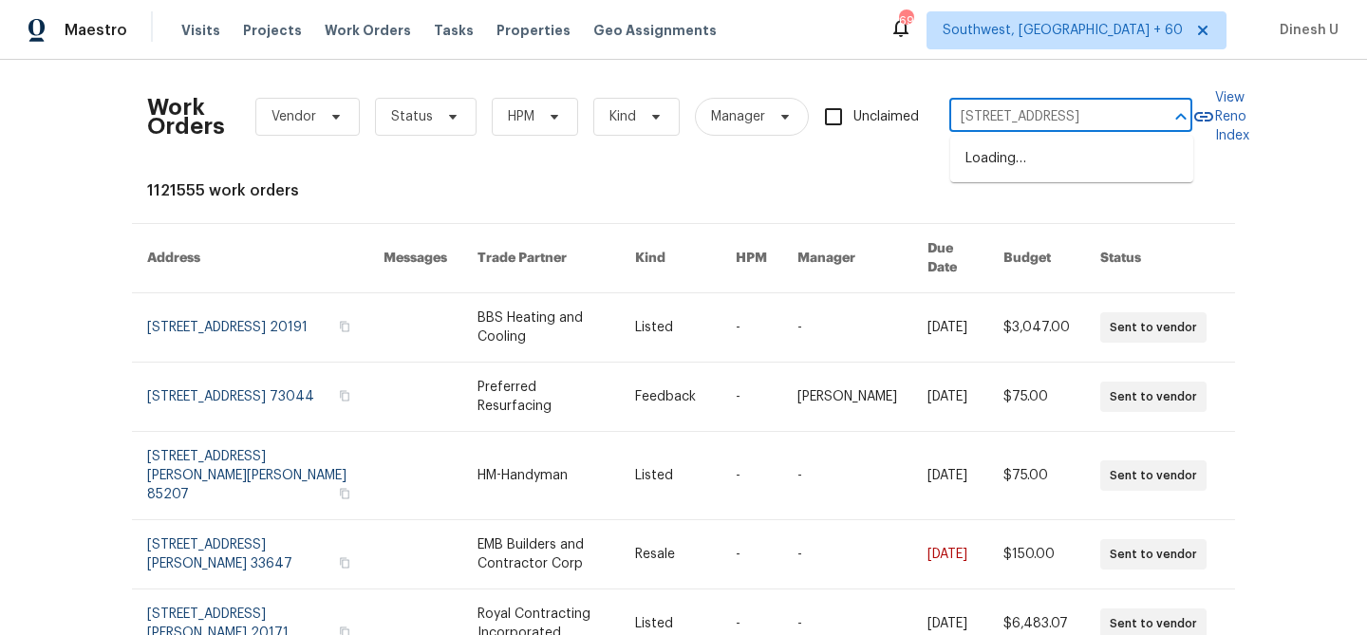
scroll to position [0, 72]
click at [977, 154] on li "5715 Sage Bloom Dr, Arlington, TX 76017" at bounding box center [1071, 158] width 243 height 31
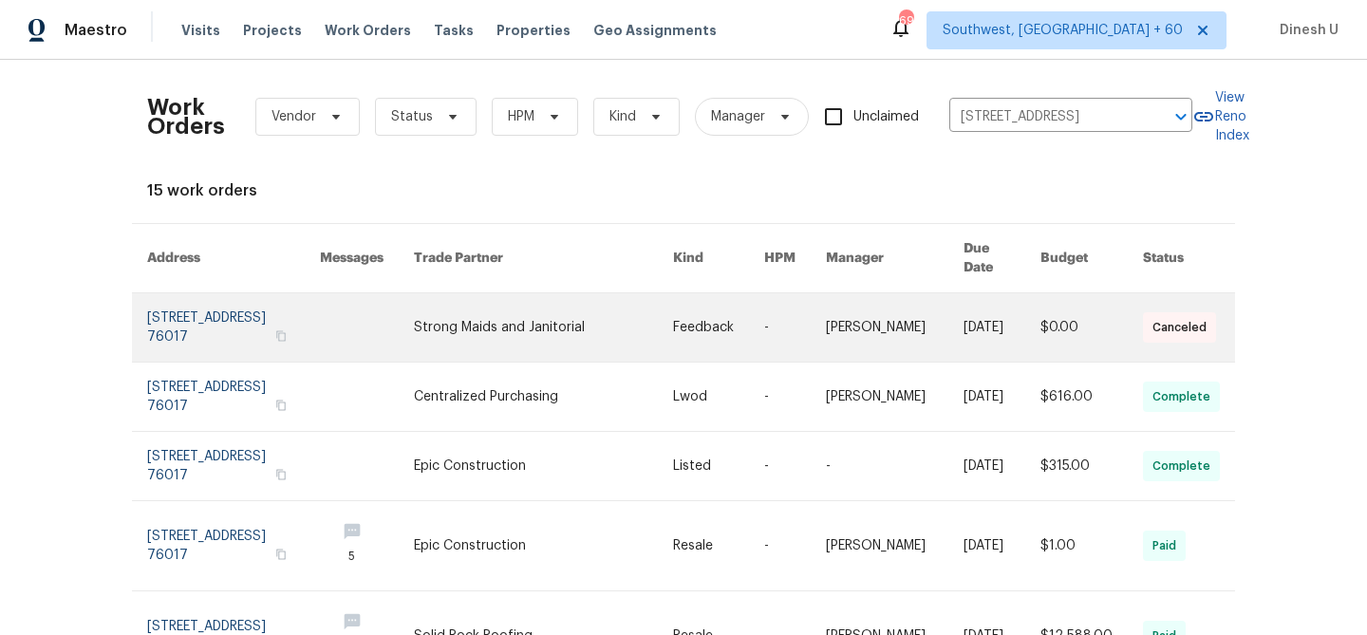
click at [203, 311] on link at bounding box center [233, 327] width 173 height 68
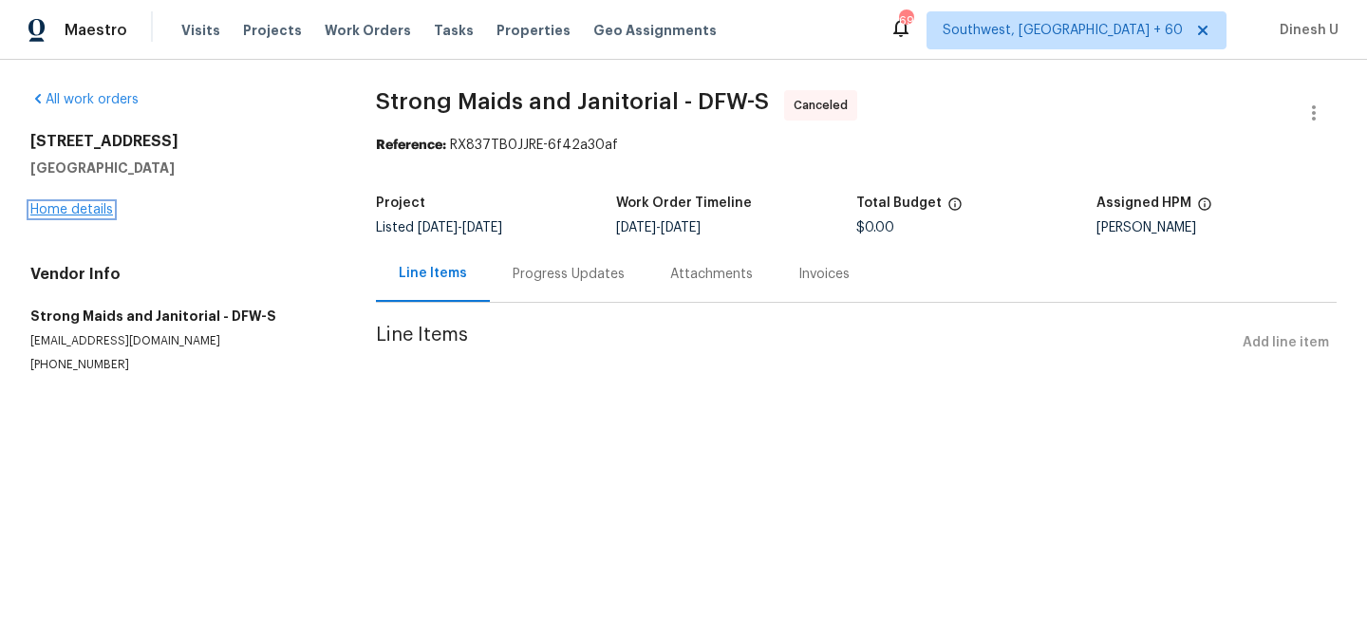
click at [93, 211] on link "Home details" at bounding box center [71, 209] width 83 height 13
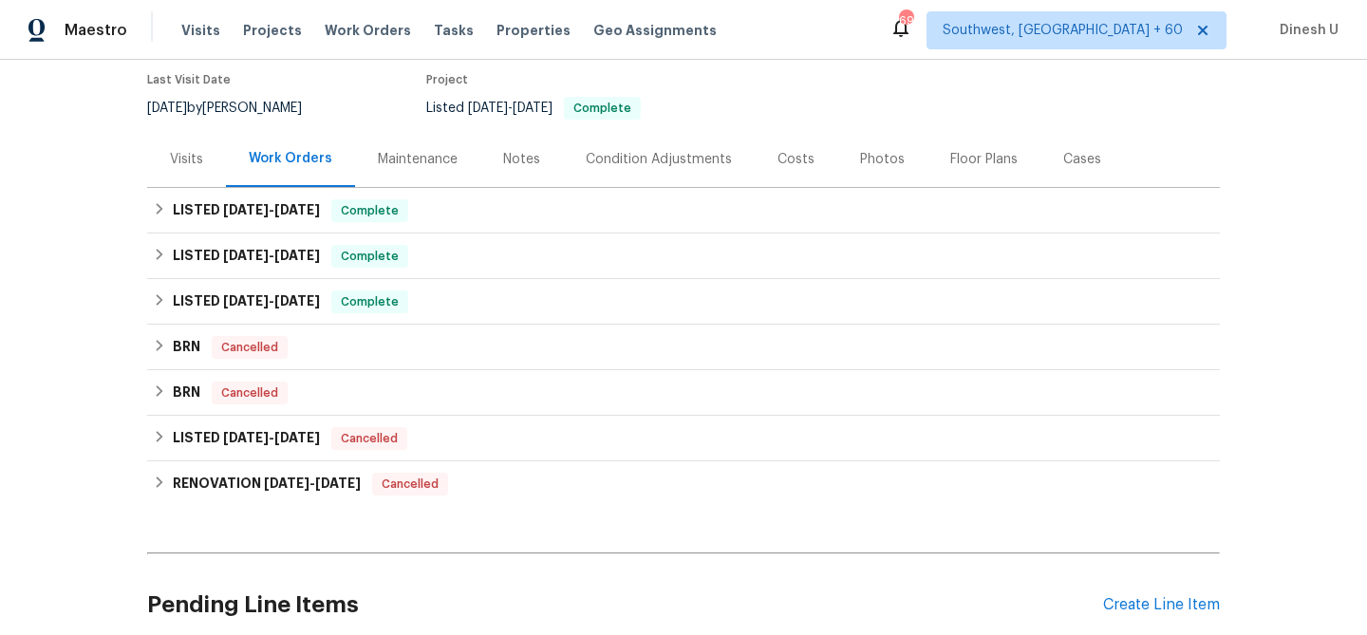
scroll to position [174, 0]
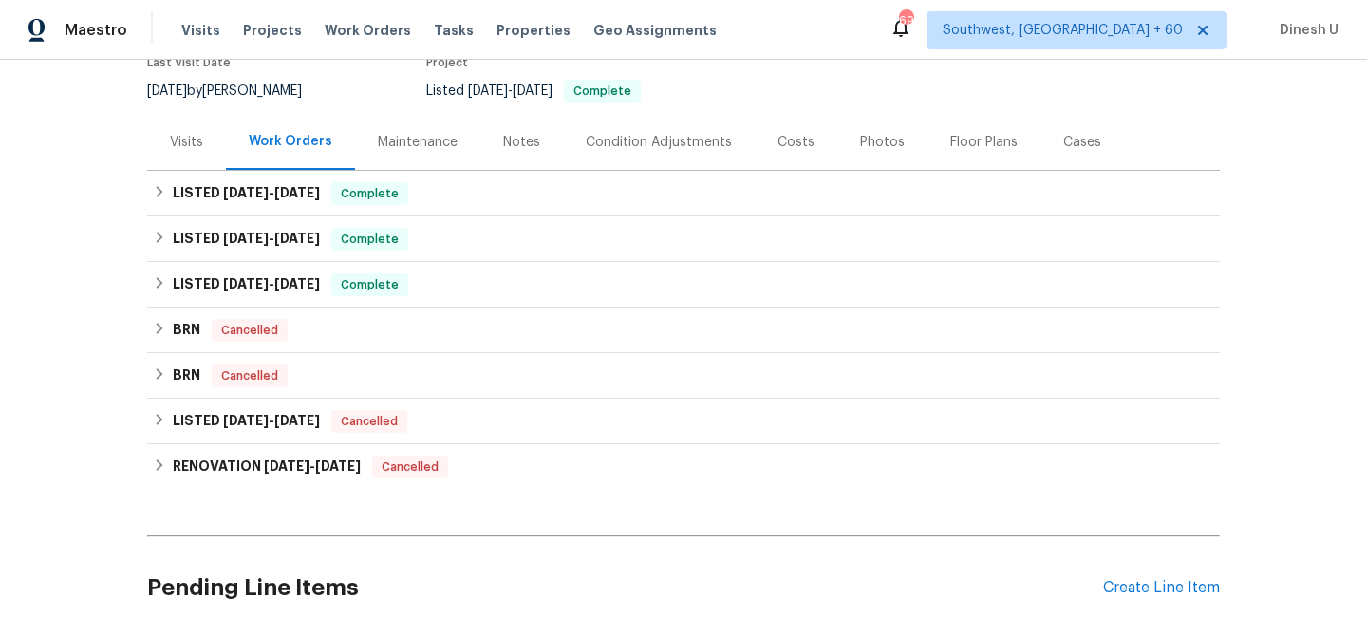
click at [294, 198] on span "9/18/25" at bounding box center [297, 192] width 46 height 13
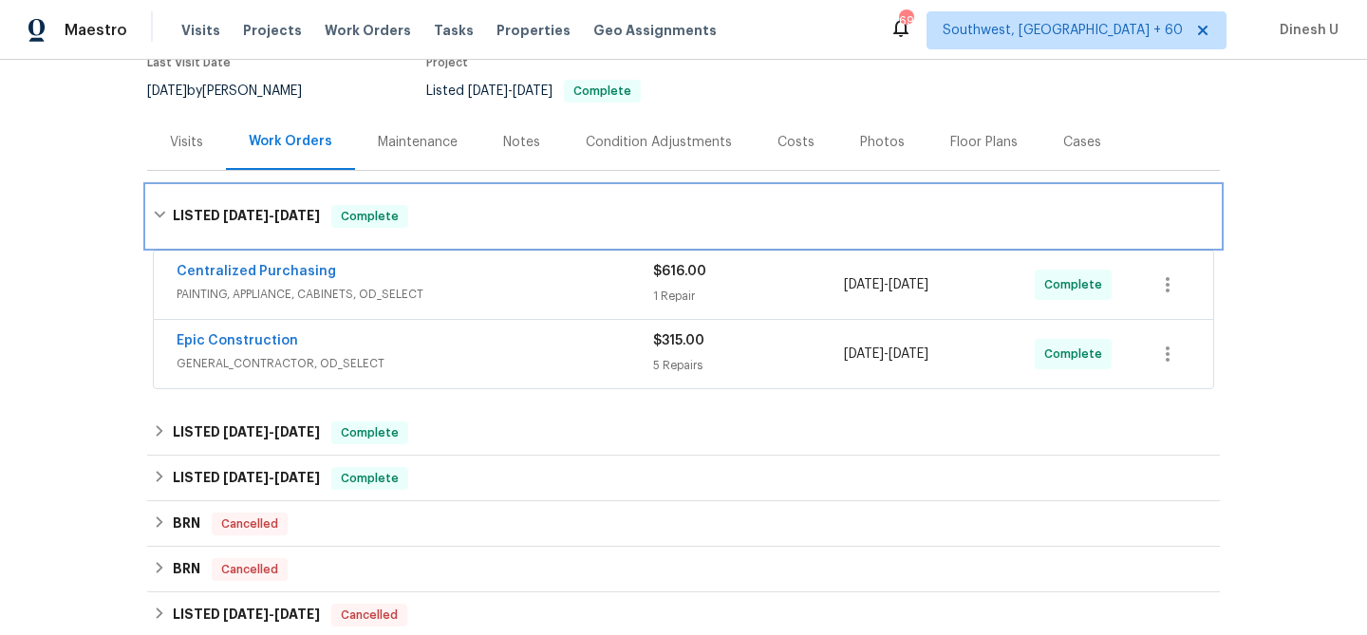
scroll to position [279, 0]
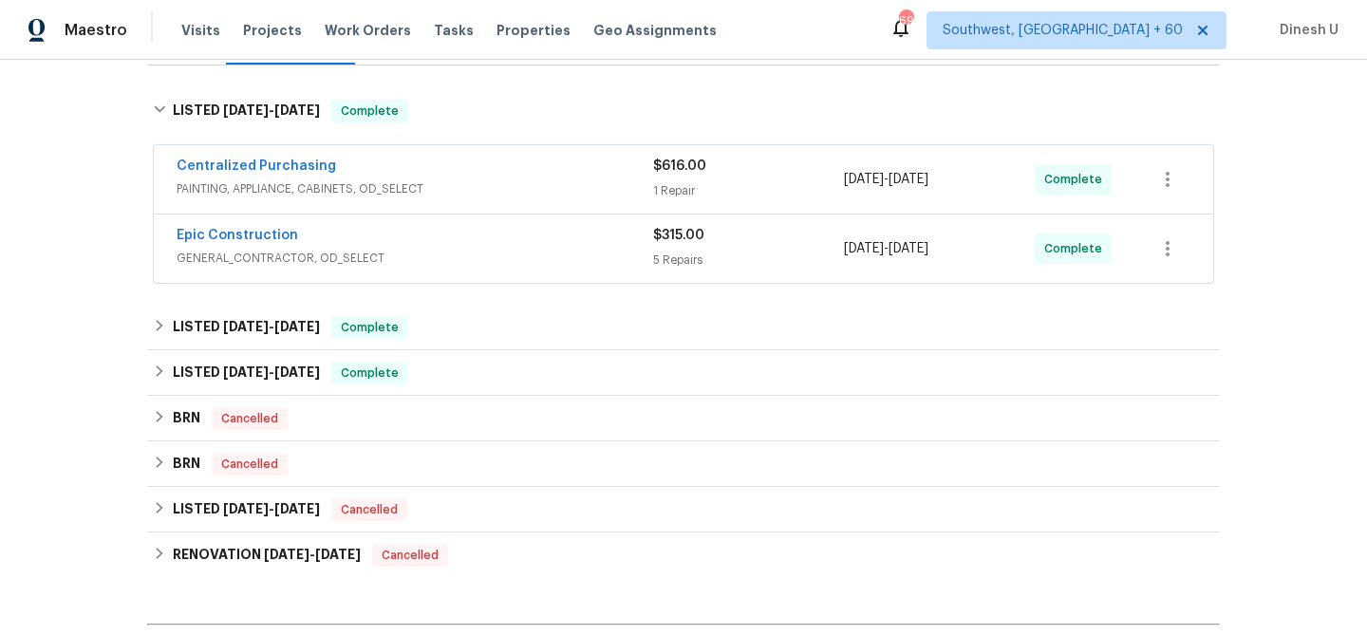
click at [677, 196] on div "1 Repair" at bounding box center [748, 190] width 191 height 19
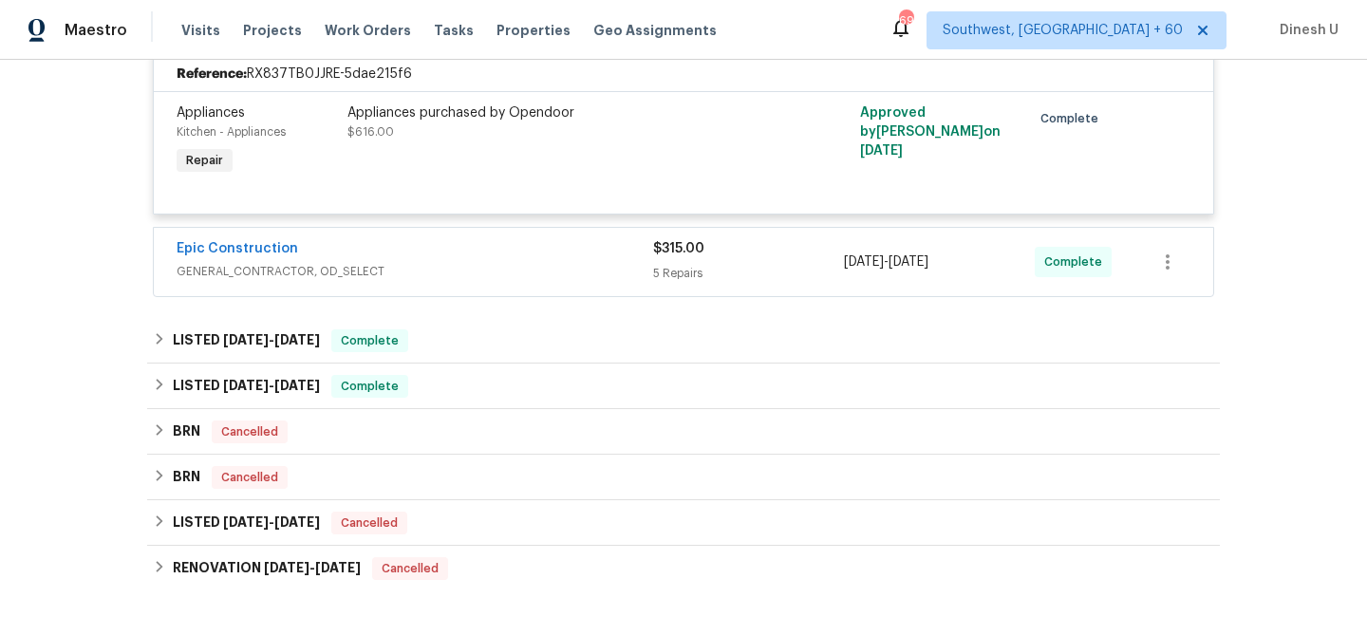
scroll to position [506, 0]
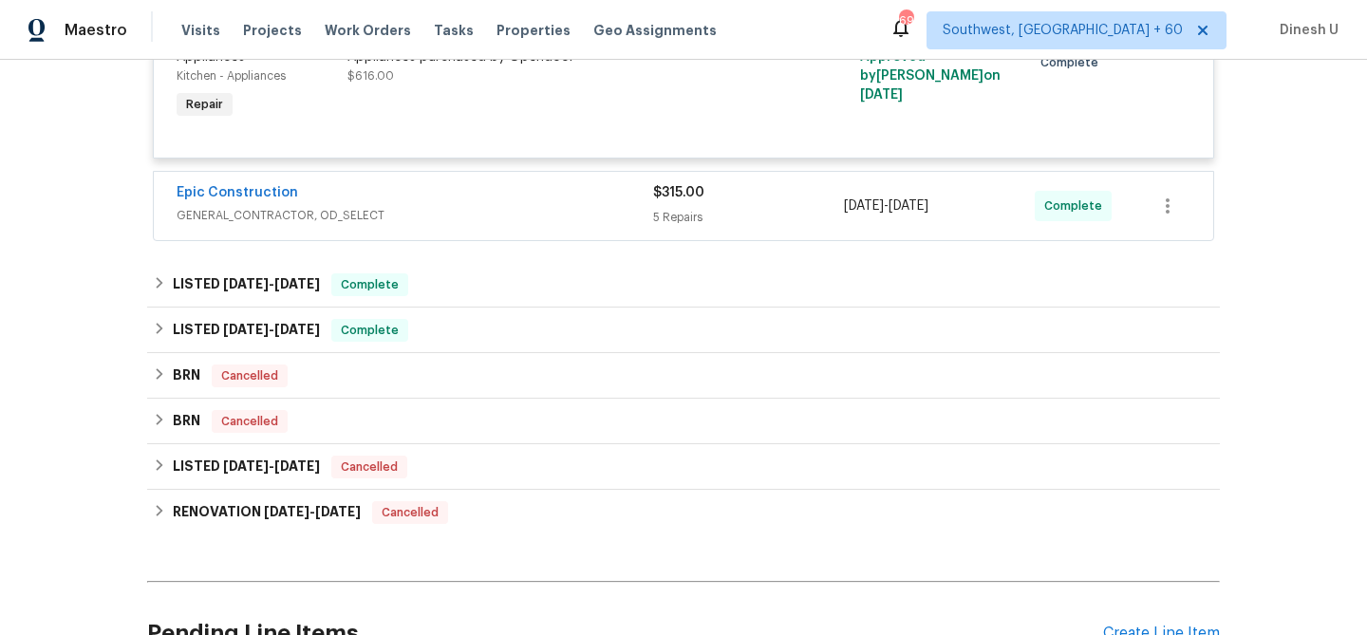
click at [697, 216] on div "5 Repairs" at bounding box center [748, 217] width 191 height 19
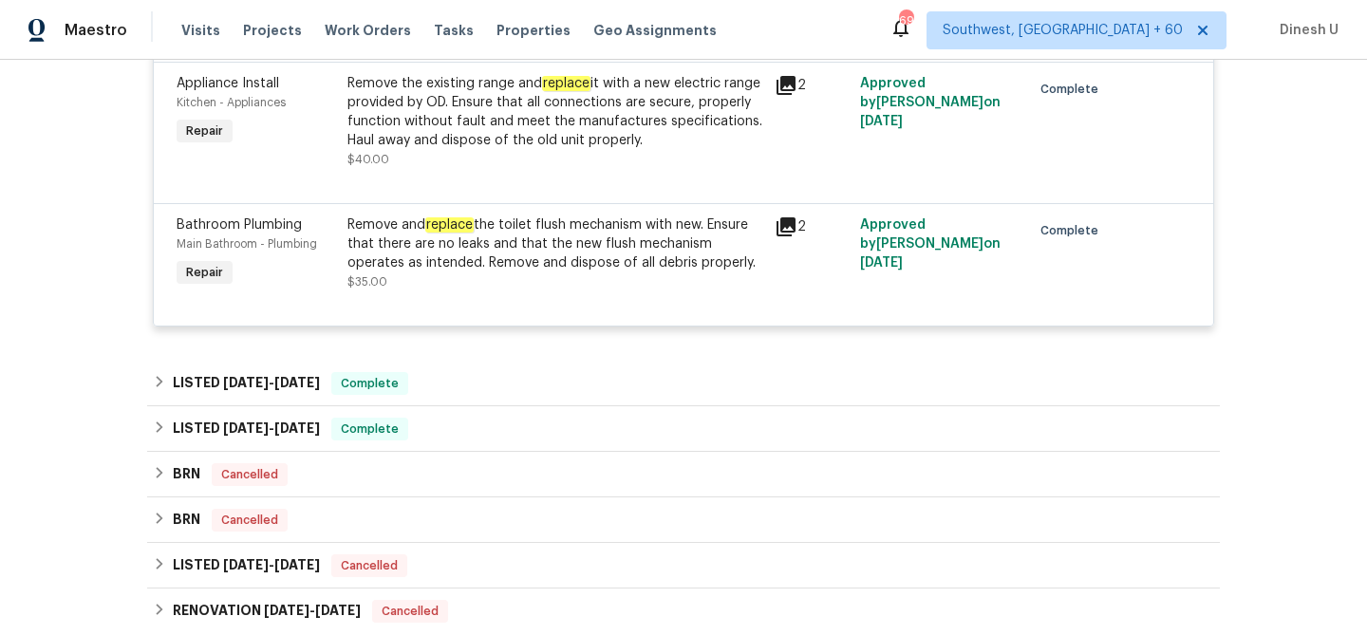
scroll to position [1311, 0]
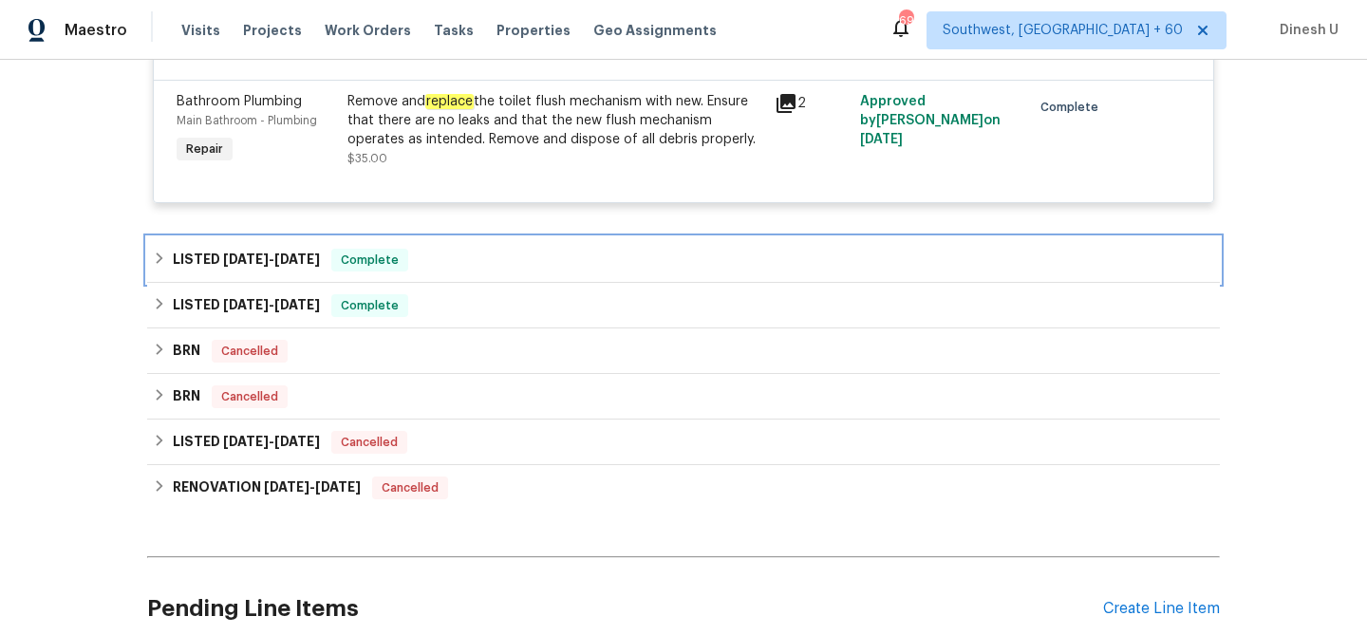
click at [303, 263] on span "5/20/25" at bounding box center [297, 259] width 46 height 13
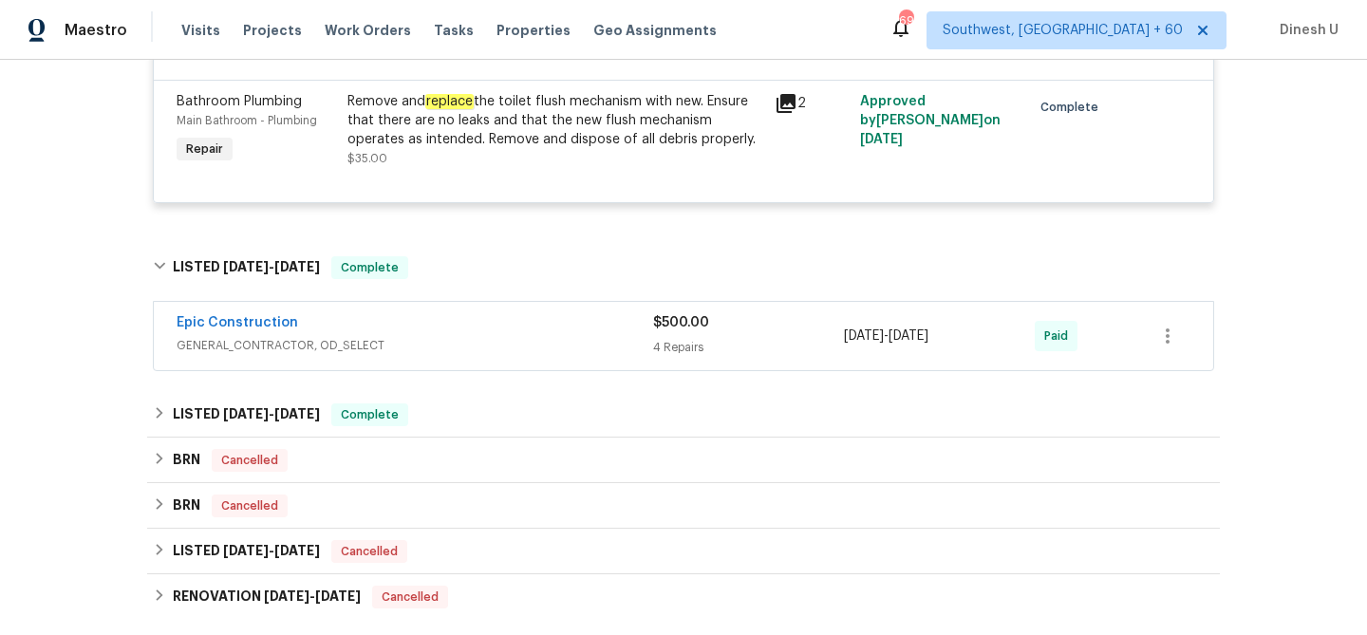
click at [690, 355] on div "4 Repairs" at bounding box center [748, 347] width 191 height 19
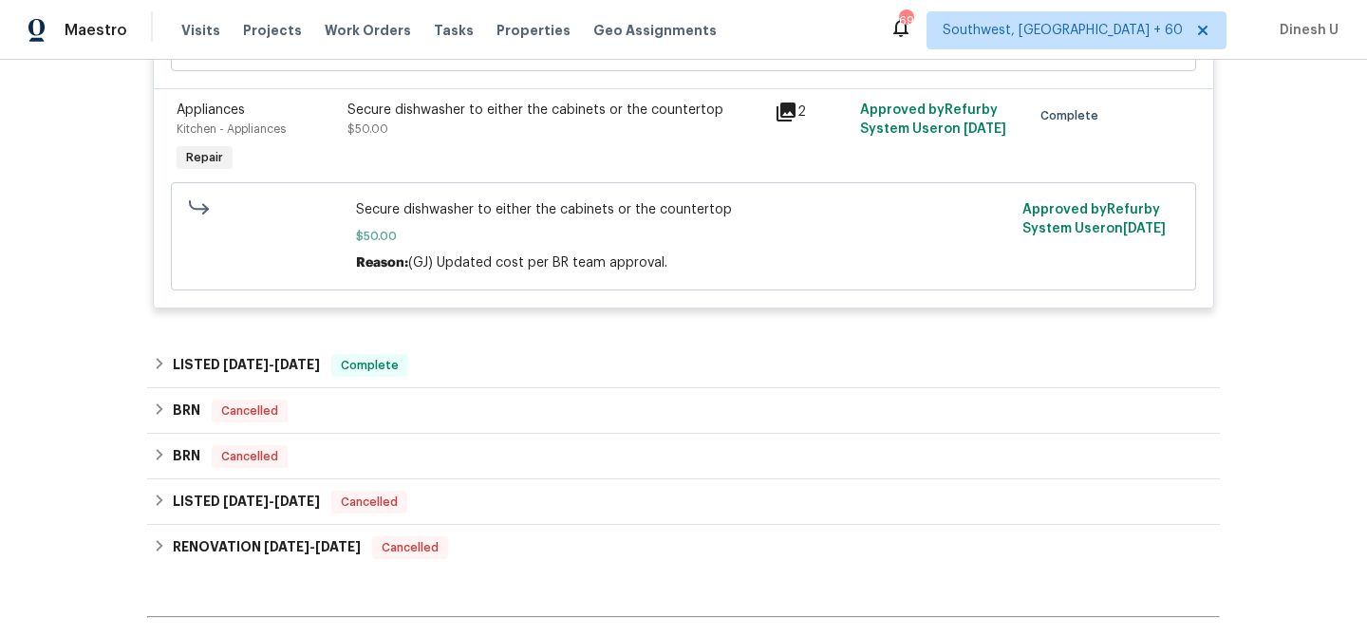
scroll to position [2387, 0]
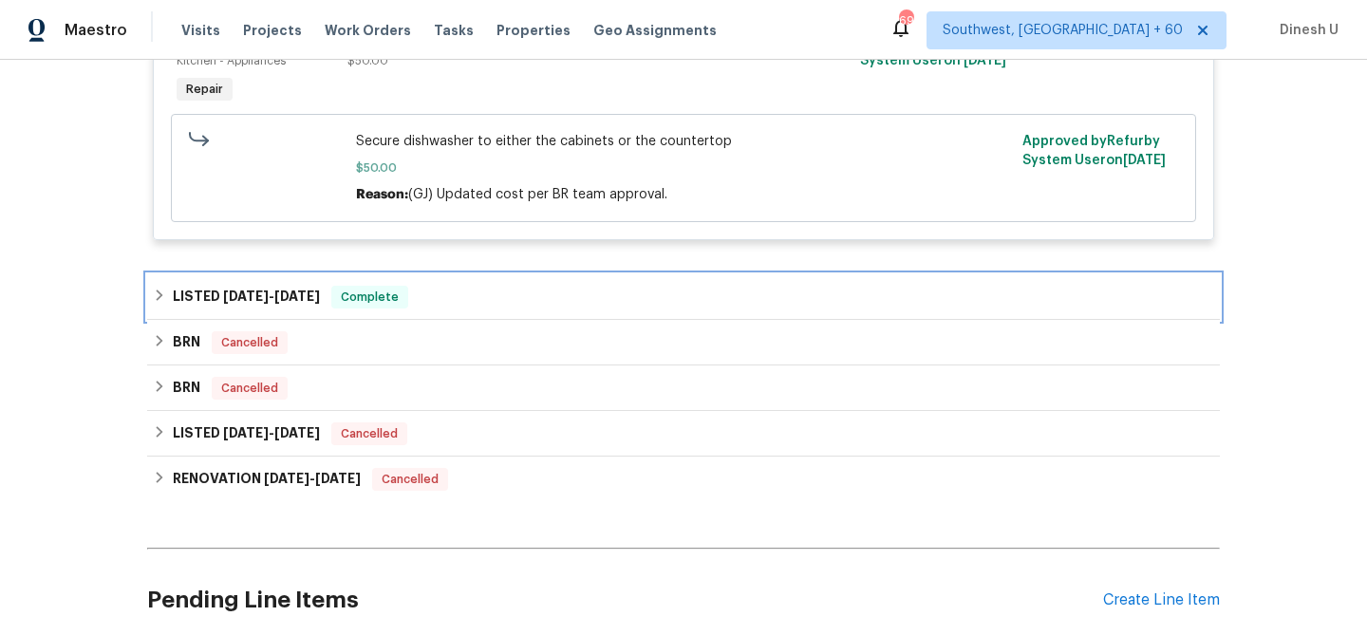
click at [261, 303] on span "3/23/25" at bounding box center [246, 296] width 46 height 13
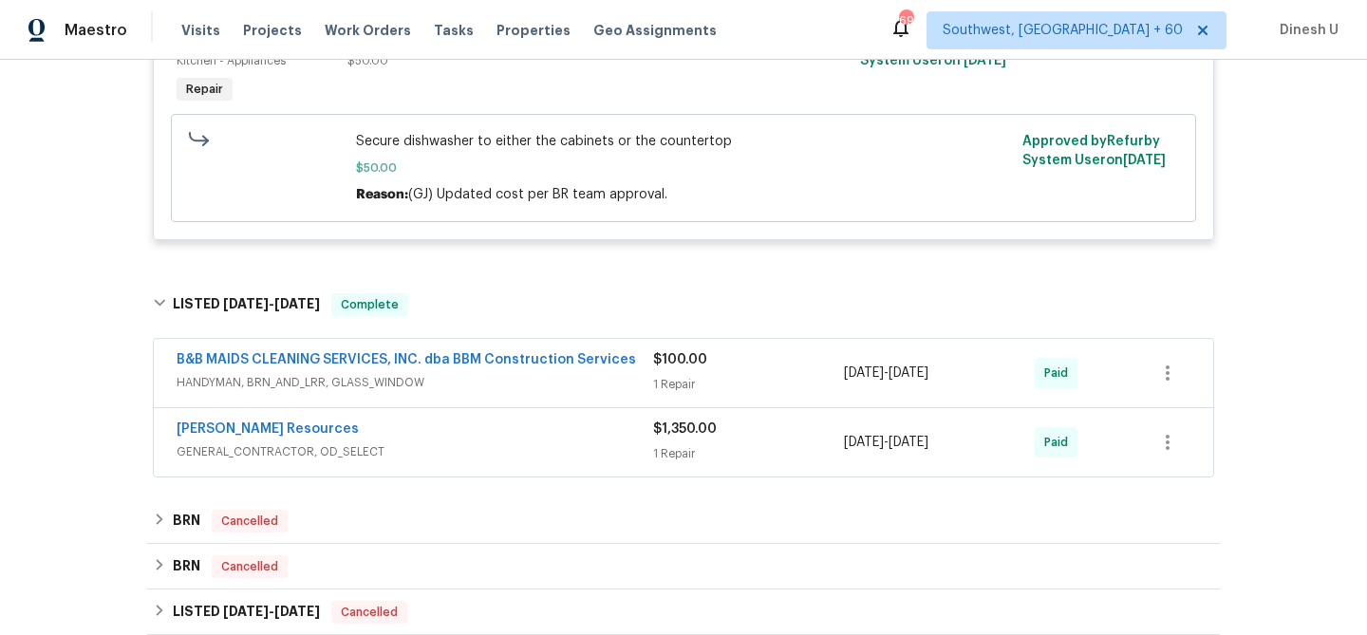
click at [677, 379] on div "$100.00 1 Repair" at bounding box center [748, 373] width 191 height 46
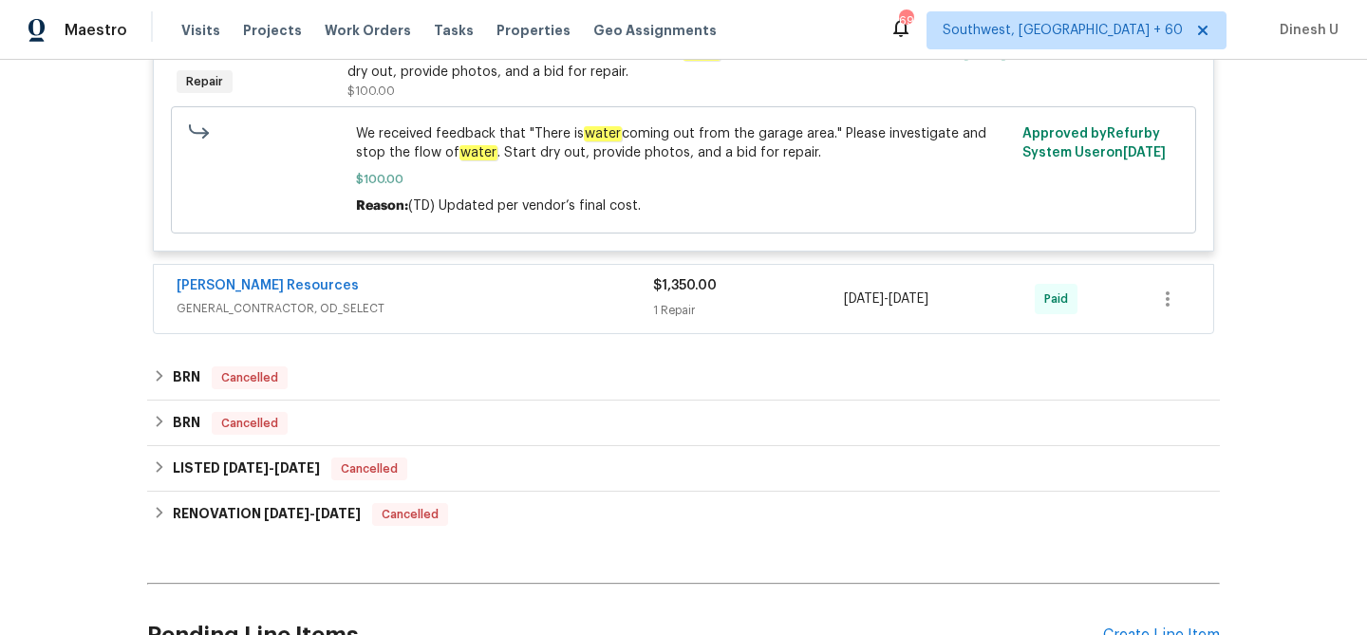
scroll to position [2837, 0]
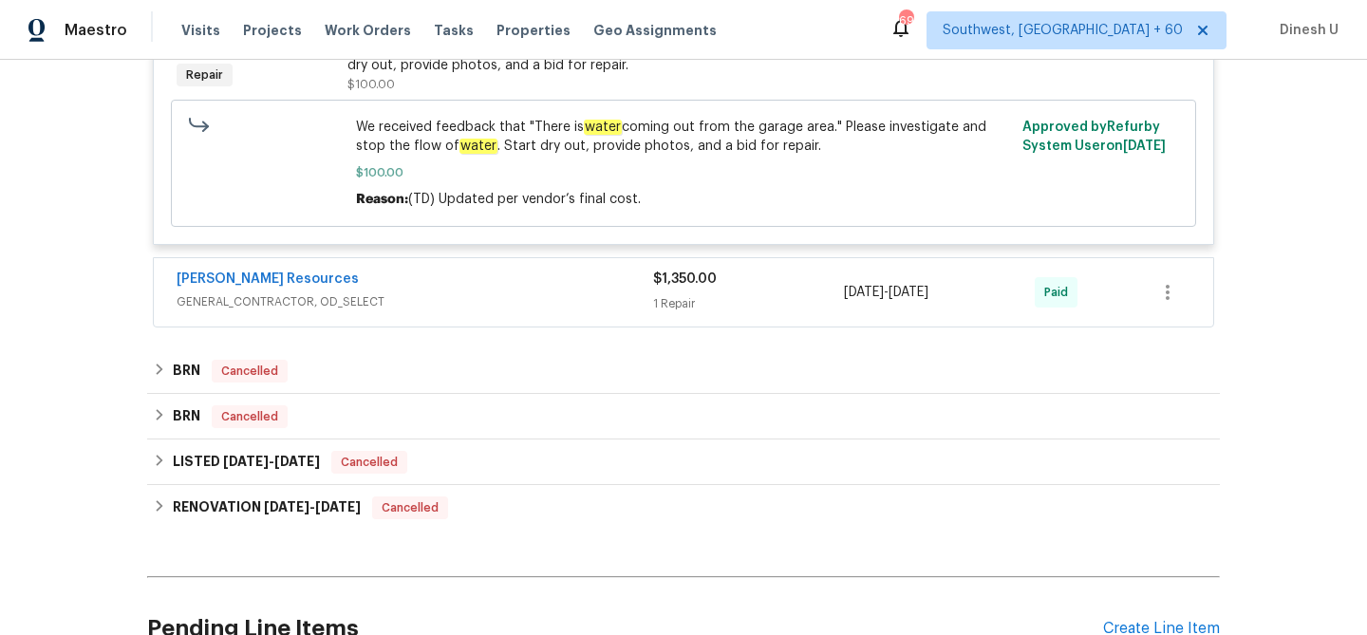
click at [661, 312] on div "1 Repair" at bounding box center [748, 303] width 191 height 19
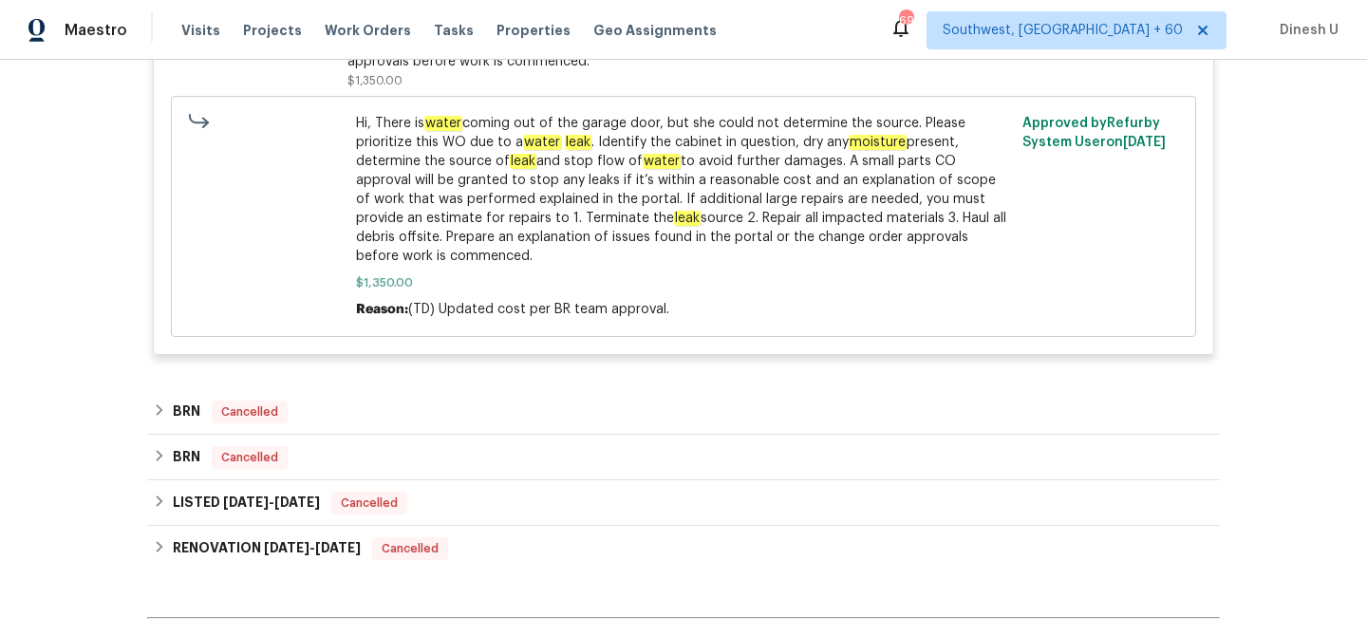
scroll to position [3356, 0]
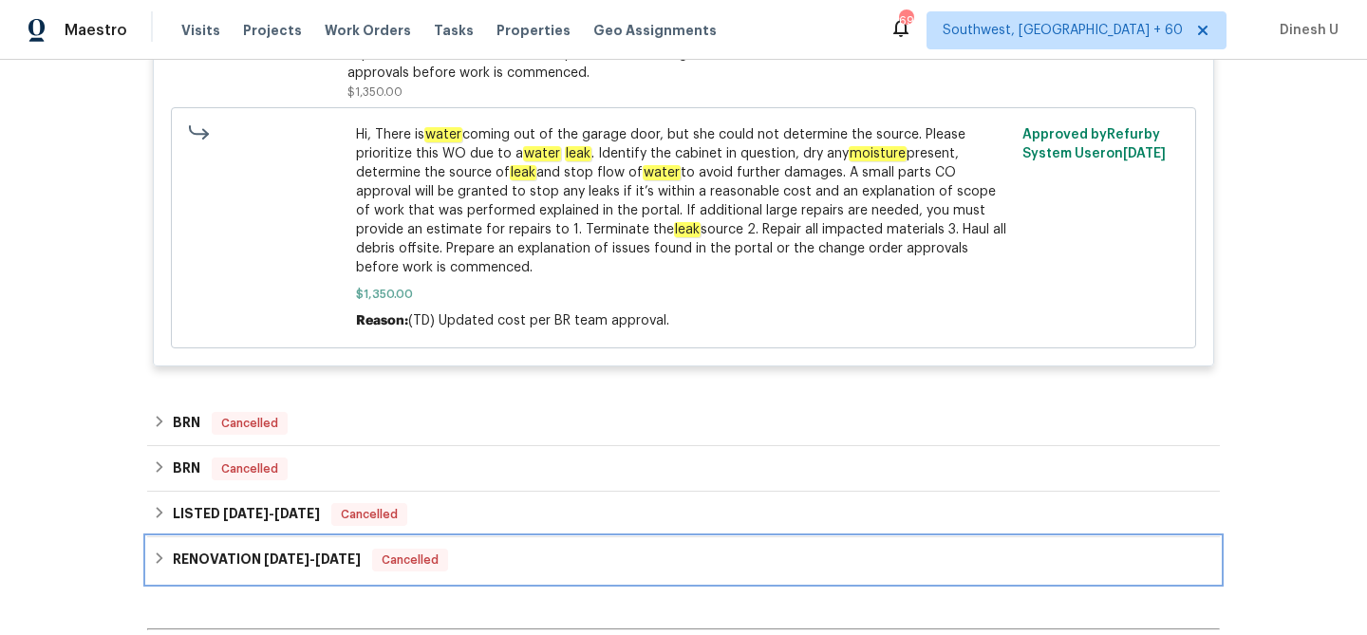
click at [331, 561] on span "3/10/25" at bounding box center [338, 559] width 46 height 13
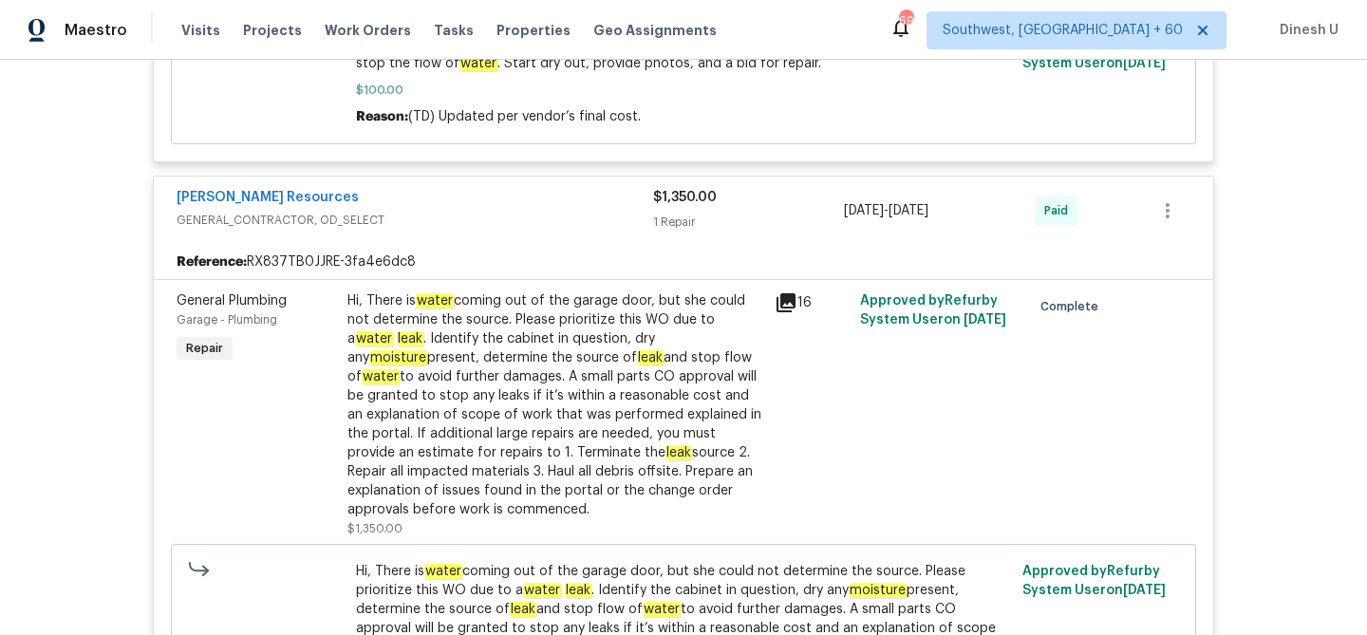
scroll to position [2883, 0]
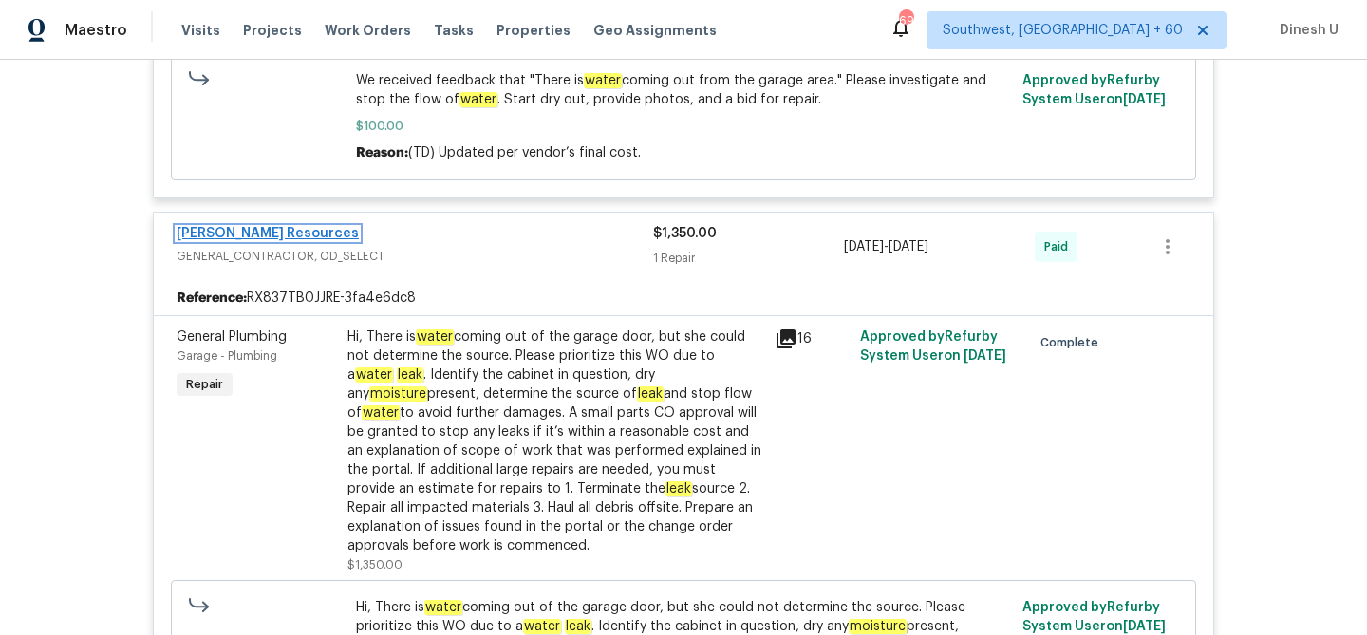
click at [239, 239] on link "Lawrence Resources" at bounding box center [268, 233] width 182 height 13
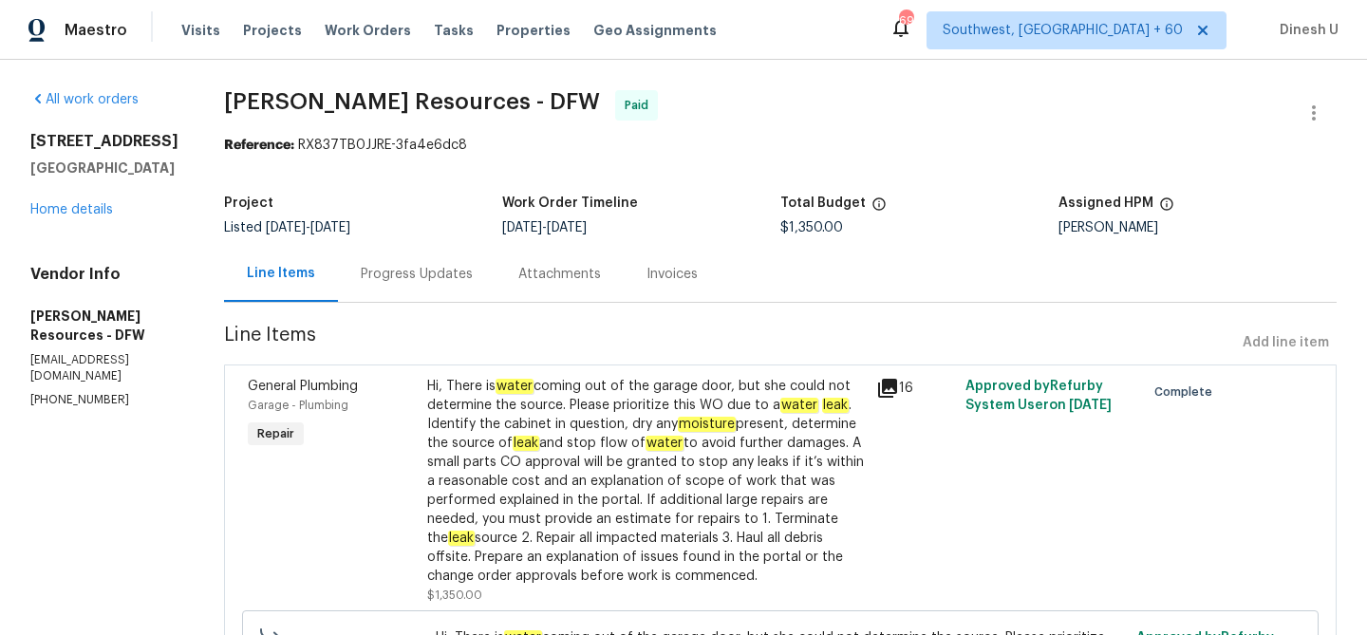
click at [473, 272] on div "Progress Updates" at bounding box center [417, 274] width 112 height 19
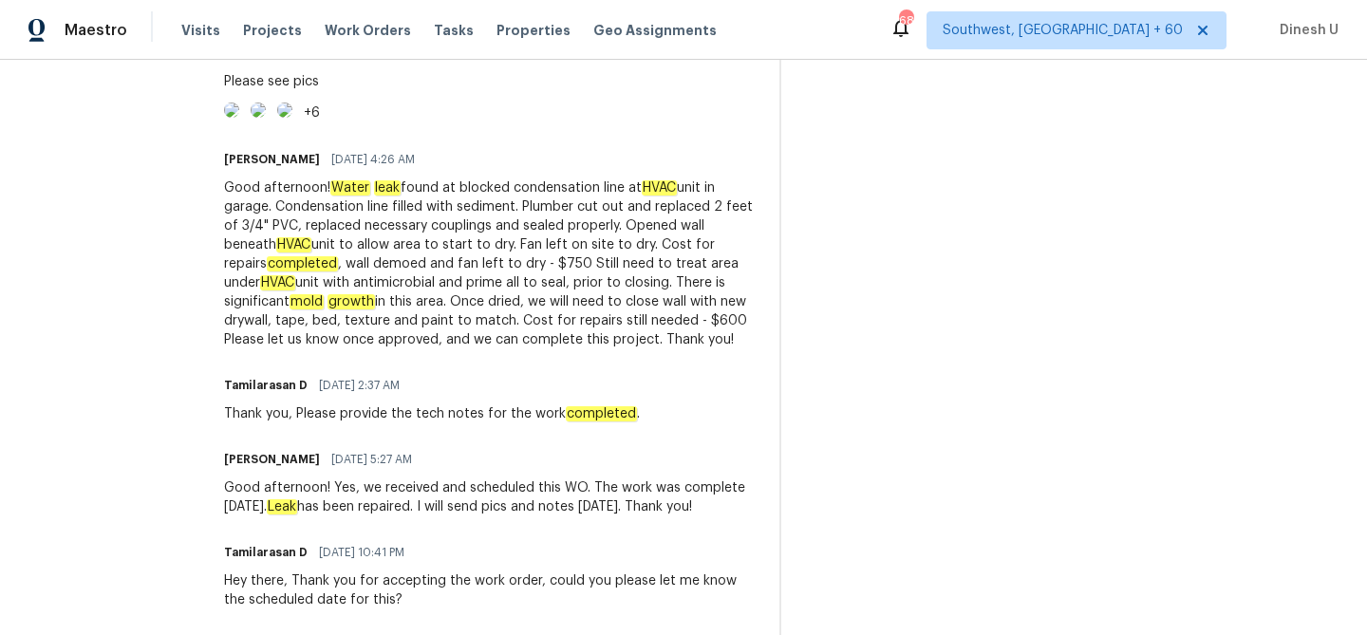
scroll to position [1465, 0]
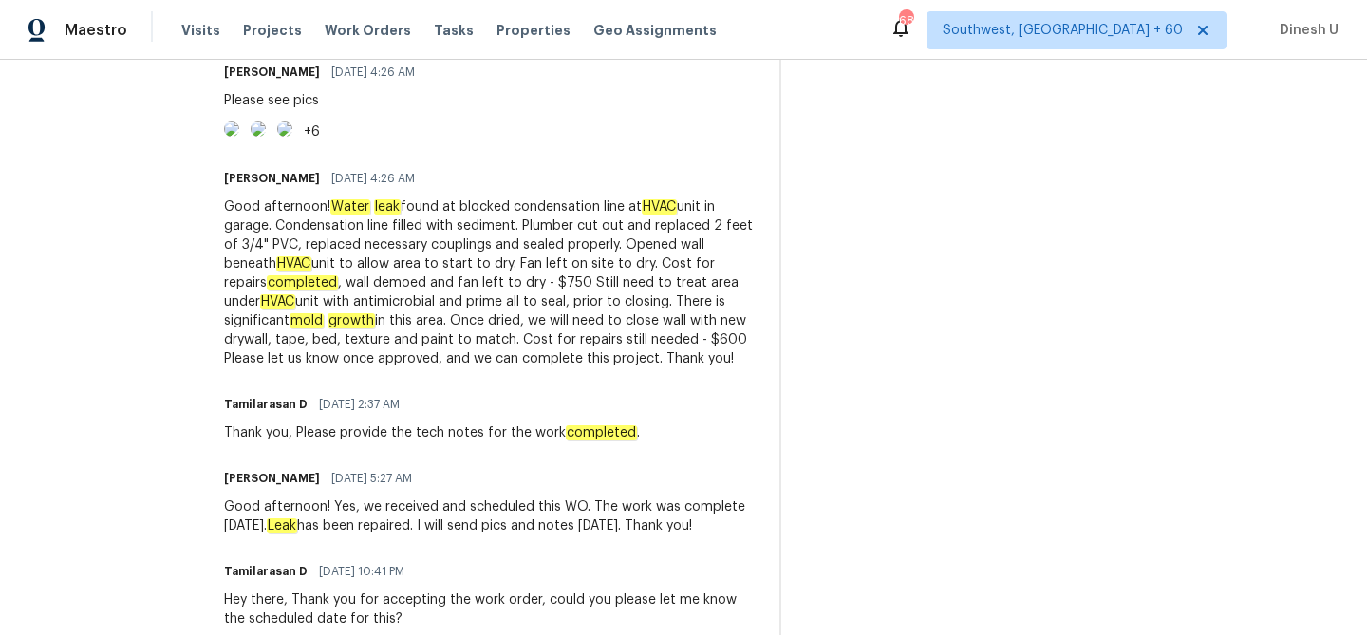
click at [239, 137] on img at bounding box center [231, 129] width 15 height 15
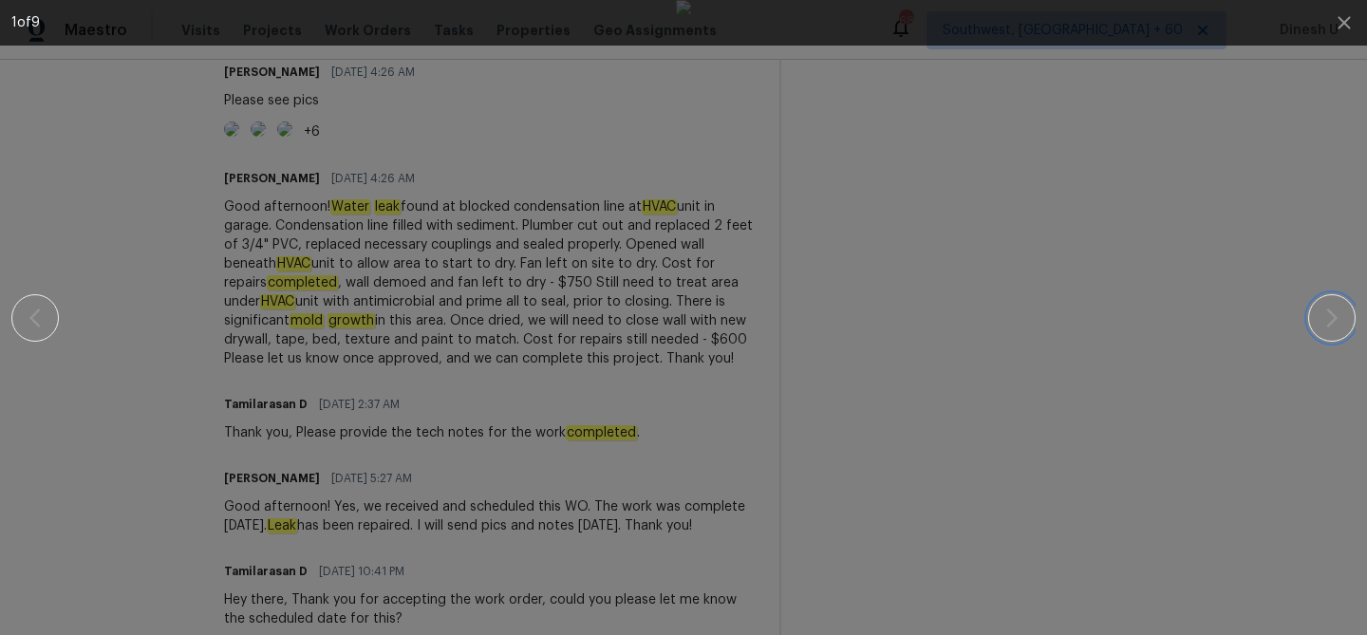
click at [1325, 320] on icon "button" at bounding box center [1332, 318] width 23 height 23
click at [1340, 15] on icon "button" at bounding box center [1344, 22] width 23 height 23
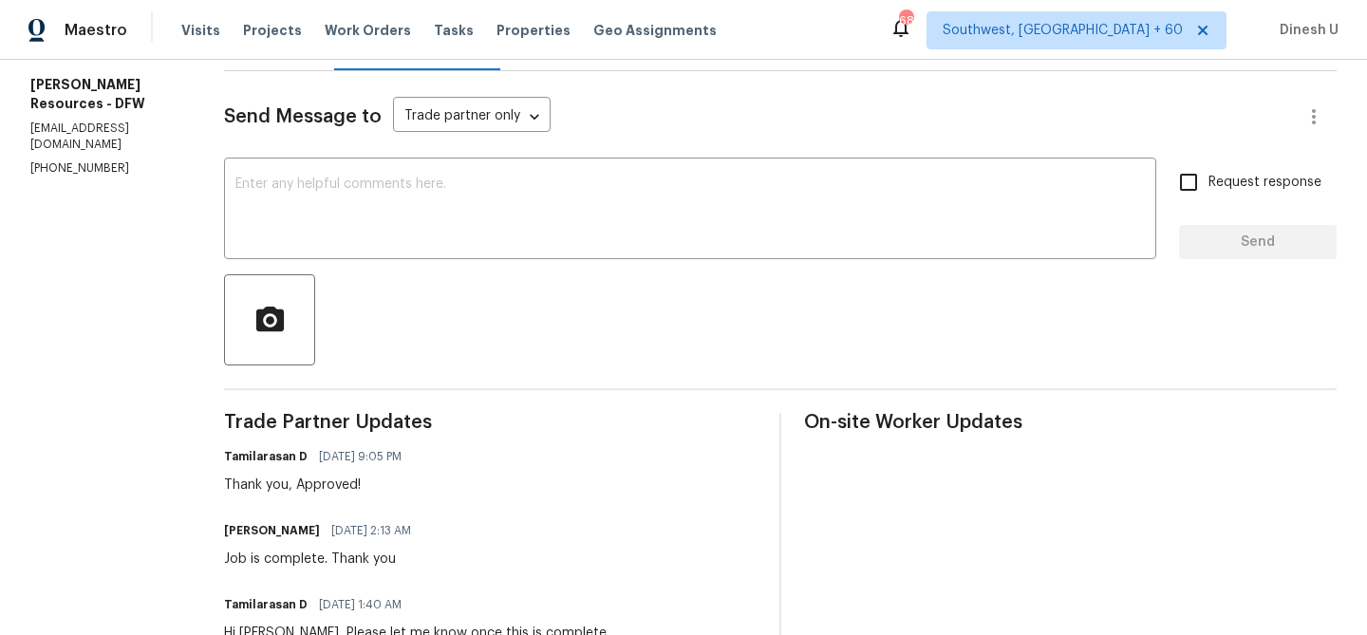
scroll to position [0, 0]
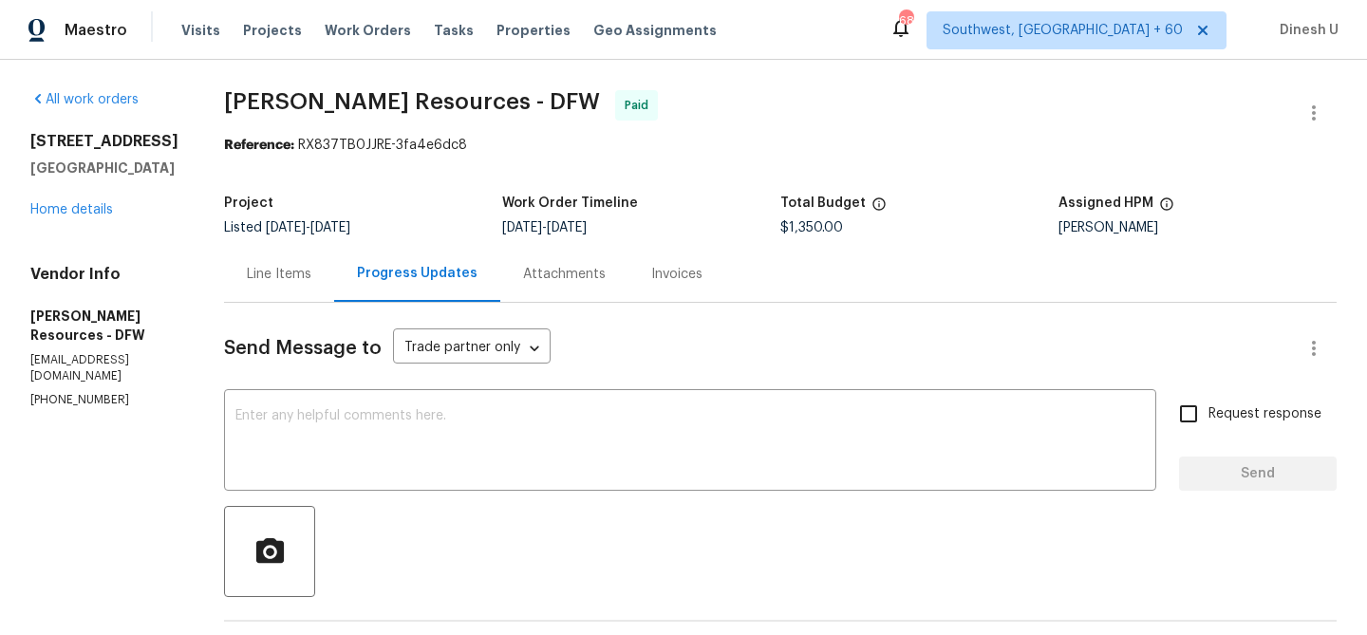
click at [277, 263] on div "Line Items" at bounding box center [279, 274] width 110 height 56
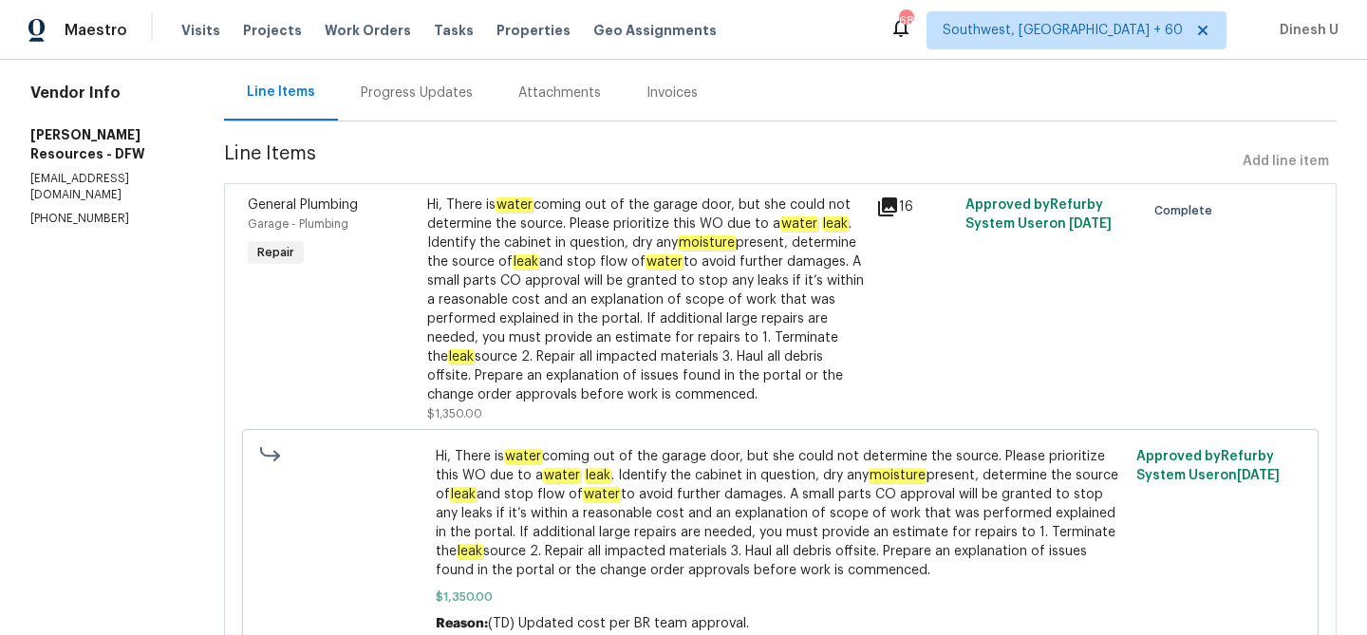
scroll to position [178, 0]
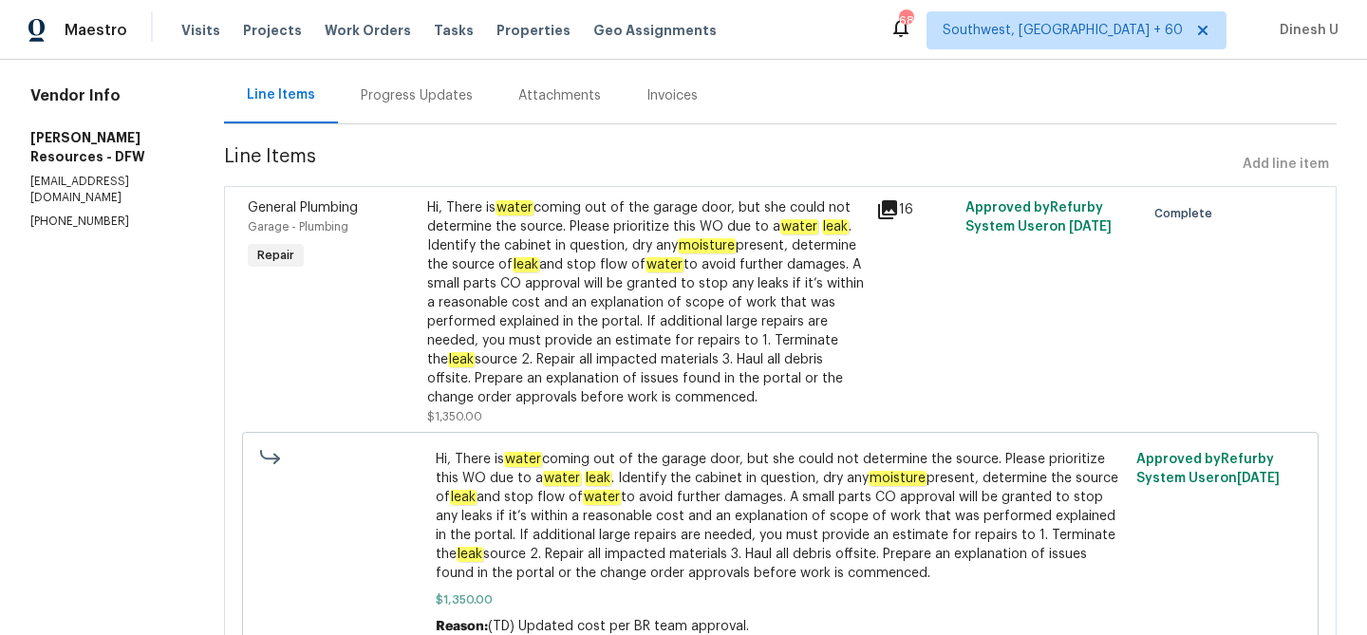
click at [431, 101] on div "Progress Updates" at bounding box center [417, 95] width 112 height 19
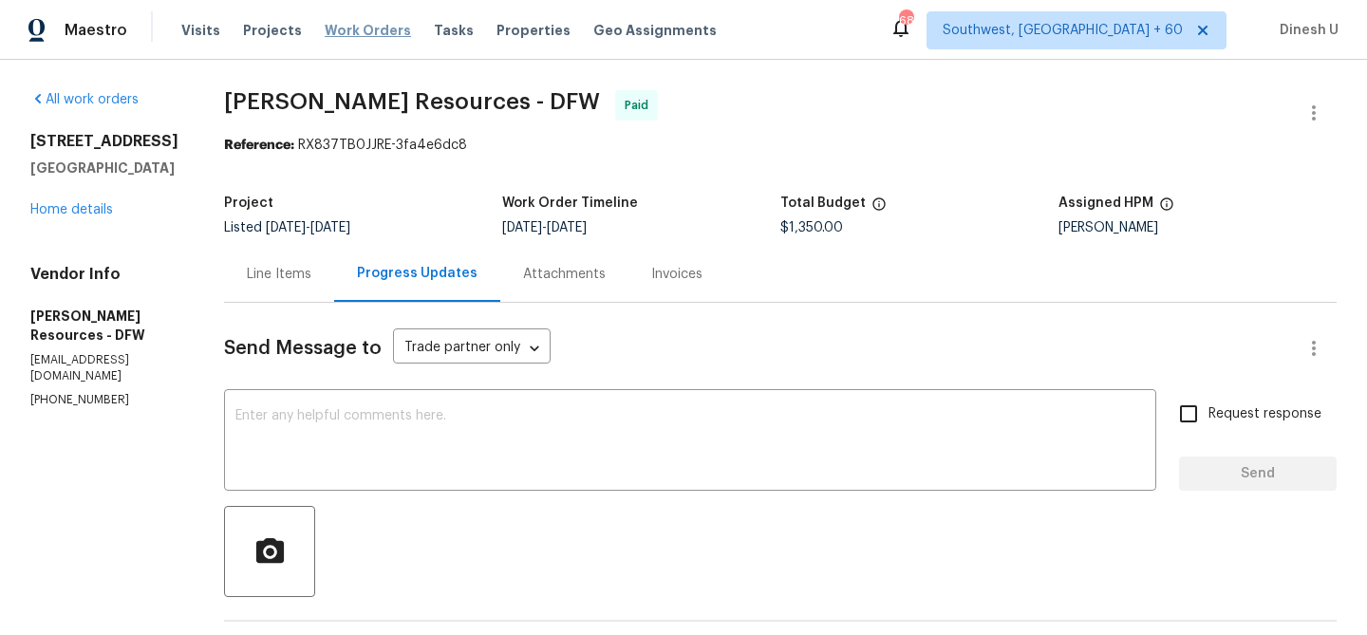
click at [348, 33] on span "Work Orders" at bounding box center [368, 30] width 86 height 19
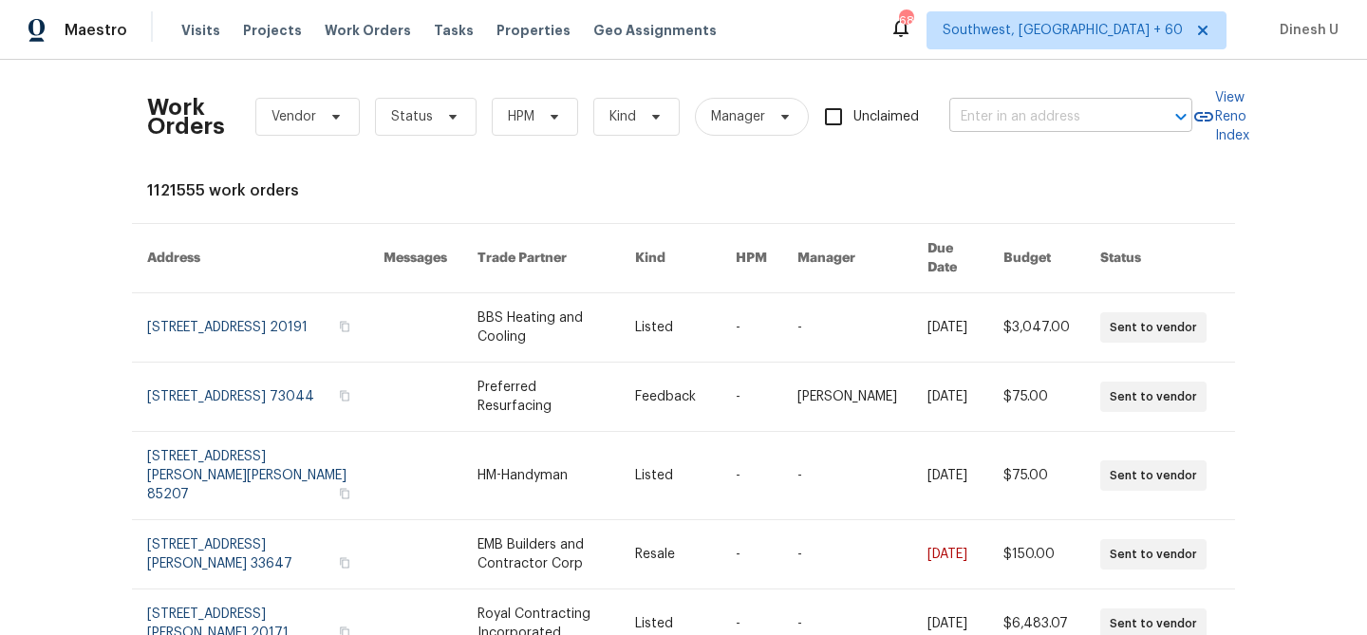
click at [993, 114] on input "text" at bounding box center [1044, 117] width 190 height 29
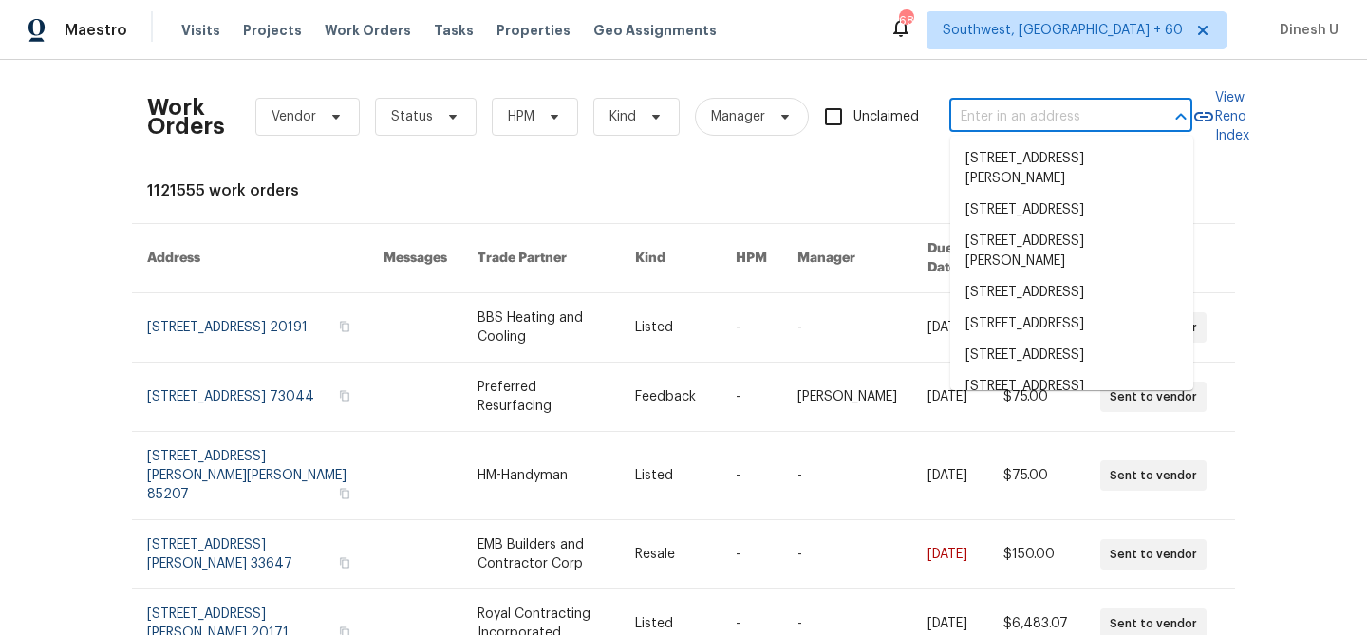
paste input "53044 Ruann Dr Shelby Township, MI 48316"
type input "53044 Ruann Dr Shelby Township, MI 48316"
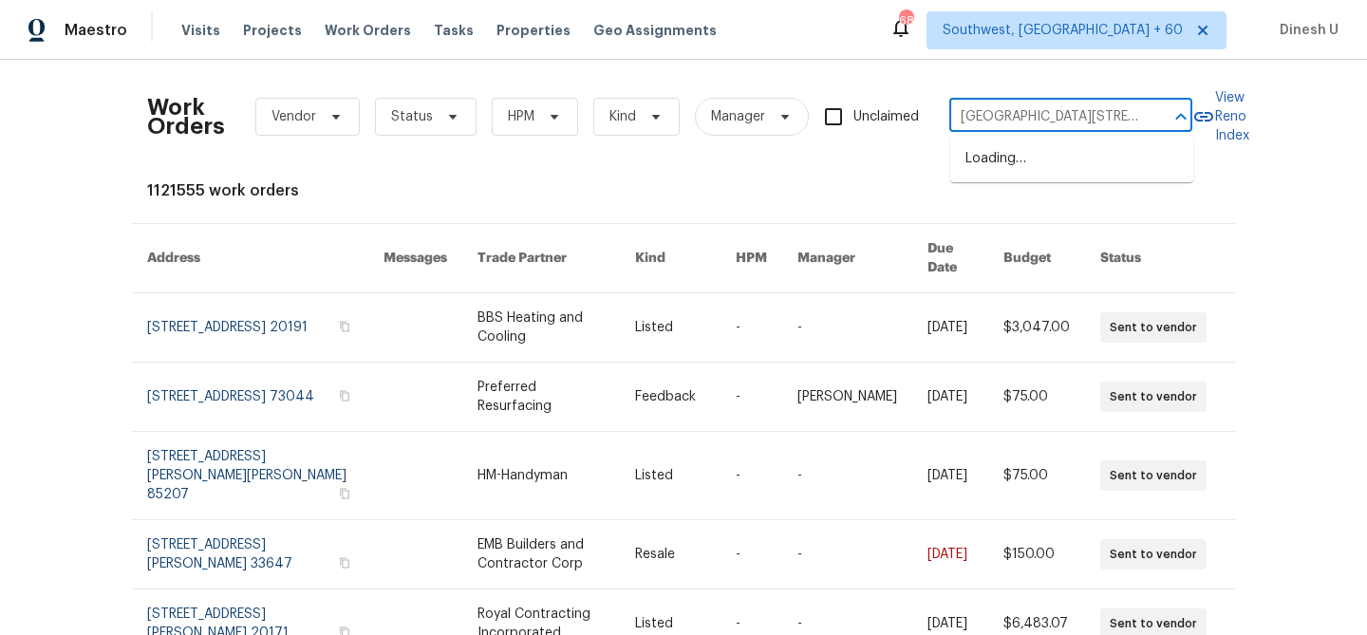
scroll to position [0, 94]
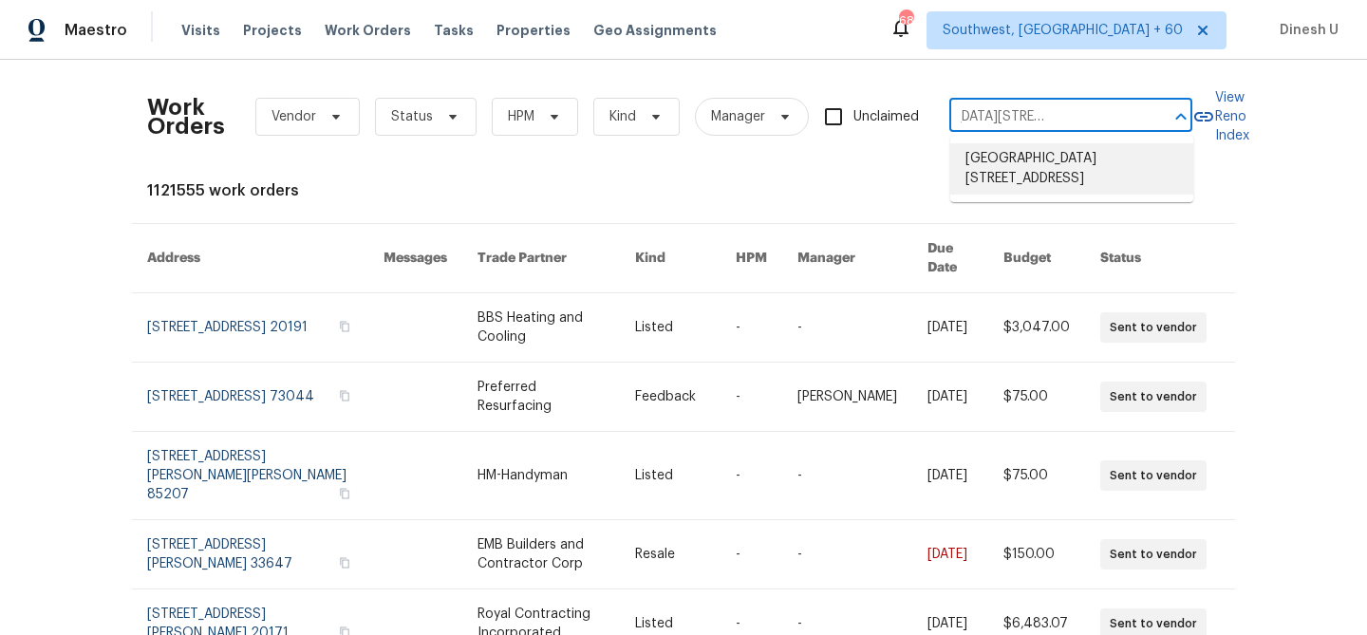
click at [987, 159] on li "53044 Ruann Dr, Shelby Township, MI 48316" at bounding box center [1071, 168] width 243 height 51
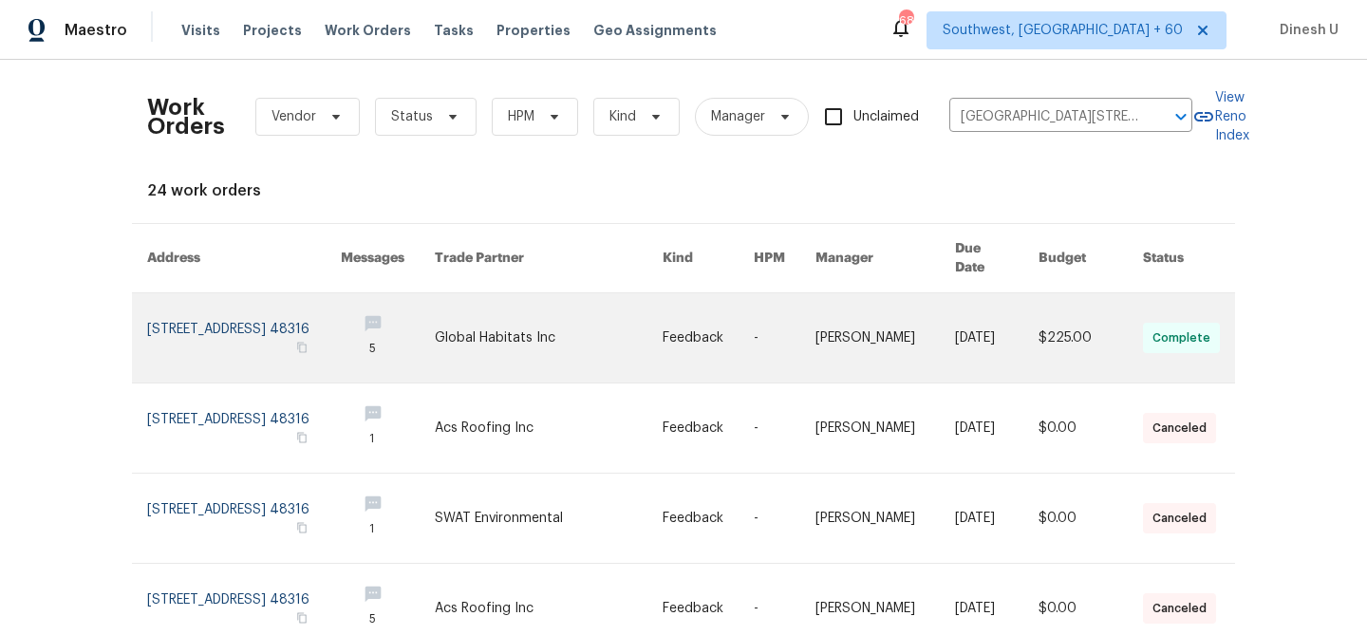
click at [265, 295] on link at bounding box center [244, 337] width 194 height 89
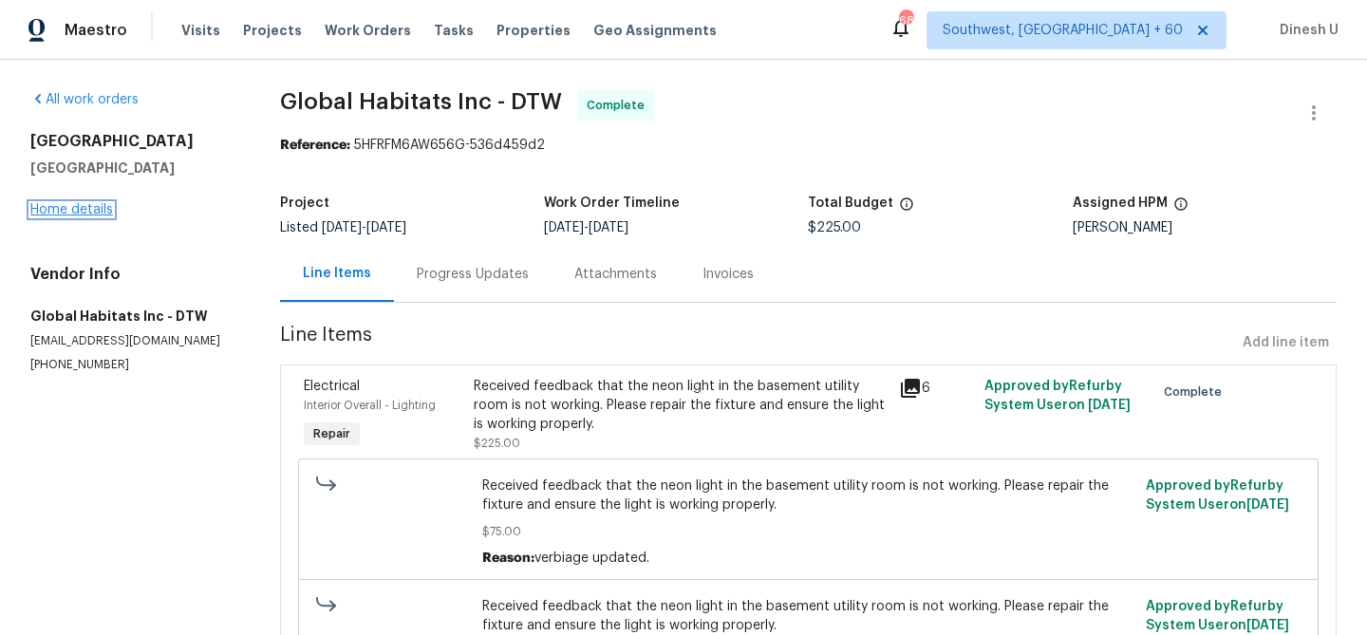
click at [88, 210] on link "Home details" at bounding box center [71, 209] width 83 height 13
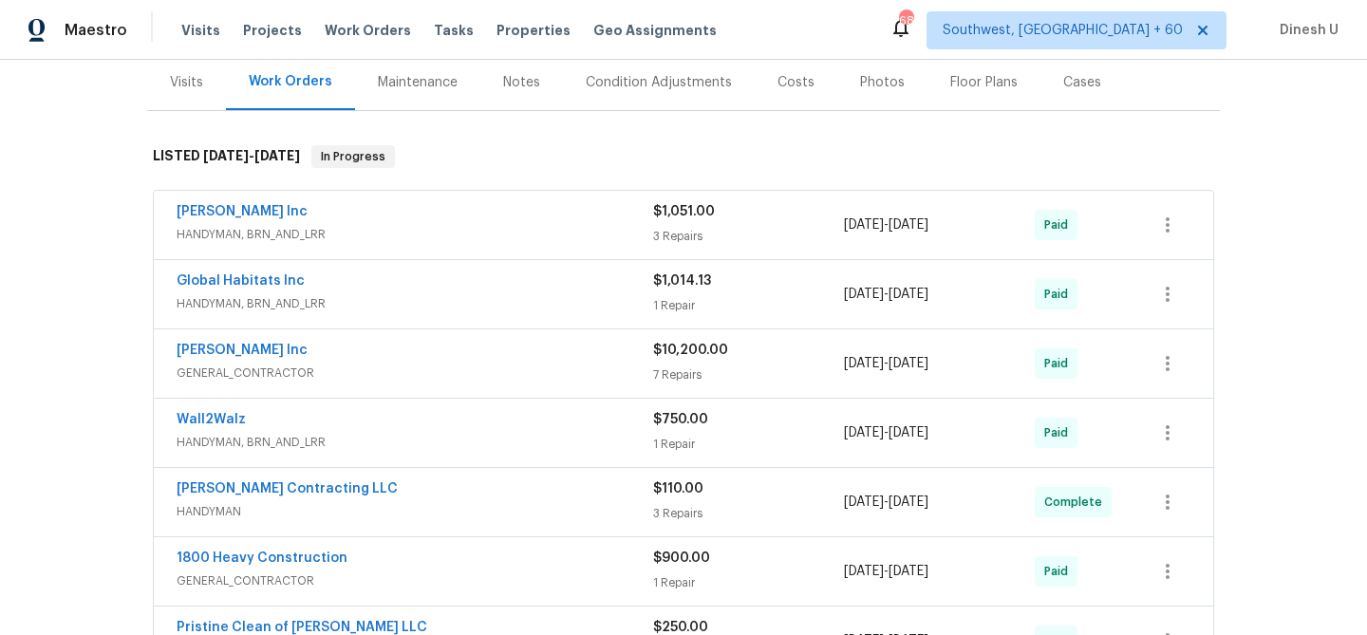
scroll to position [278, 0]
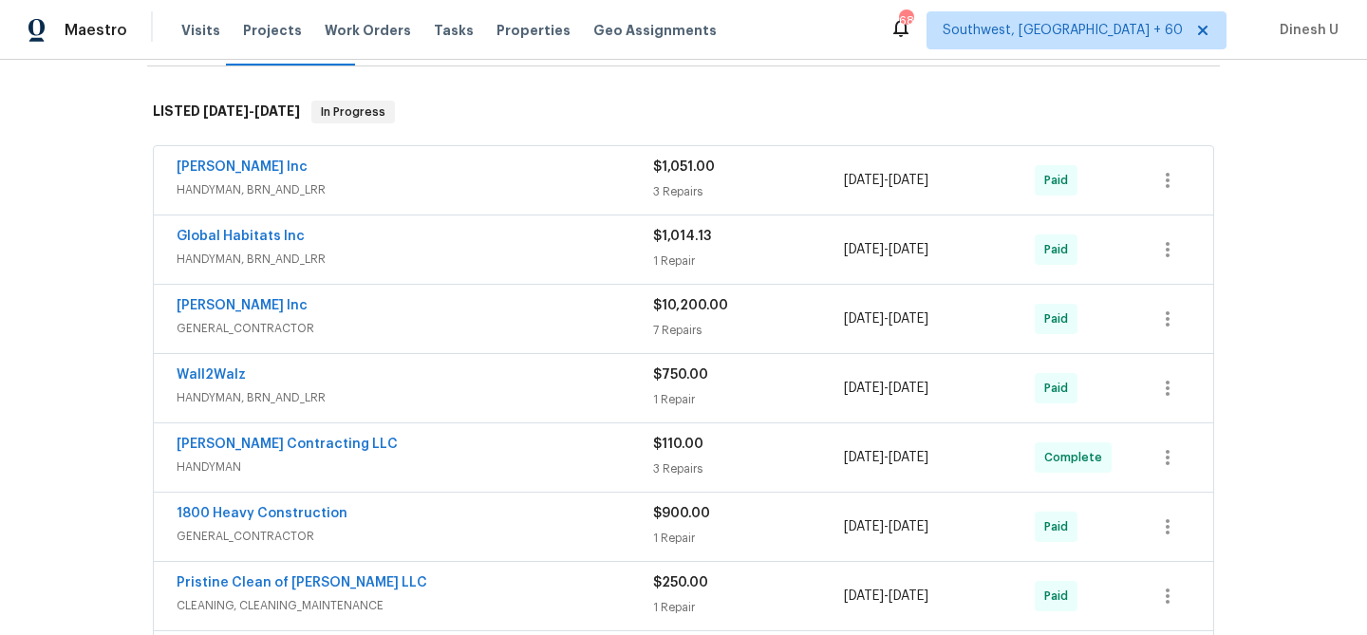
click at [665, 185] on div "3 Repairs" at bounding box center [748, 191] width 191 height 19
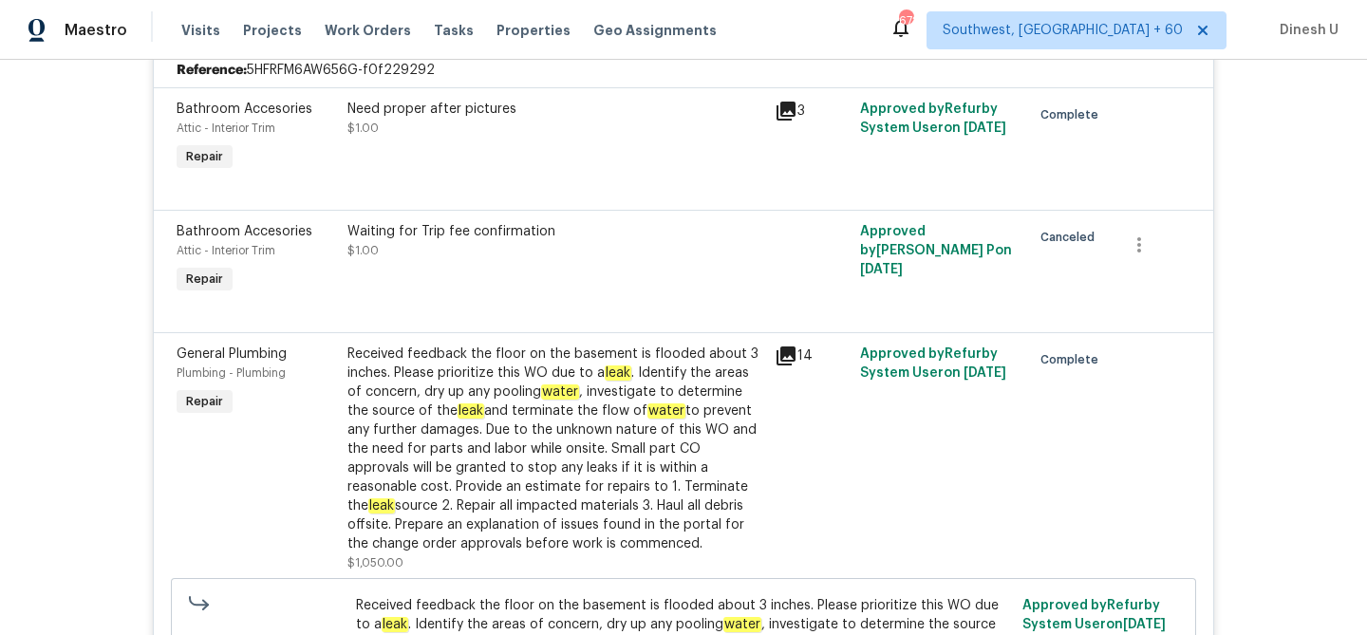
scroll to position [0, 0]
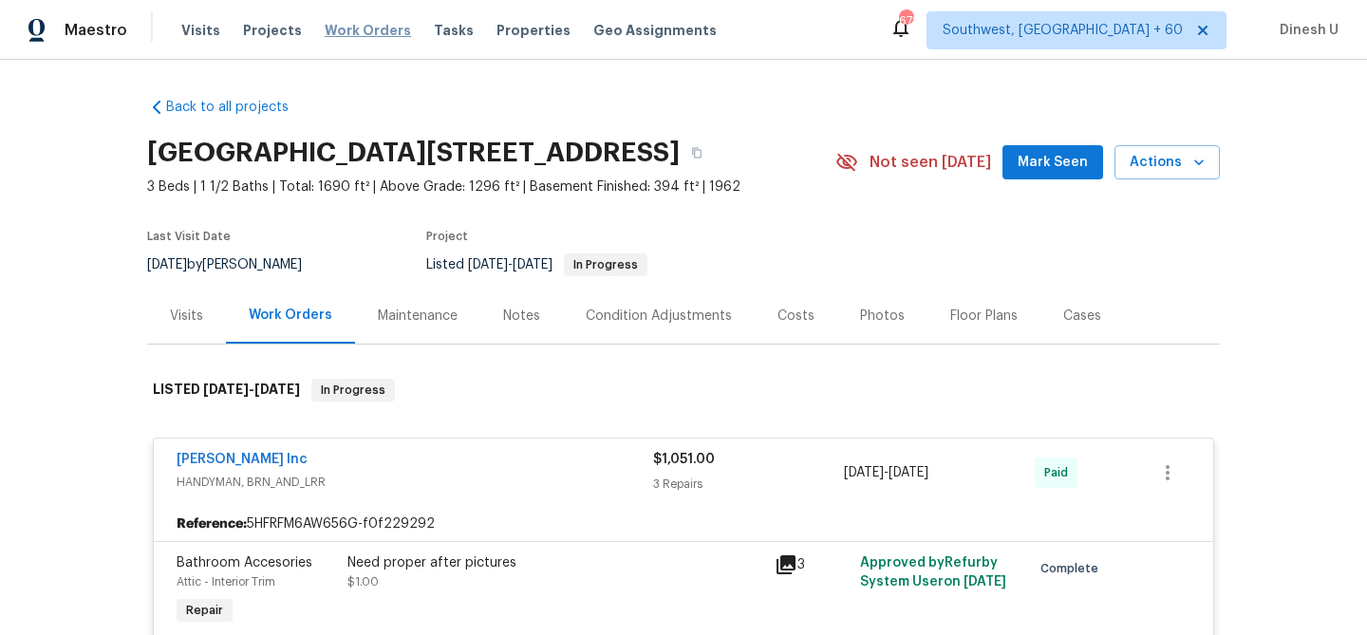
click at [347, 28] on span "Work Orders" at bounding box center [368, 30] width 86 height 19
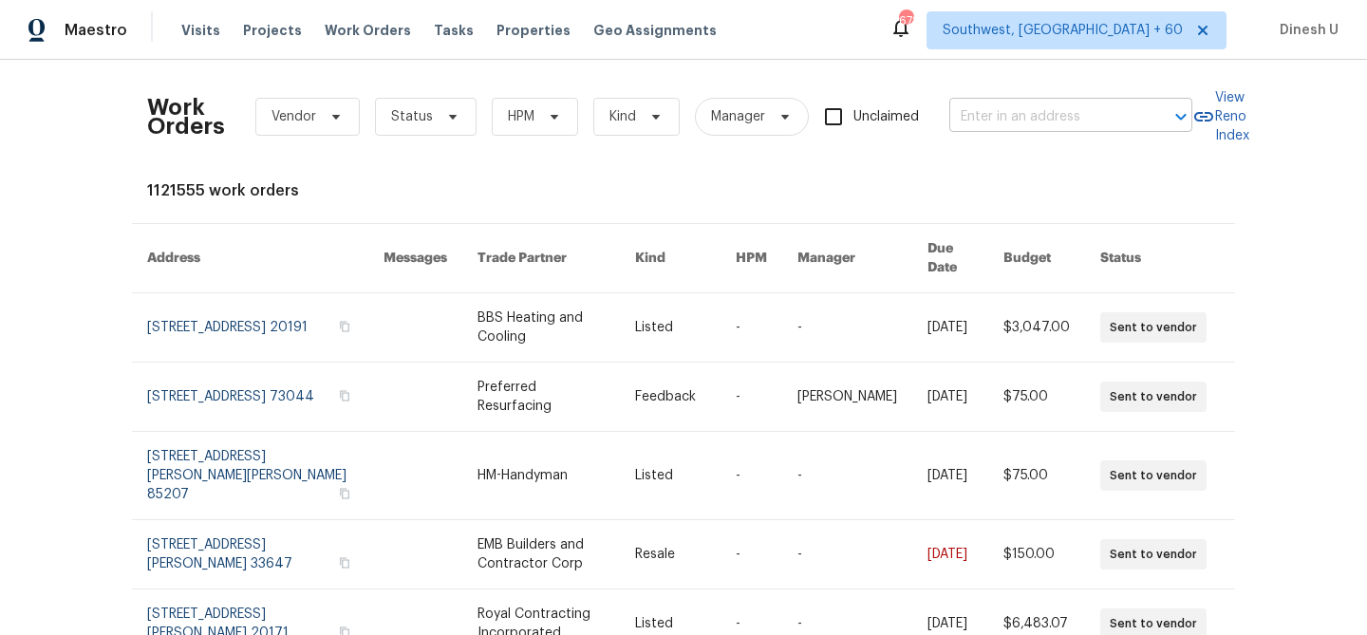
click at [1058, 106] on input "text" at bounding box center [1044, 117] width 190 height 29
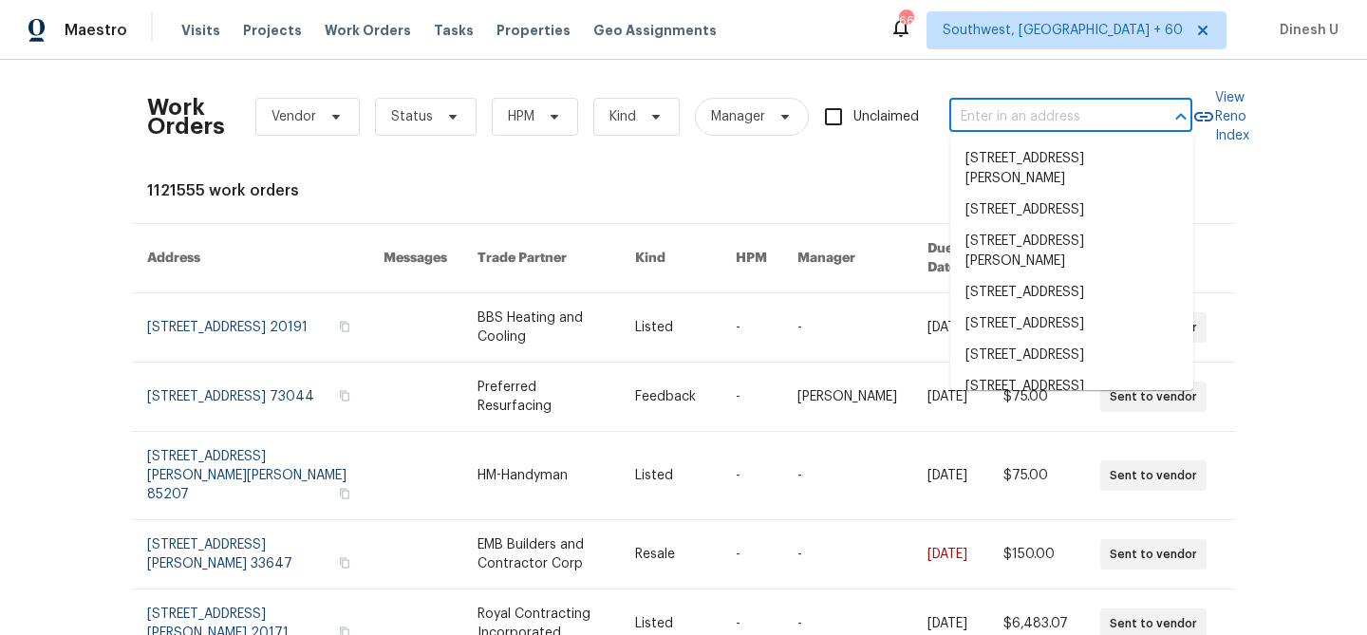
paste input "4579 Juneberry Dr Sacramento, CA 95834"
type input "4579 Juneberry Dr Sacramento, CA 95834"
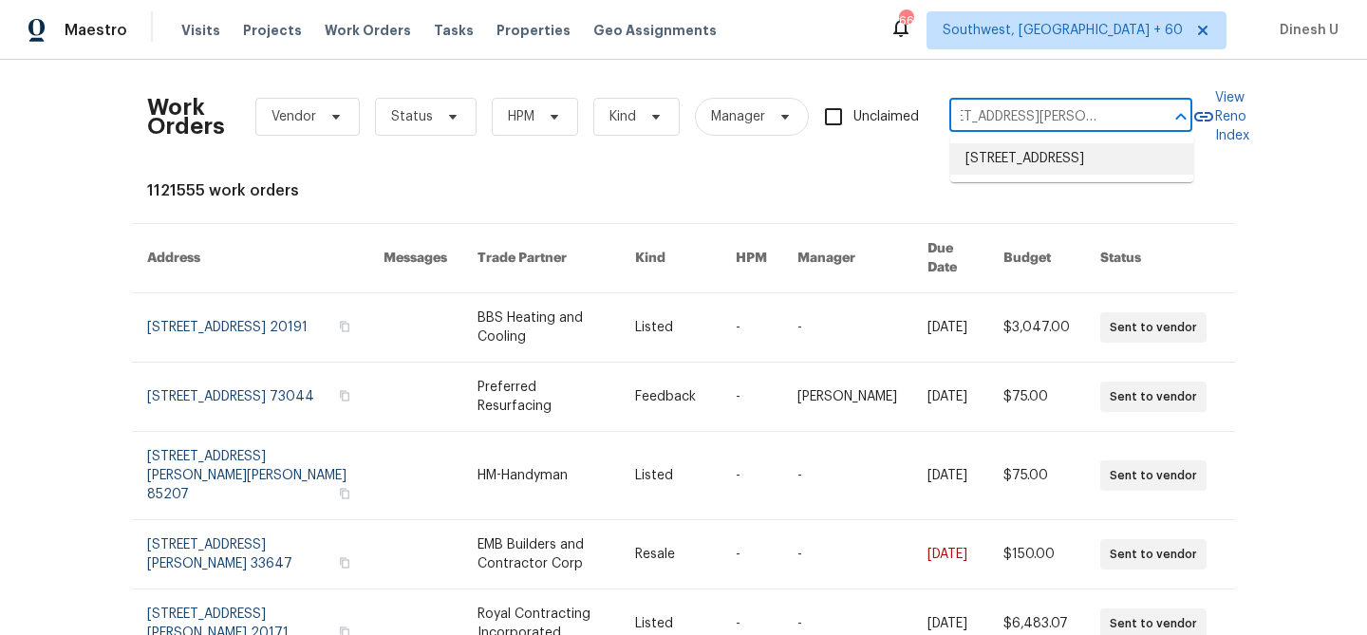
click at [1024, 161] on li "4579 Juneberry Dr, Sacramento, CA 95834" at bounding box center [1071, 158] width 243 height 31
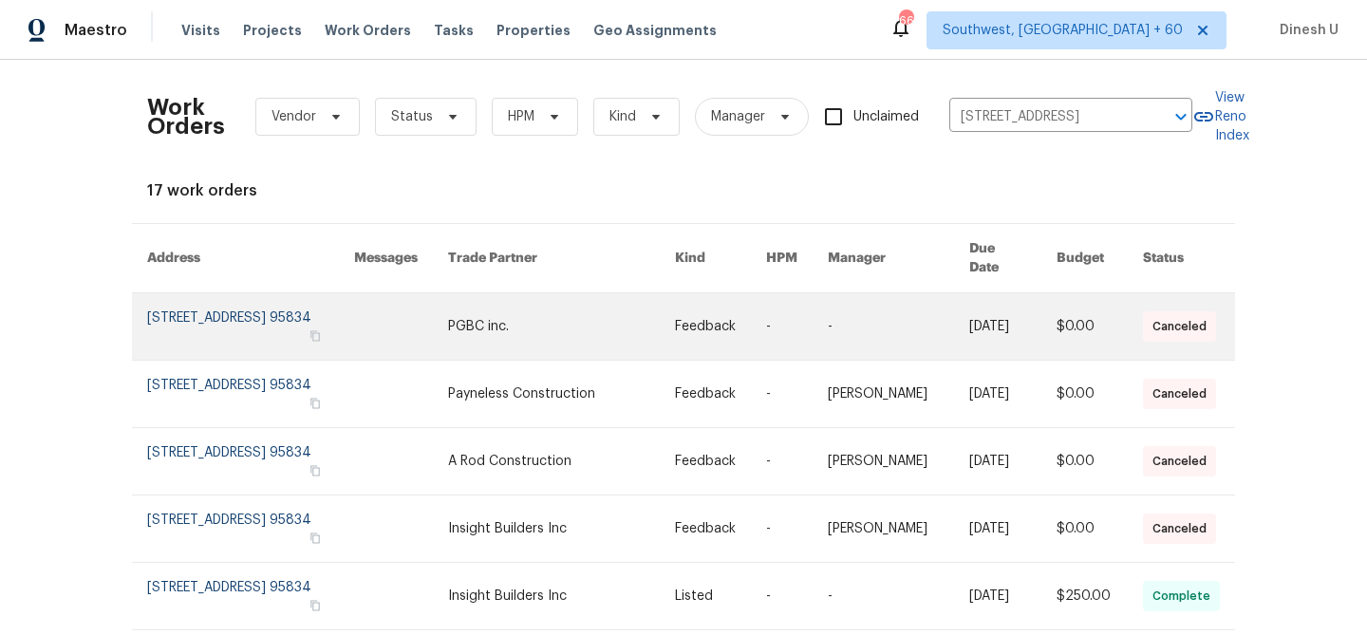
click at [257, 301] on link at bounding box center [250, 326] width 207 height 66
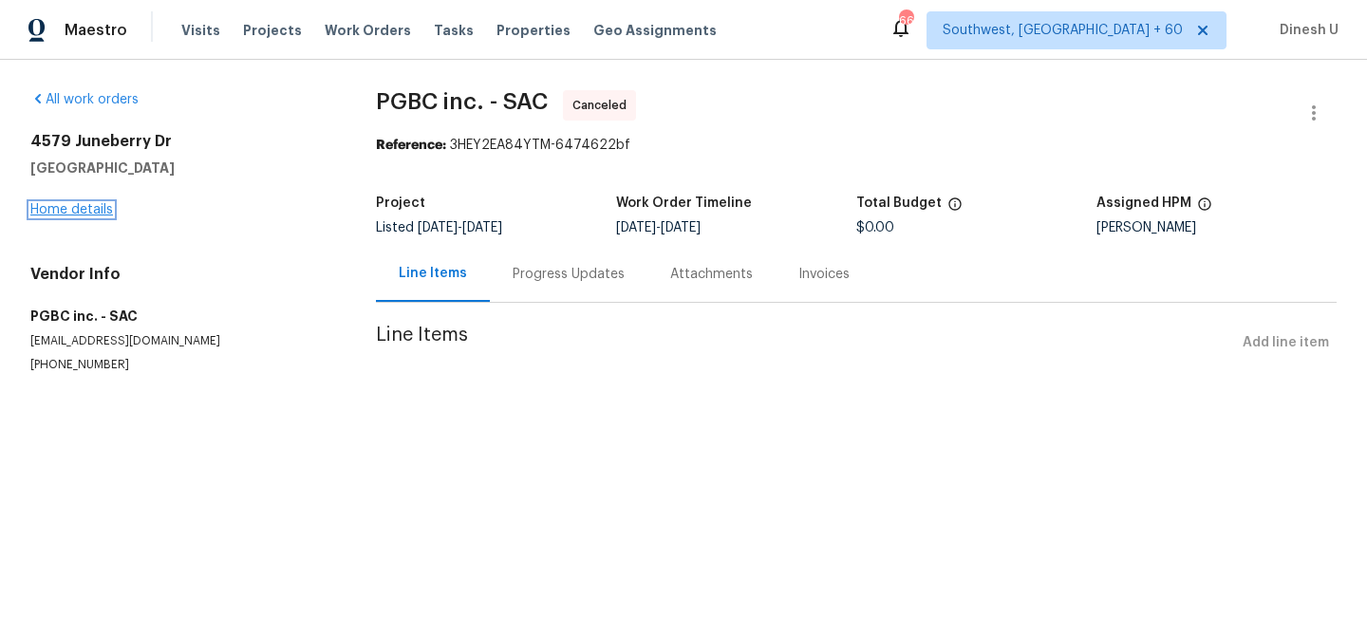
click at [103, 210] on link "Home details" at bounding box center [71, 209] width 83 height 13
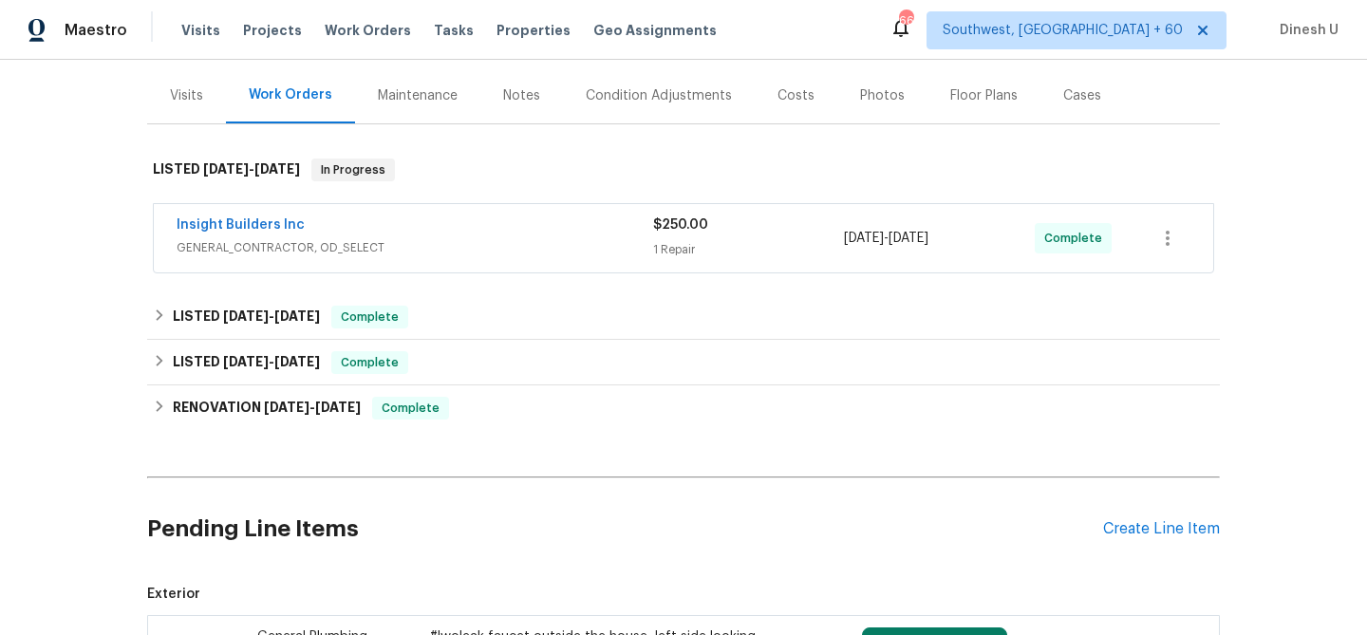
scroll to position [226, 0]
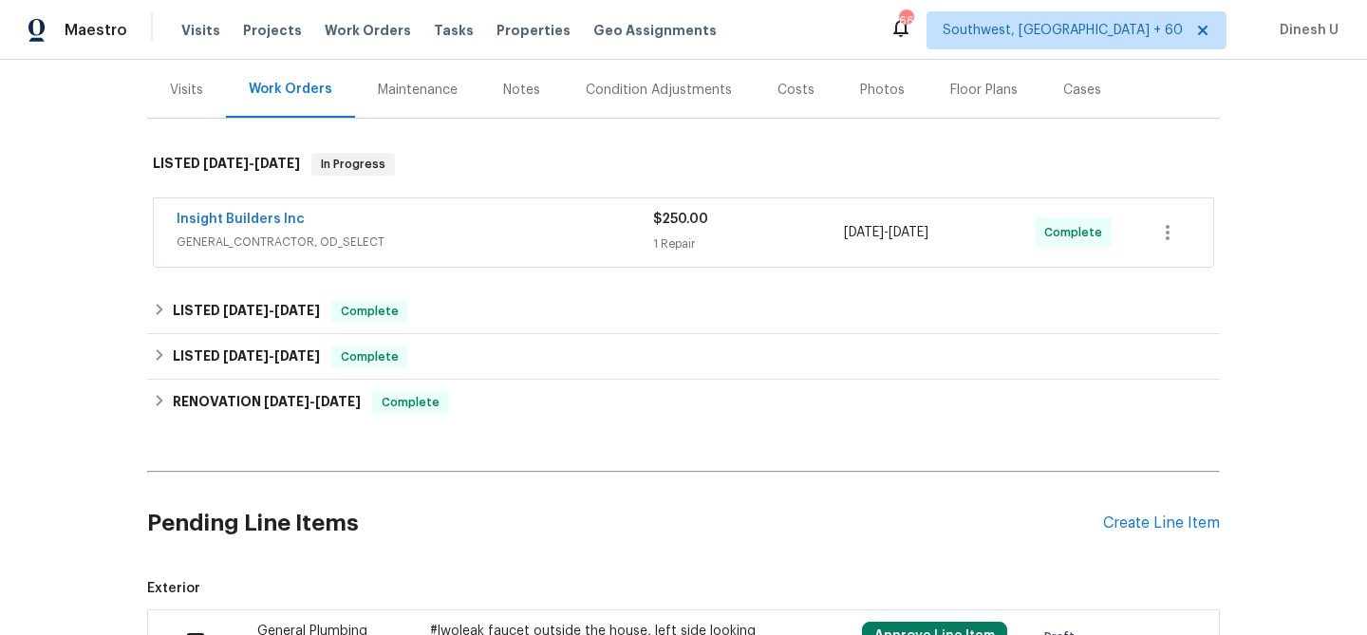
click at [676, 236] on div "1 Repair" at bounding box center [748, 243] width 191 height 19
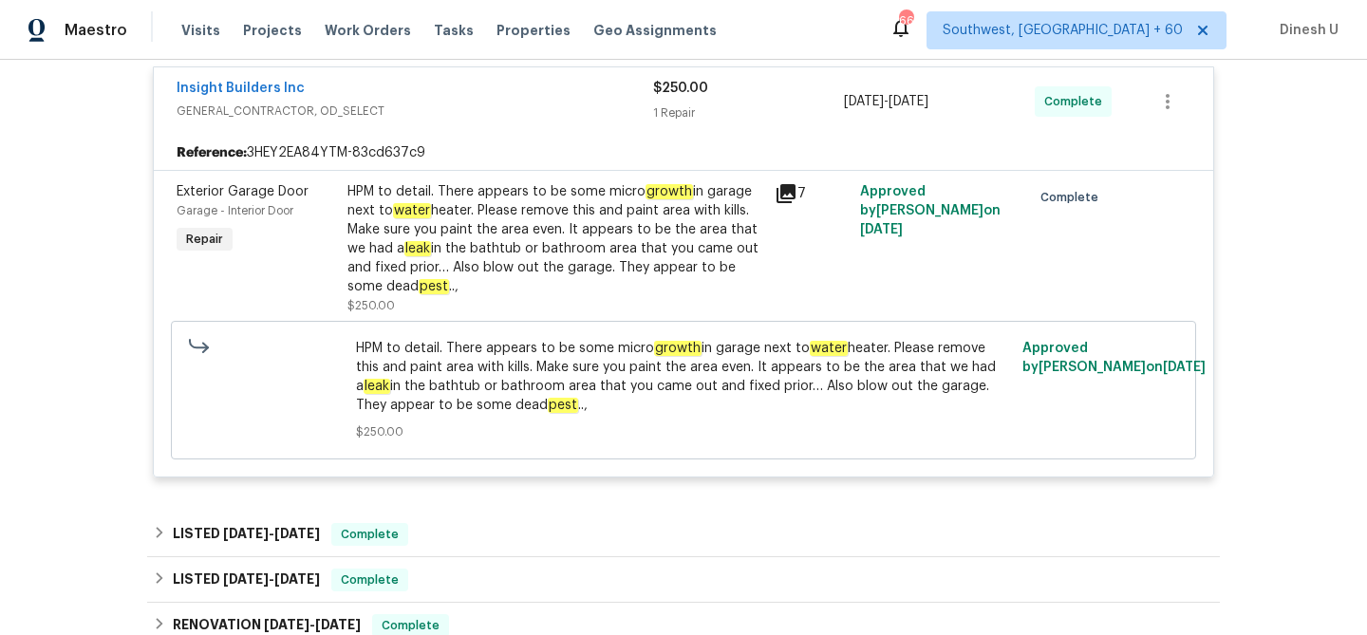
scroll to position [361, 0]
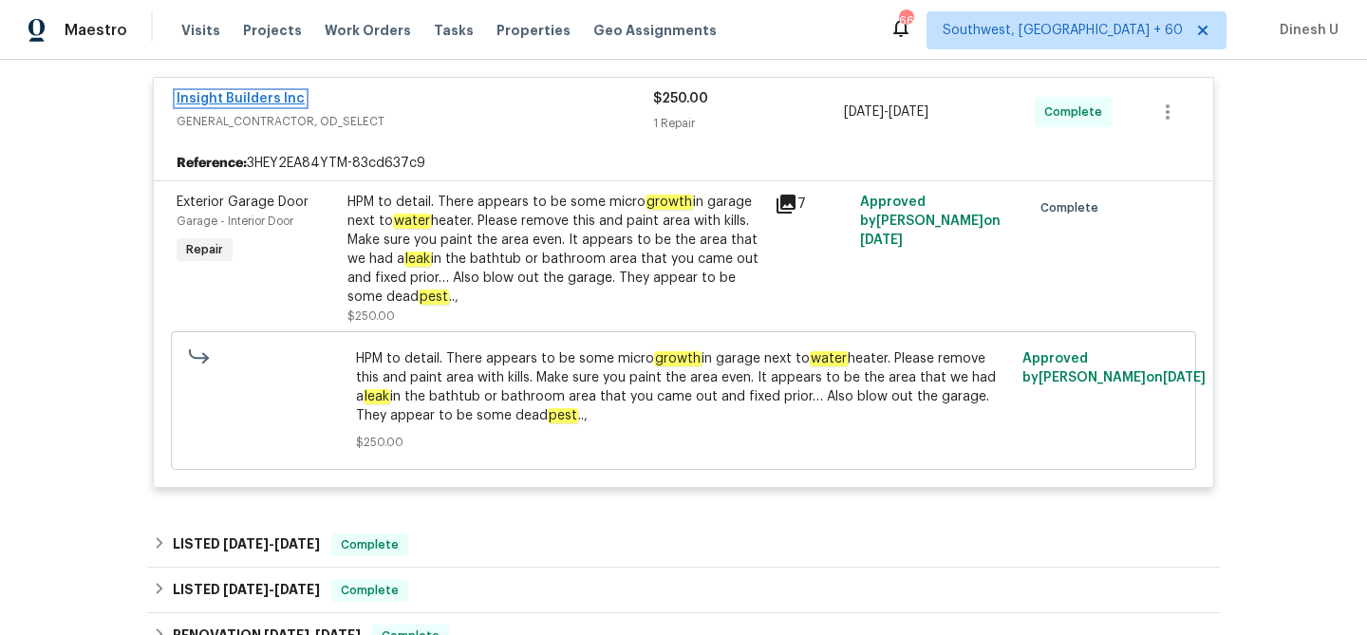
click at [277, 94] on link "Insight Builders Inc" at bounding box center [241, 98] width 128 height 13
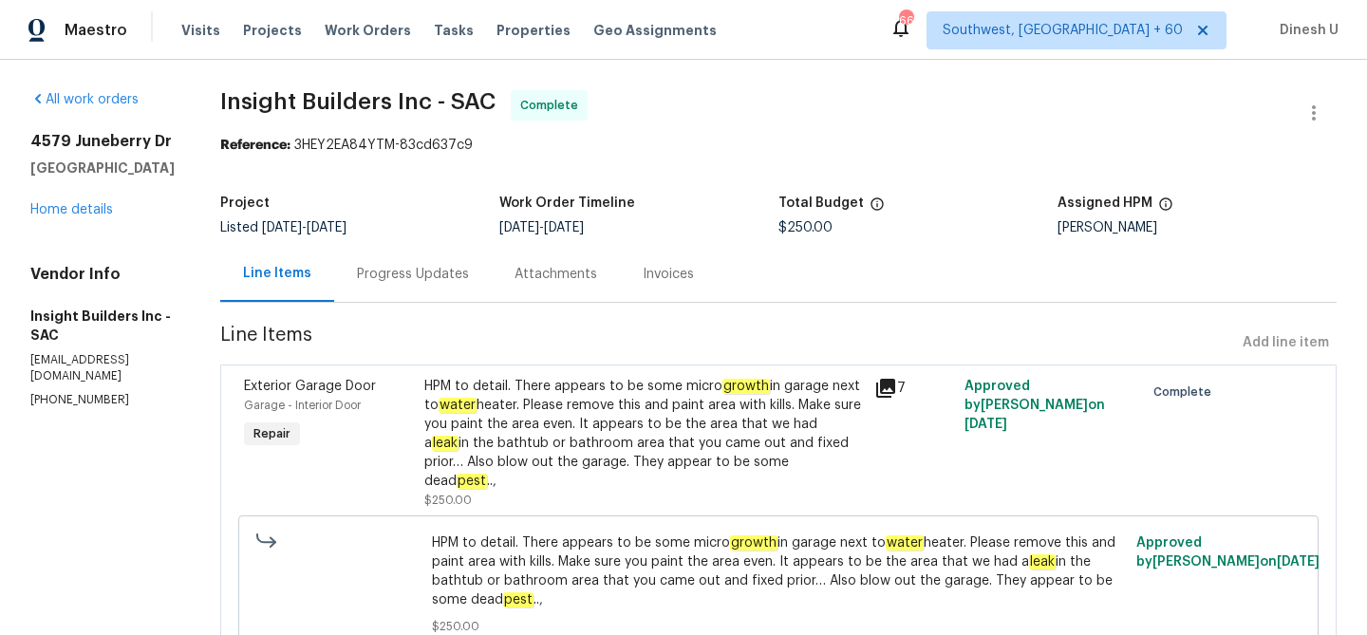
click at [423, 274] on div "Progress Updates" at bounding box center [413, 274] width 112 height 19
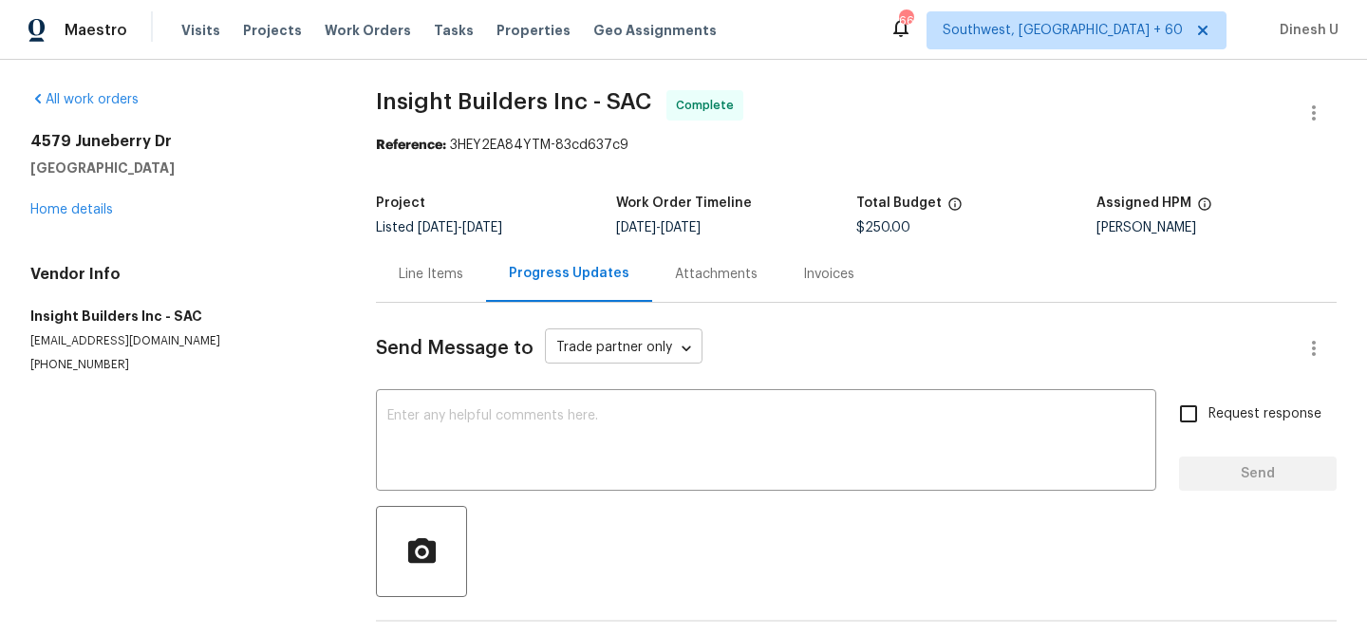
scroll to position [70, 0]
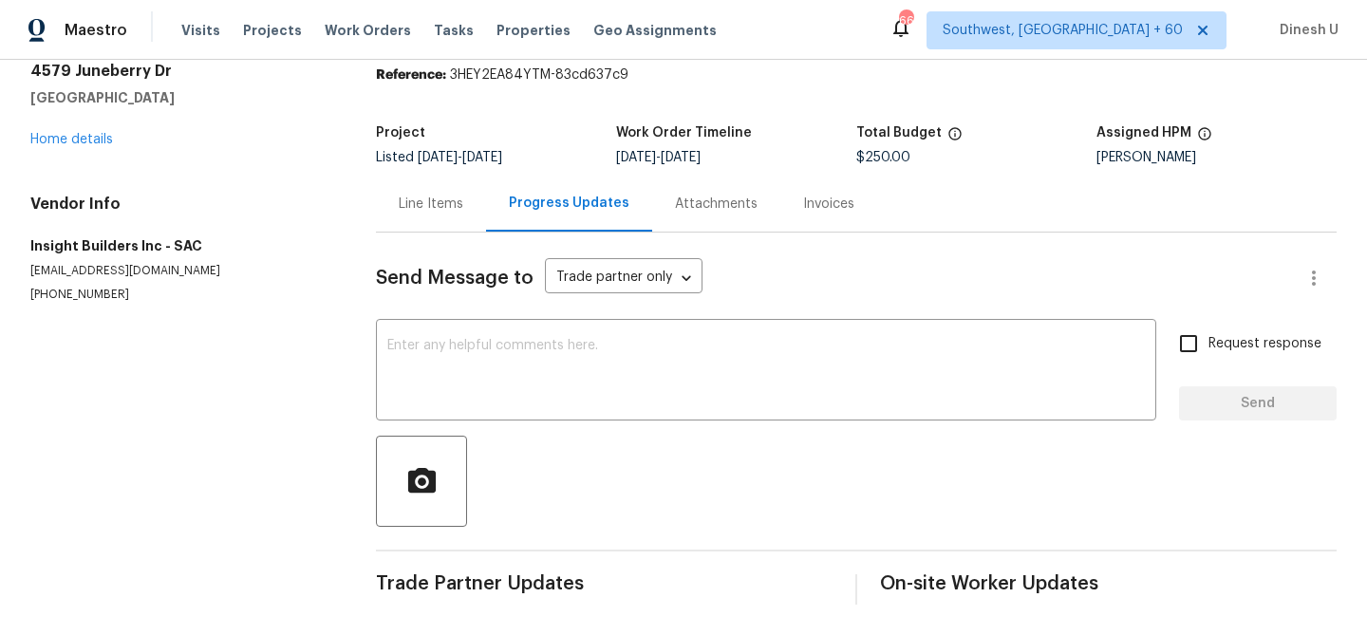
click at [811, 181] on div "Invoices" at bounding box center [828, 204] width 97 height 56
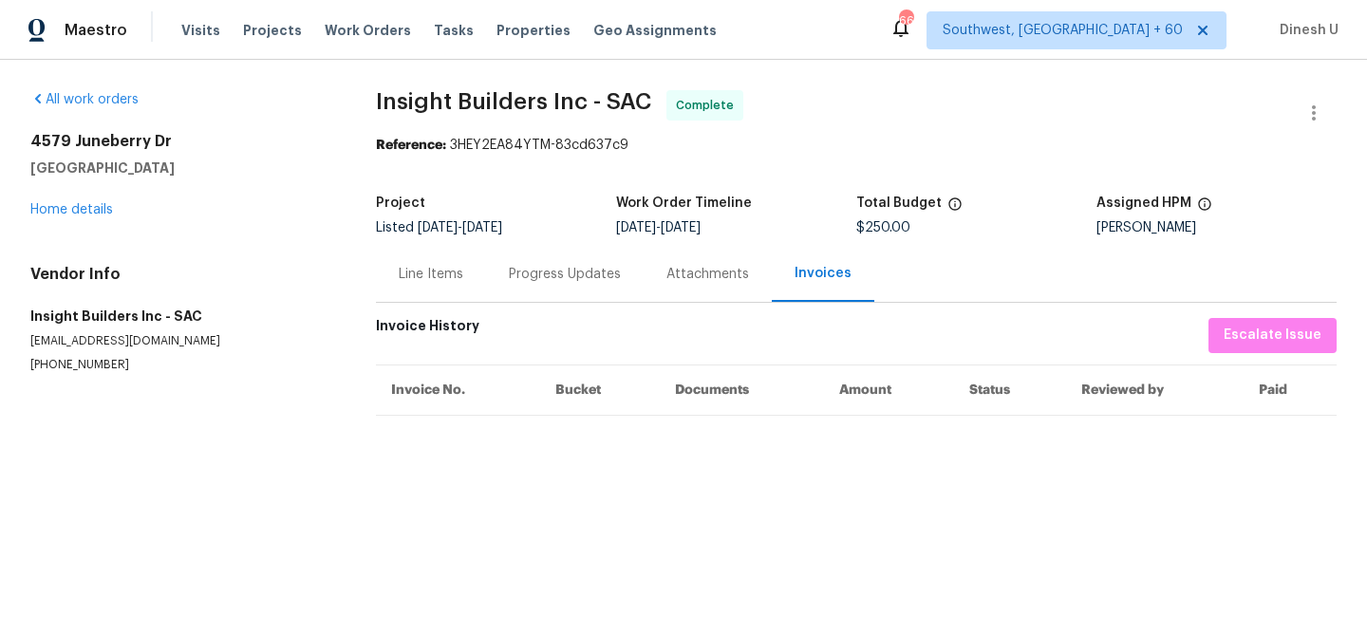
click at [432, 271] on div "Line Items" at bounding box center [431, 274] width 65 height 19
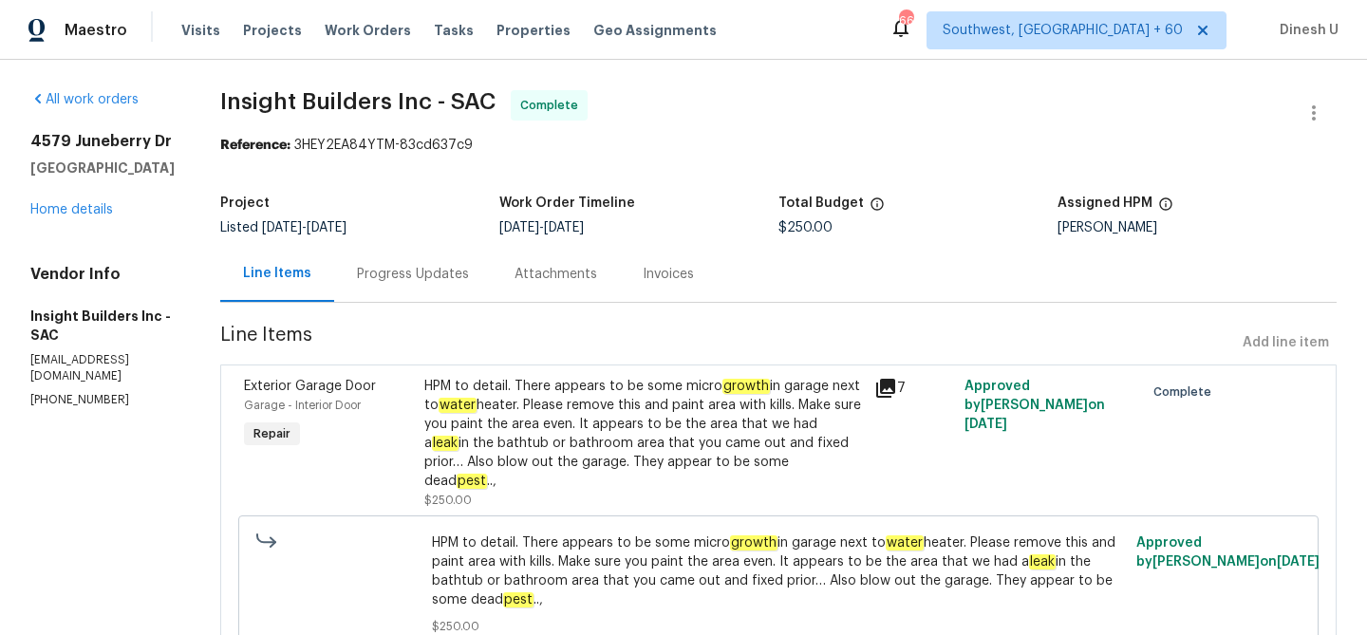
scroll to position [90, 0]
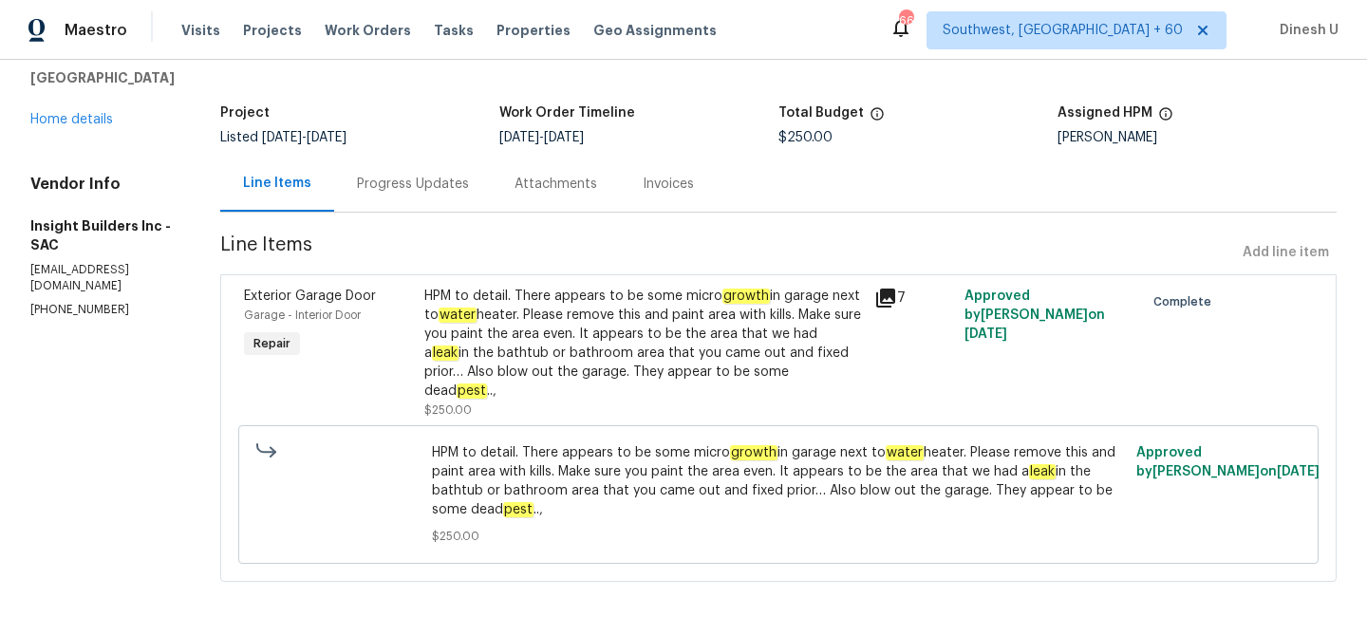
click at [892, 289] on icon at bounding box center [885, 298] width 19 height 19
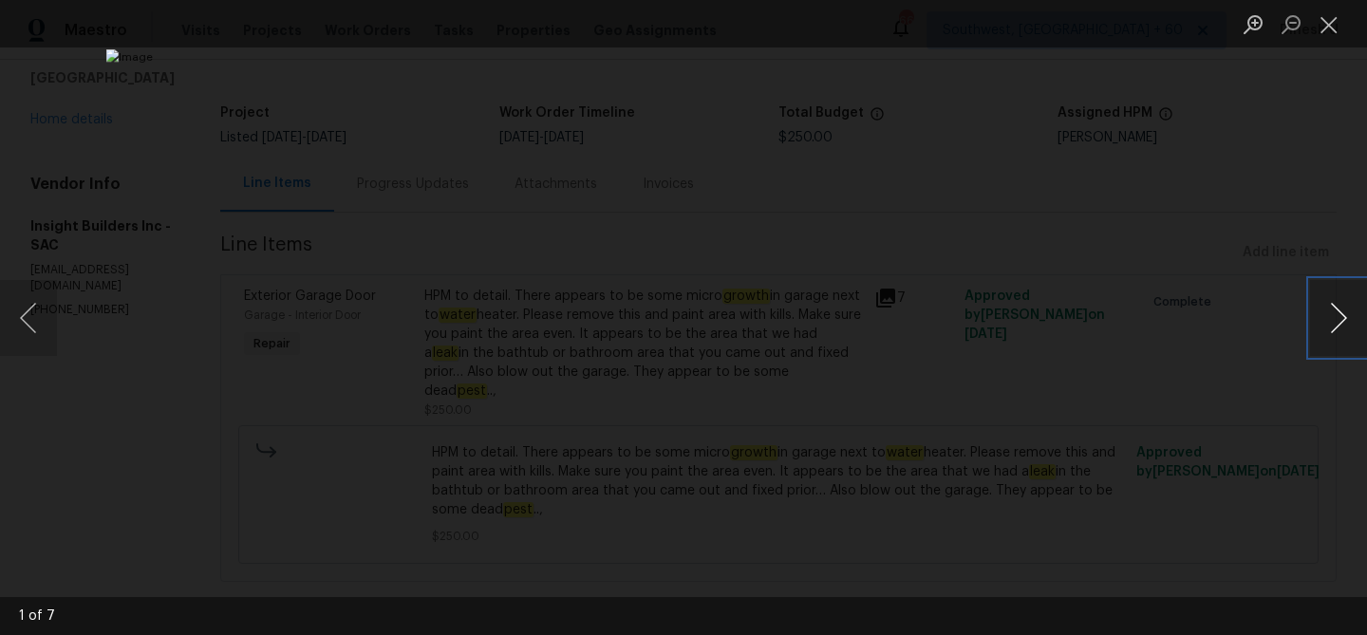
click at [1333, 315] on button "Next image" at bounding box center [1338, 318] width 57 height 76
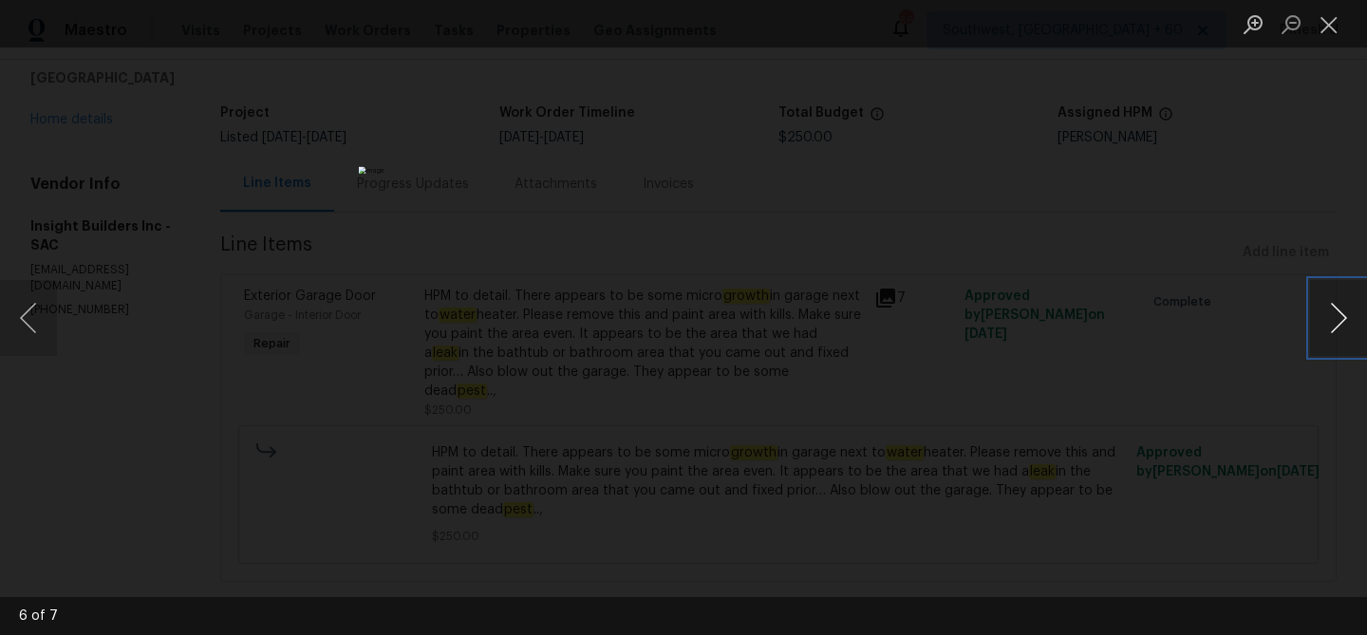
click at [1333, 315] on button "Next image" at bounding box center [1338, 318] width 57 height 76
click at [1328, 38] on button "Close lightbox" at bounding box center [1329, 24] width 38 height 33
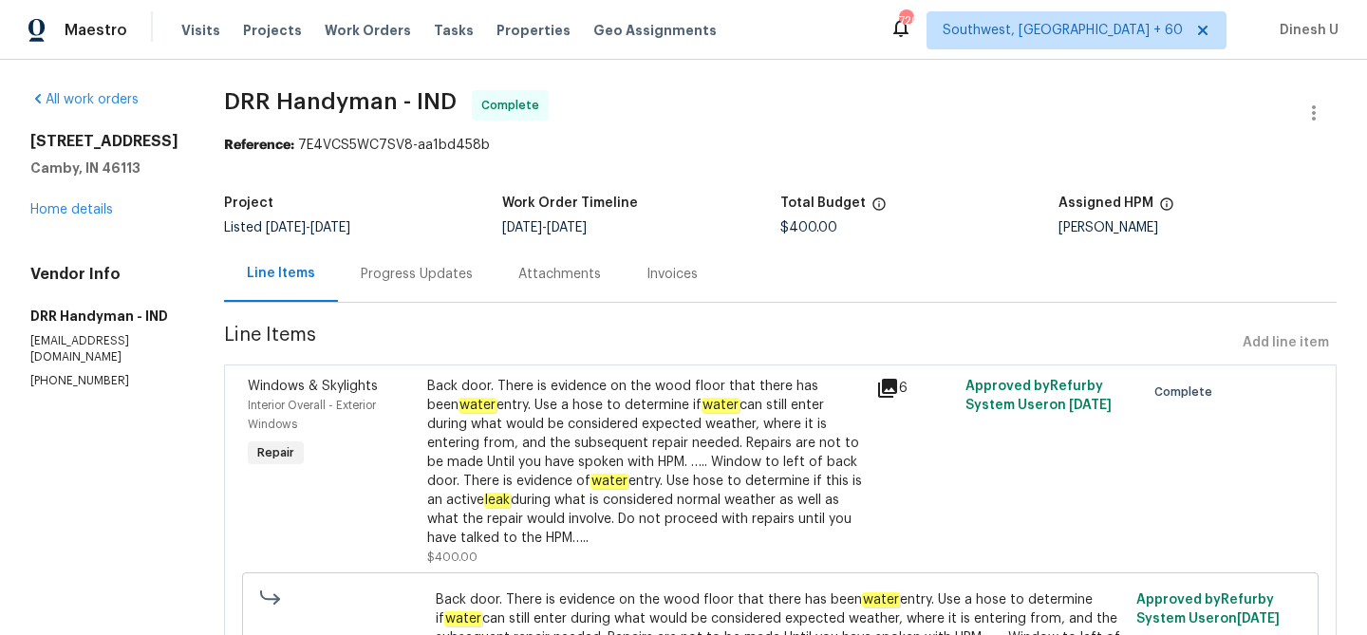
click at [382, 272] on div "Progress Updates" at bounding box center [417, 274] width 112 height 19
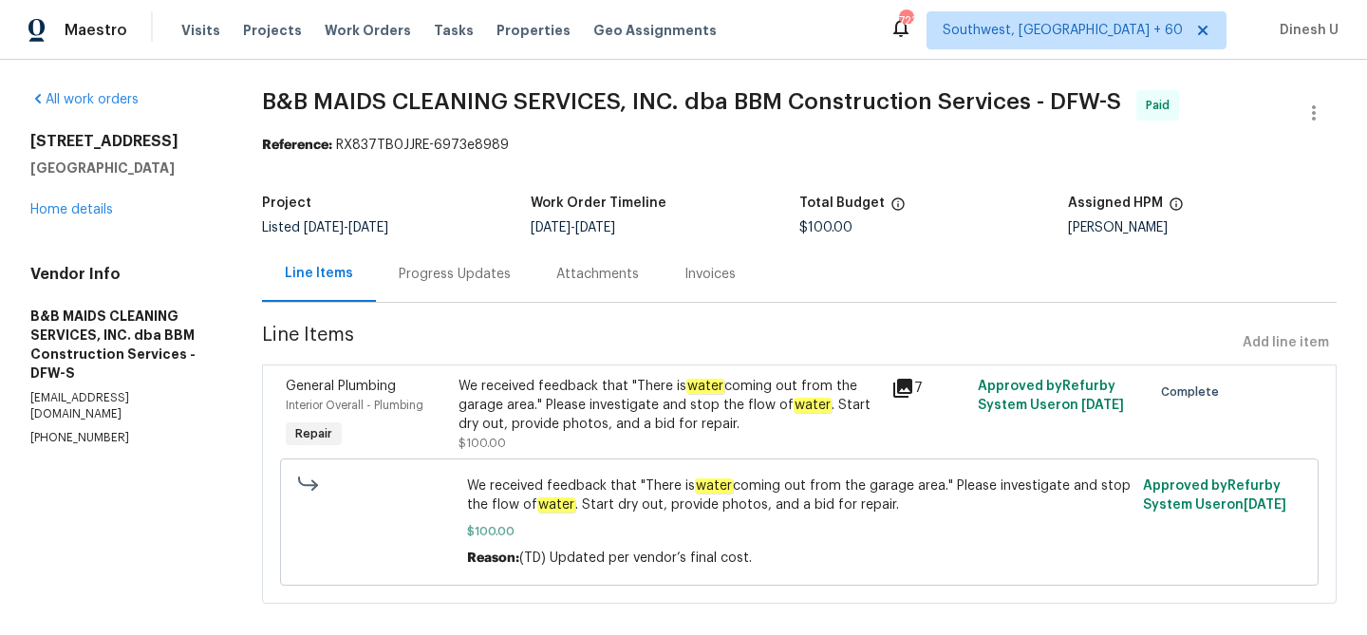
click at [477, 279] on div "Progress Updates" at bounding box center [455, 274] width 112 height 19
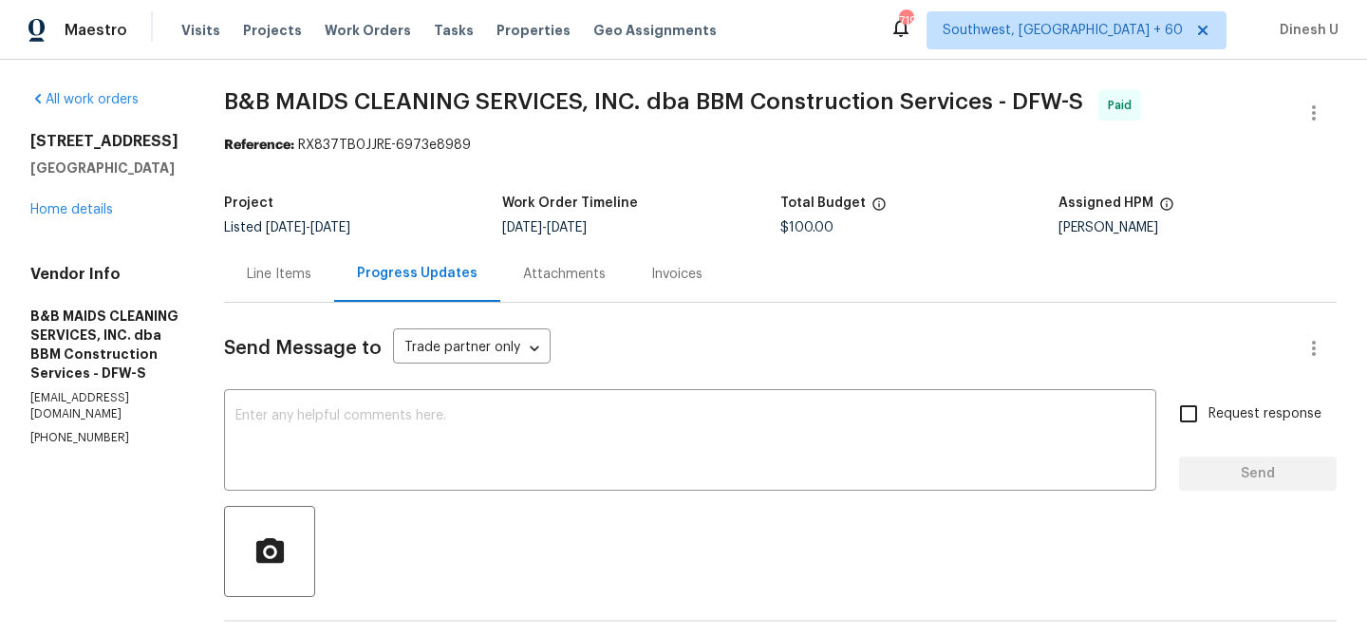
click at [94, 198] on div "5715 Sage Bloom Dr Arlington, TX 76017 Home details" at bounding box center [104, 175] width 148 height 87
click at [92, 209] on link "Home details" at bounding box center [71, 209] width 83 height 13
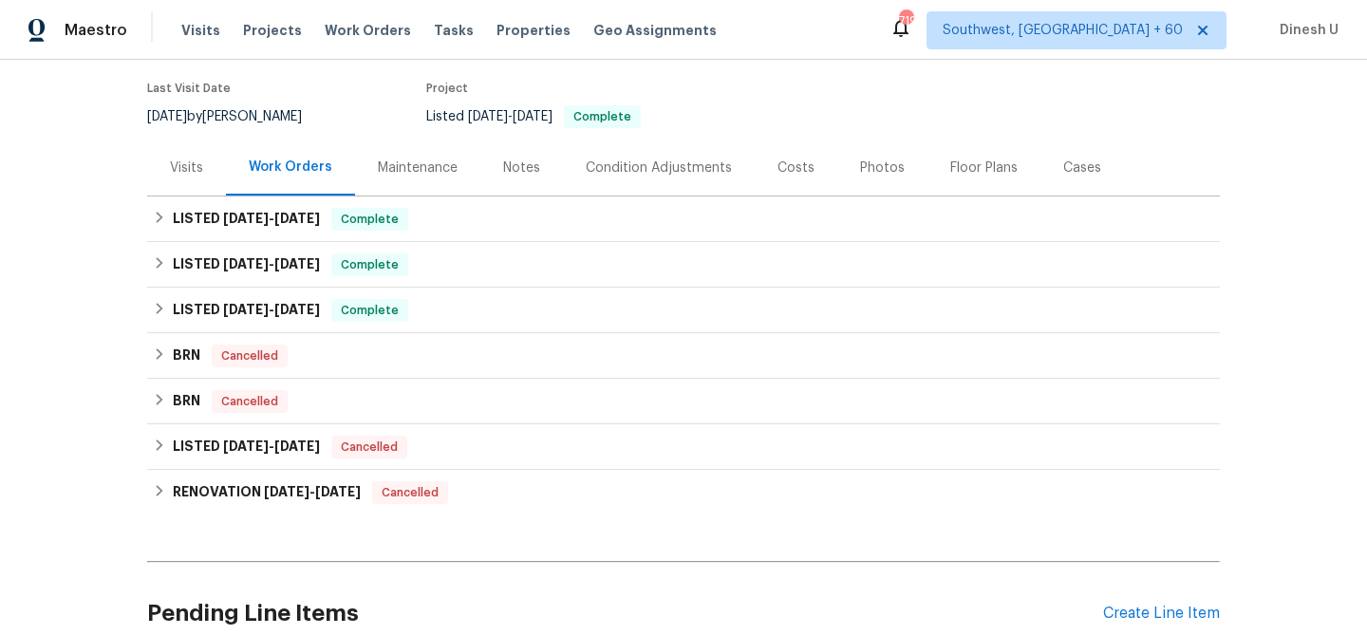
scroll to position [178, 0]
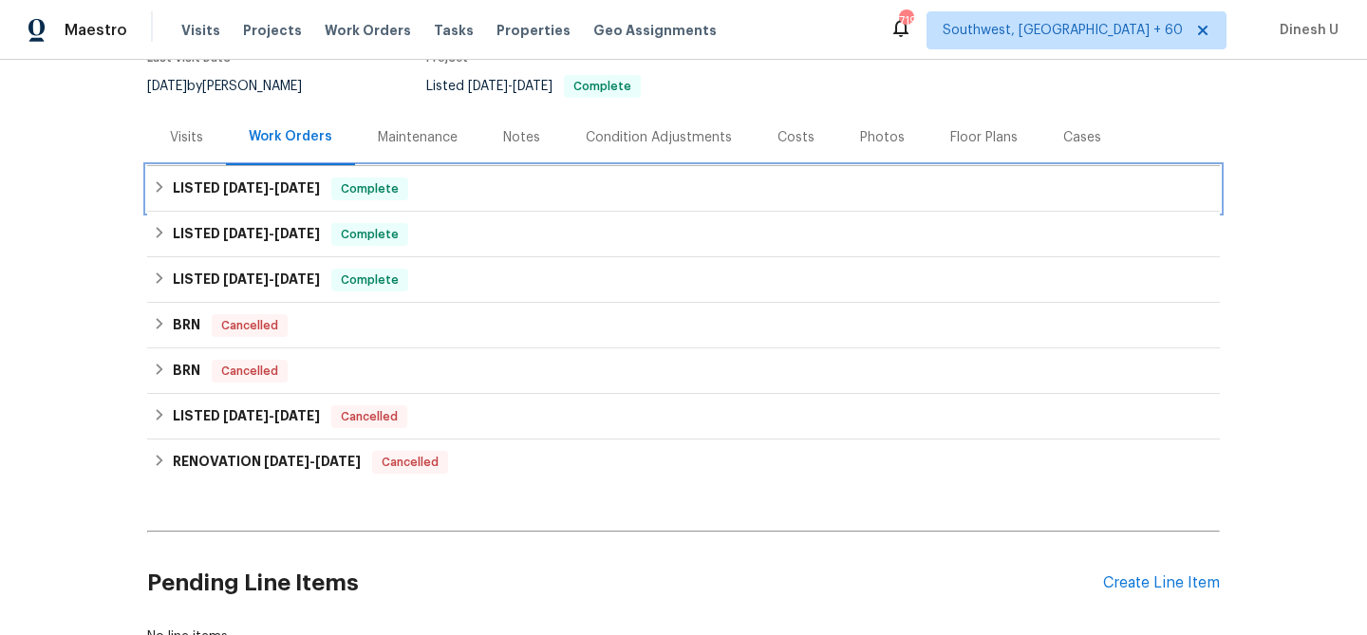
click at [275, 174] on div "LISTED 8/29/25 - 9/18/25 Complete" at bounding box center [683, 189] width 1073 height 46
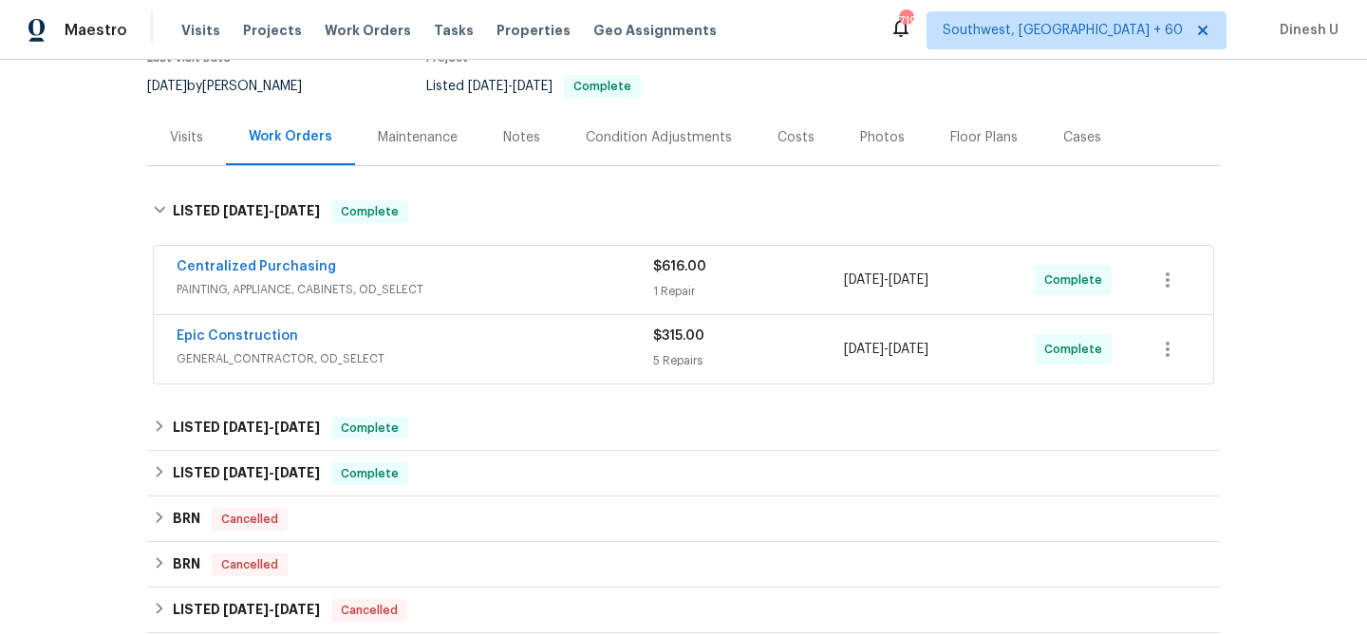
click at [690, 292] on div "1 Repair" at bounding box center [748, 291] width 191 height 19
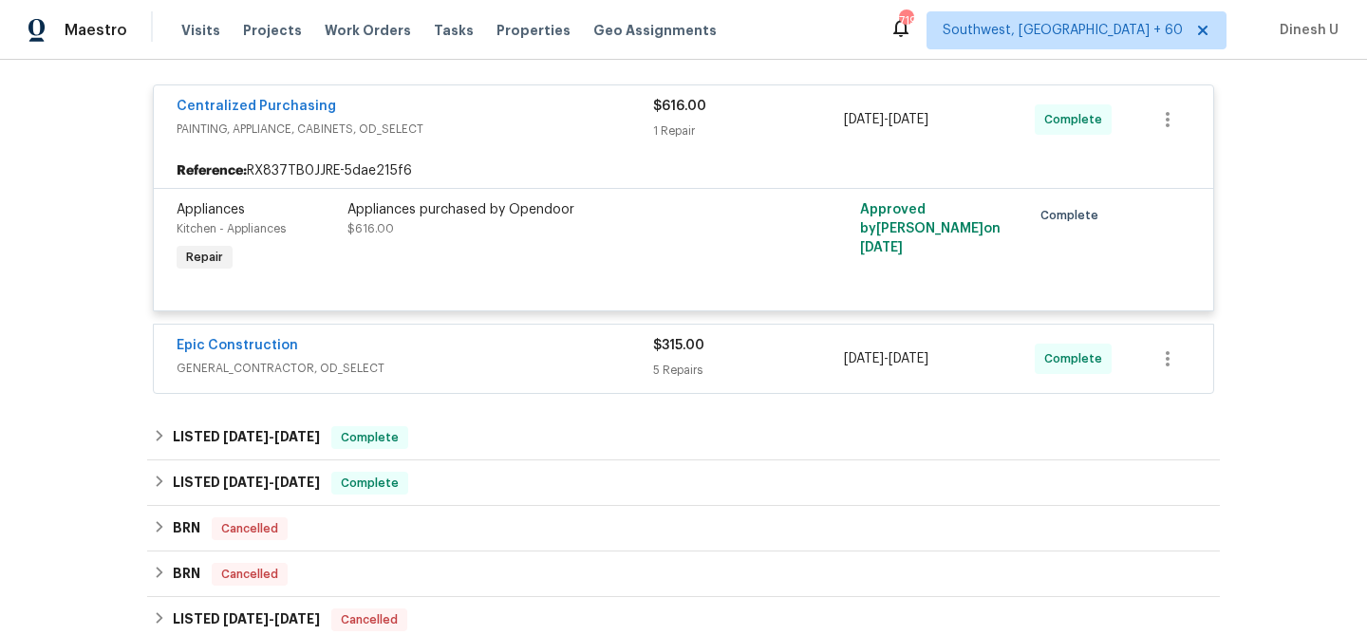
scroll to position [368, 0]
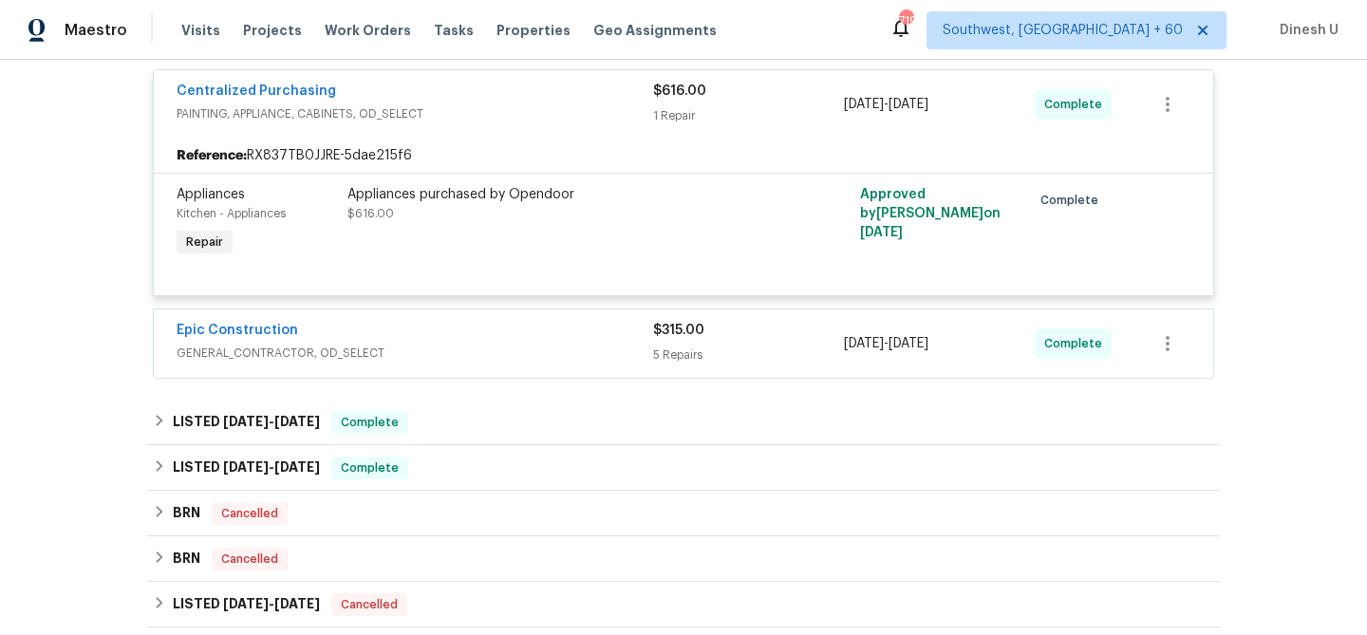
click at [686, 336] on span "$315.00" at bounding box center [678, 330] width 51 height 13
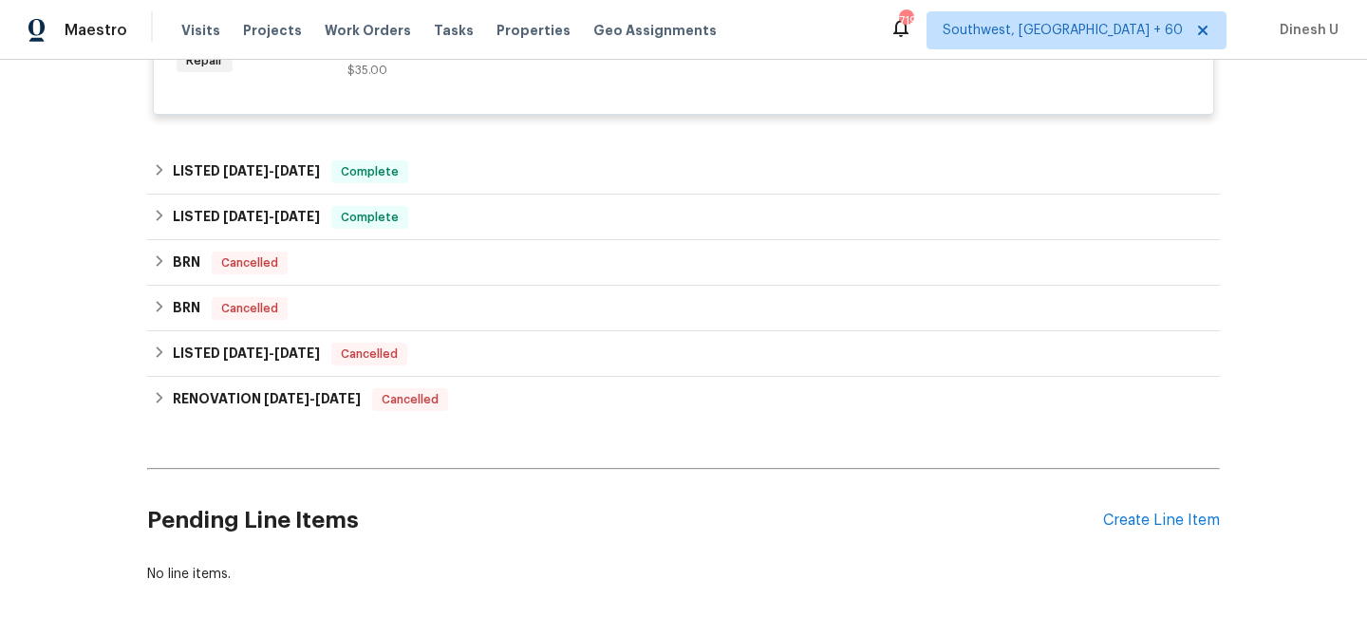
scroll to position [1446, 0]
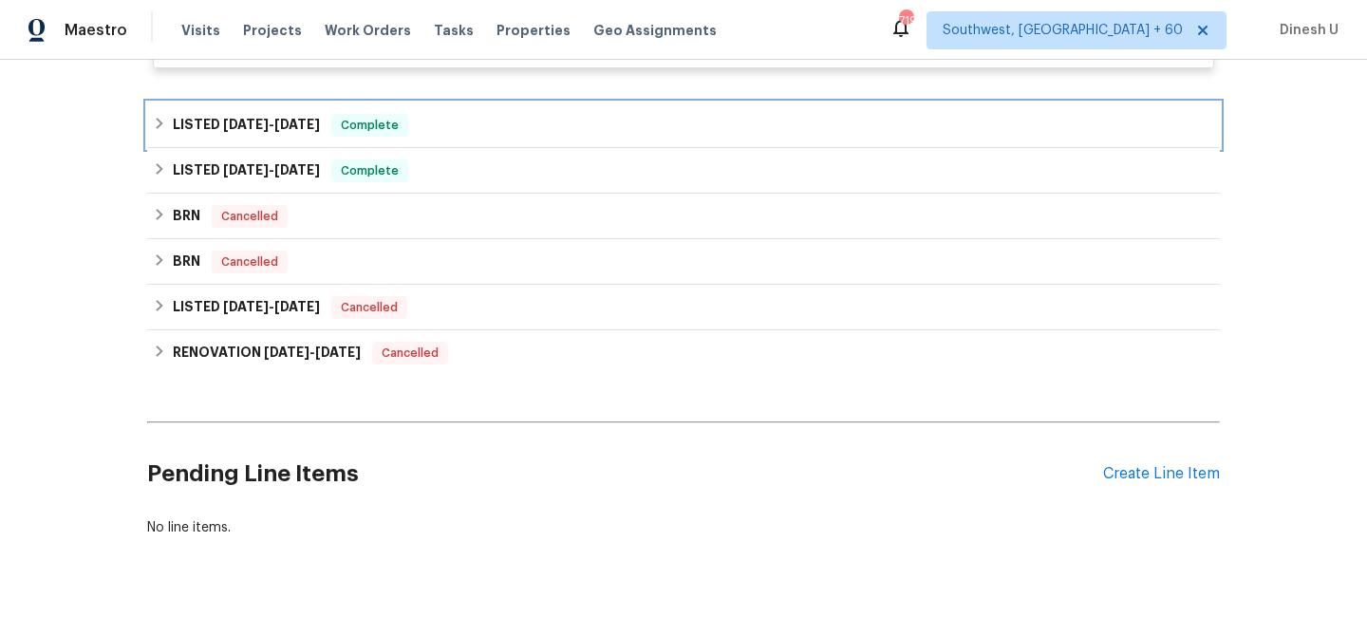
click at [318, 127] on span "5/20/25" at bounding box center [297, 124] width 46 height 13
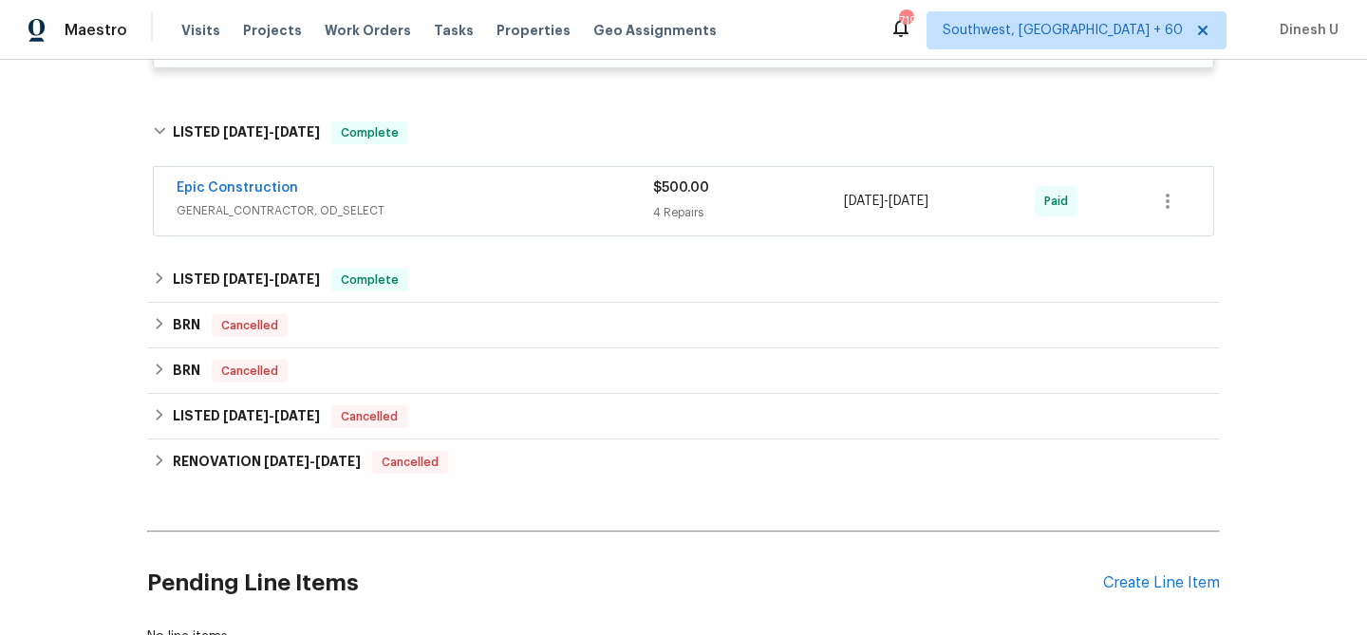
click at [686, 219] on div "4 Repairs" at bounding box center [748, 212] width 191 height 19
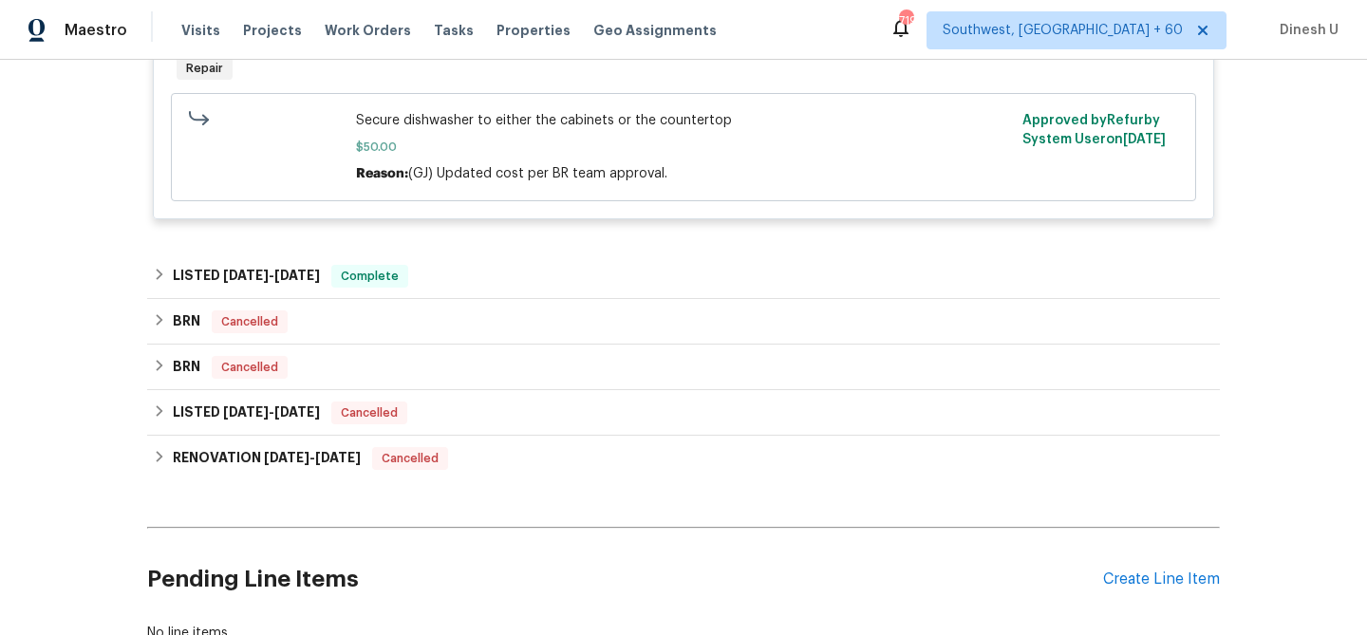
scroll to position [2414, 0]
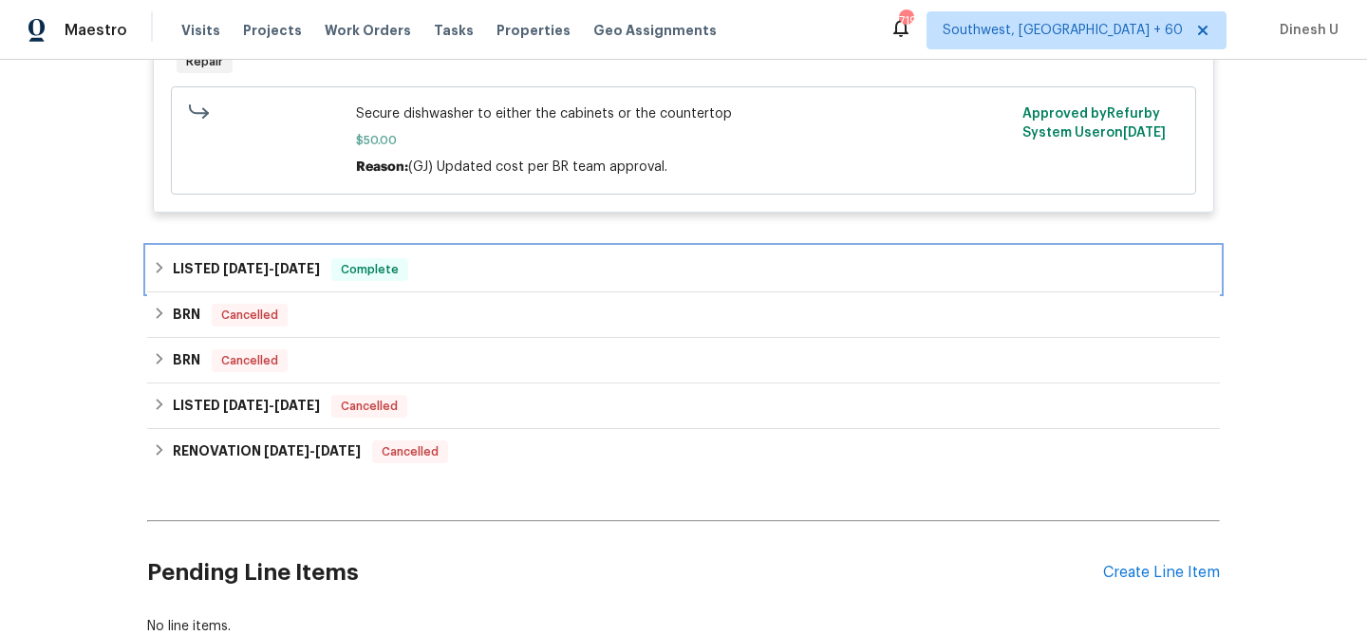
click at [272, 281] on h6 "LISTED 3/23/25 - 4/1/25" at bounding box center [246, 269] width 147 height 23
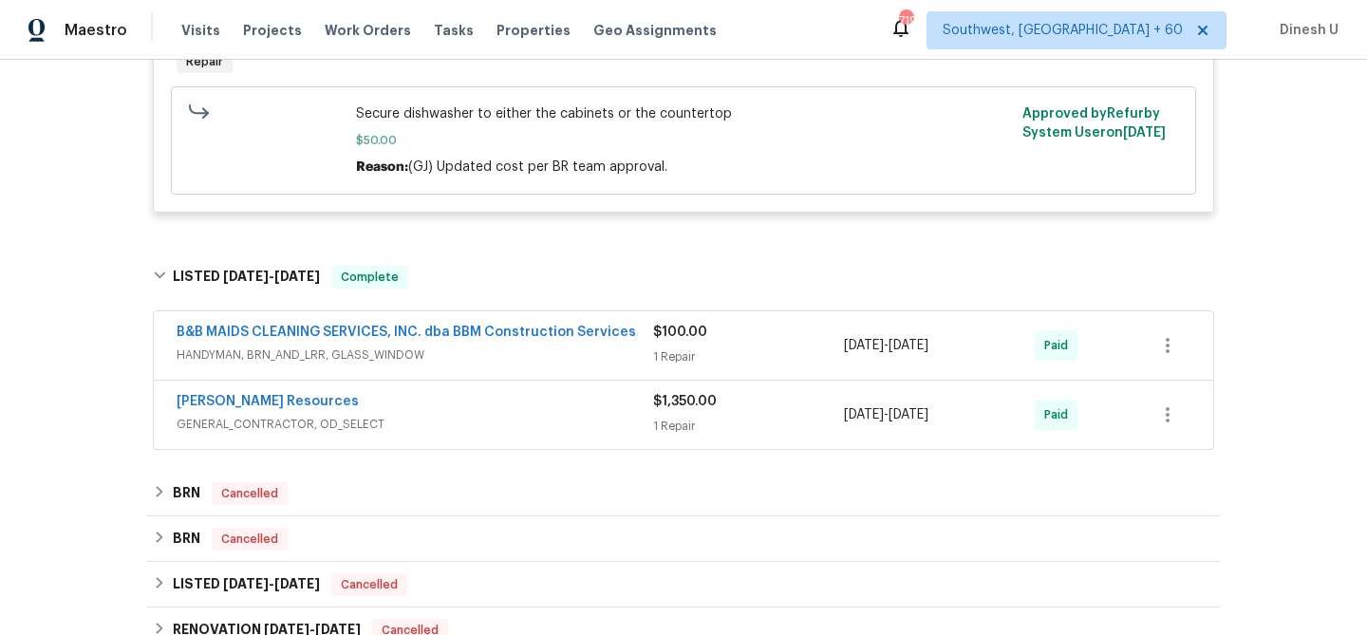
click at [670, 339] on span "$100.00" at bounding box center [680, 332] width 54 height 13
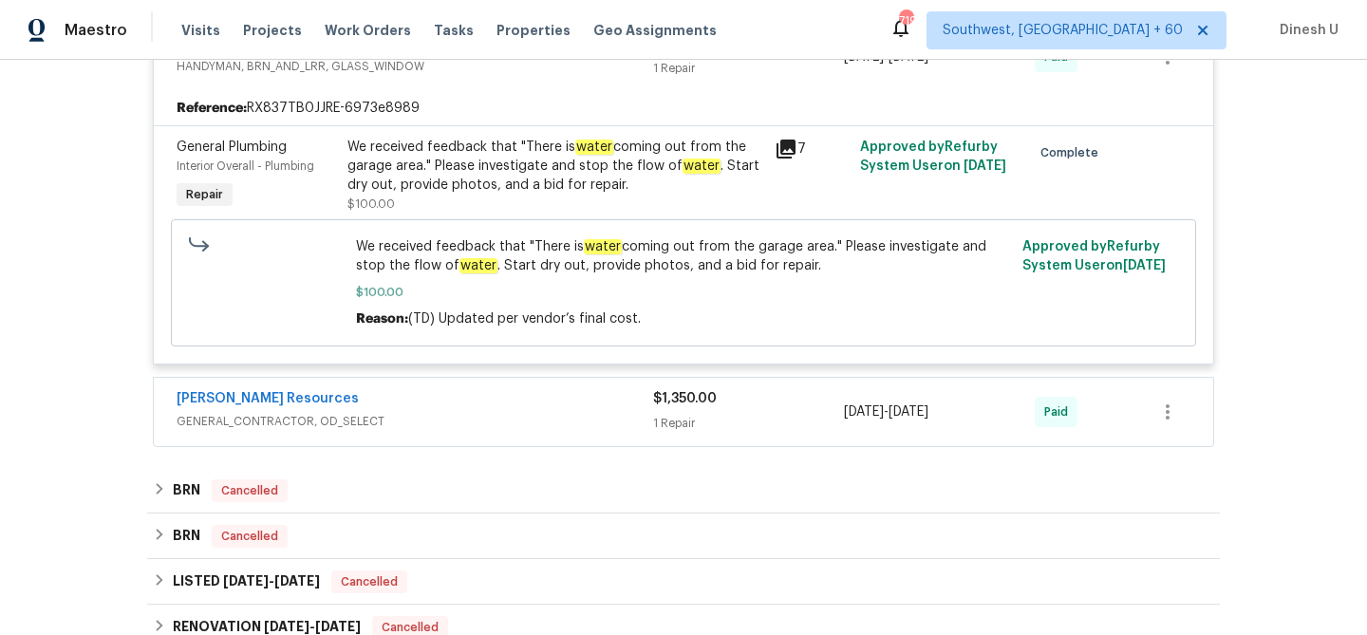
scroll to position [2767, 0]
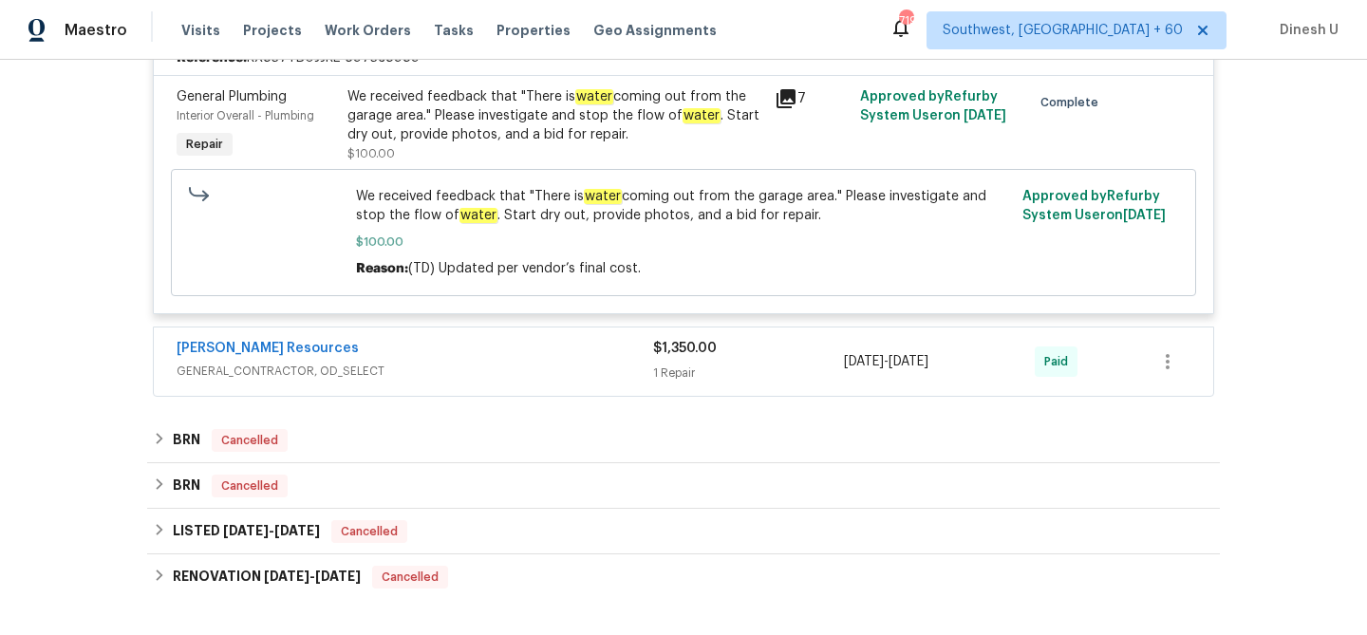
click at [687, 383] on div "1 Repair" at bounding box center [748, 373] width 191 height 19
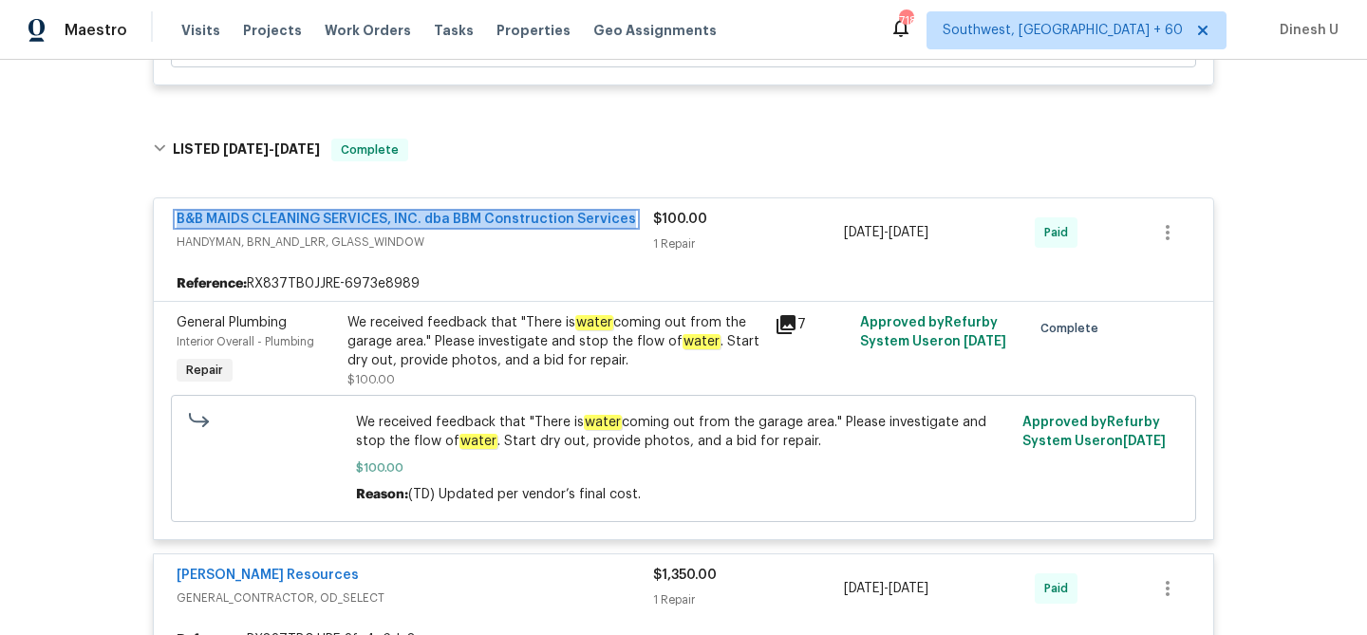
scroll to position [2534, 0]
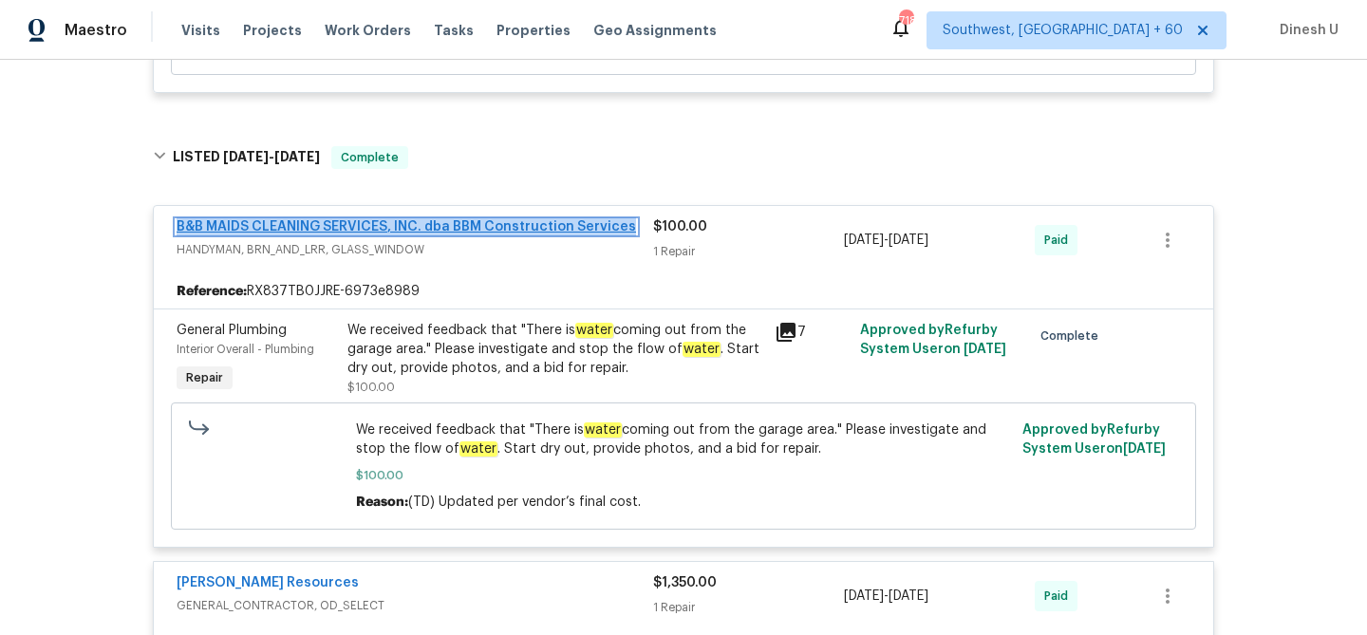
click at [445, 227] on link "B&B MAIDS CLEANING SERVICES, INC. dba BBM Construction Services" at bounding box center [406, 226] width 459 height 13
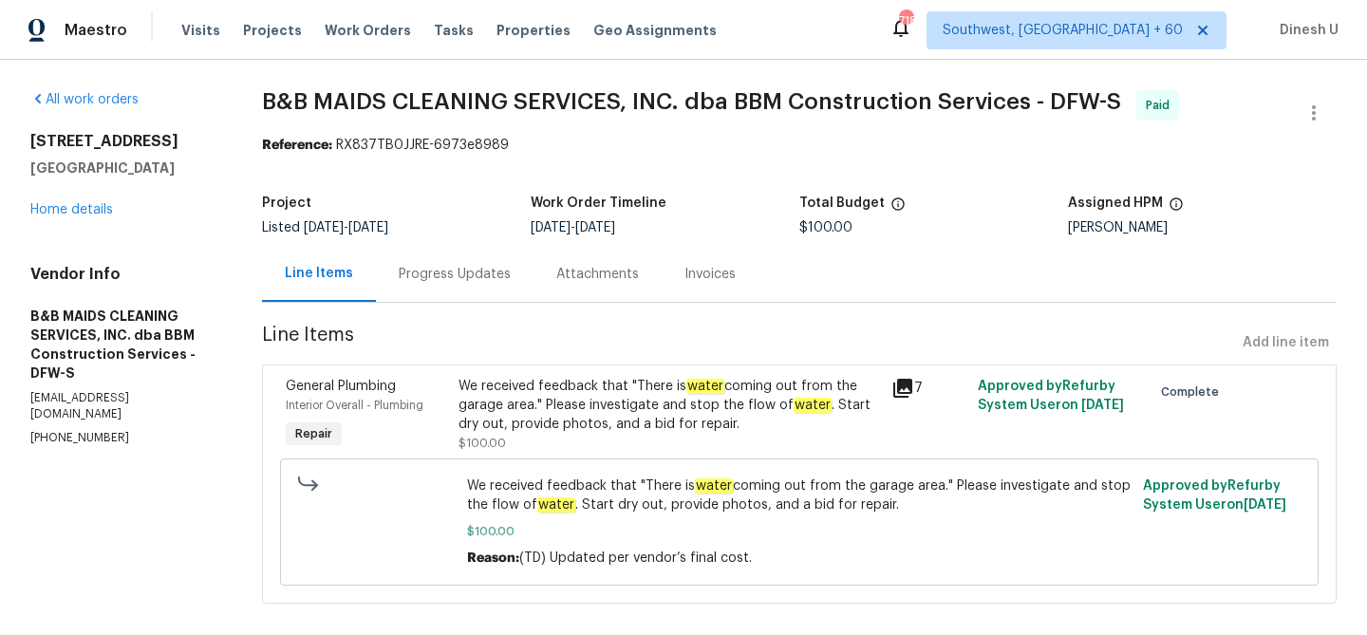
scroll to position [23, 0]
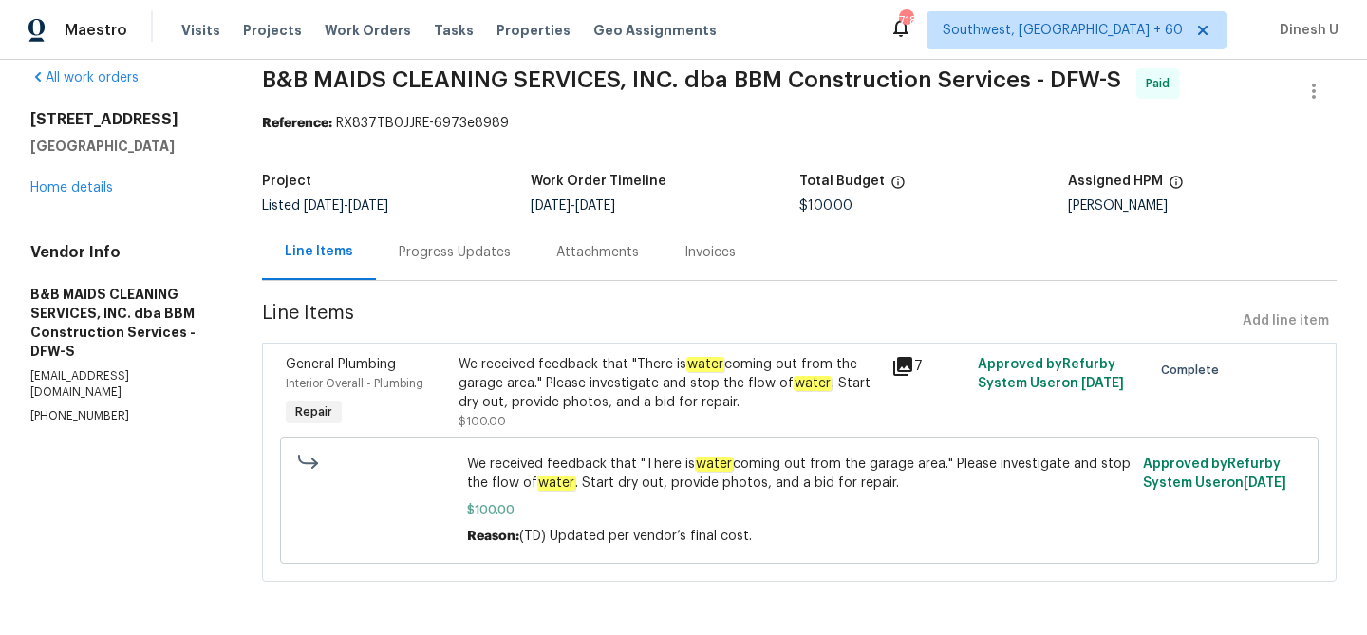
click at [496, 257] on div "Progress Updates" at bounding box center [455, 252] width 112 height 19
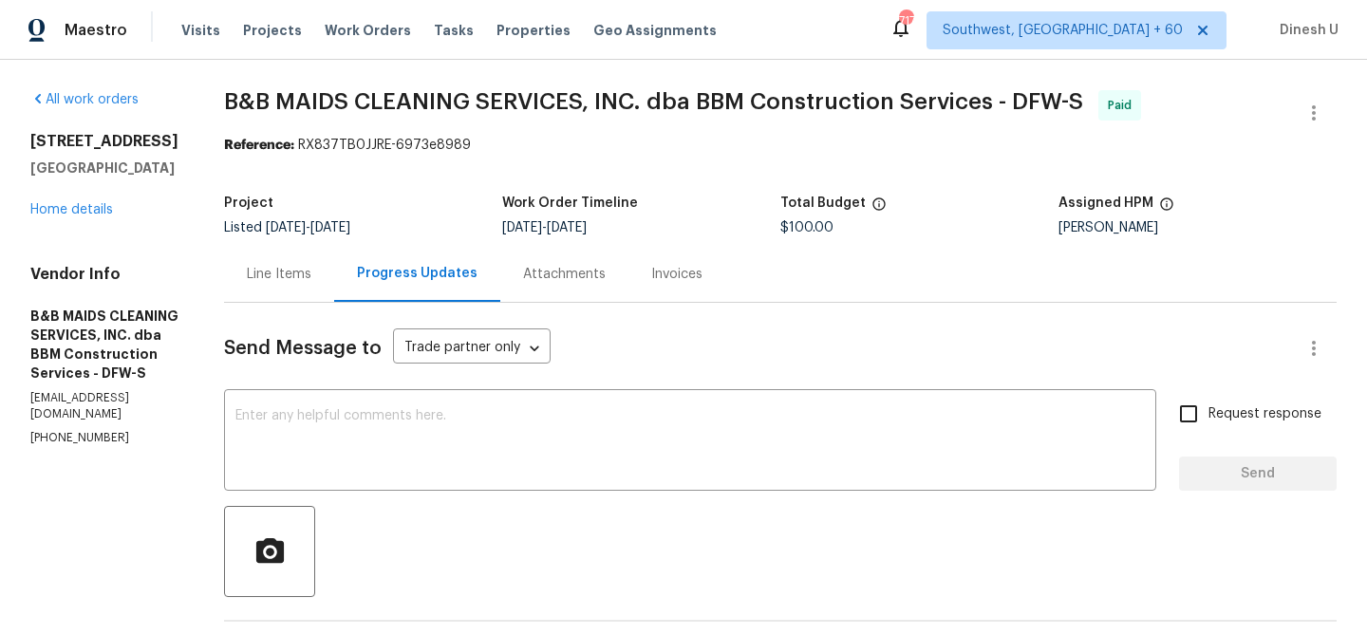
click at [311, 277] on div "Line Items" at bounding box center [279, 274] width 65 height 19
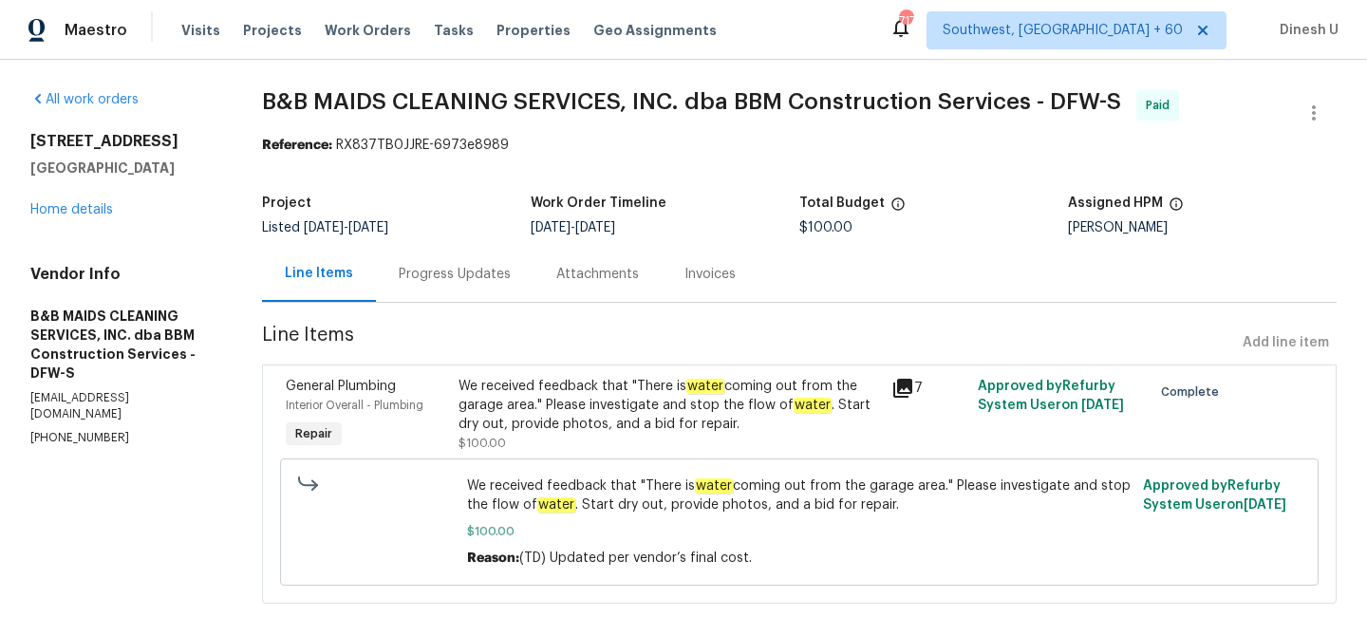
scroll to position [23, 0]
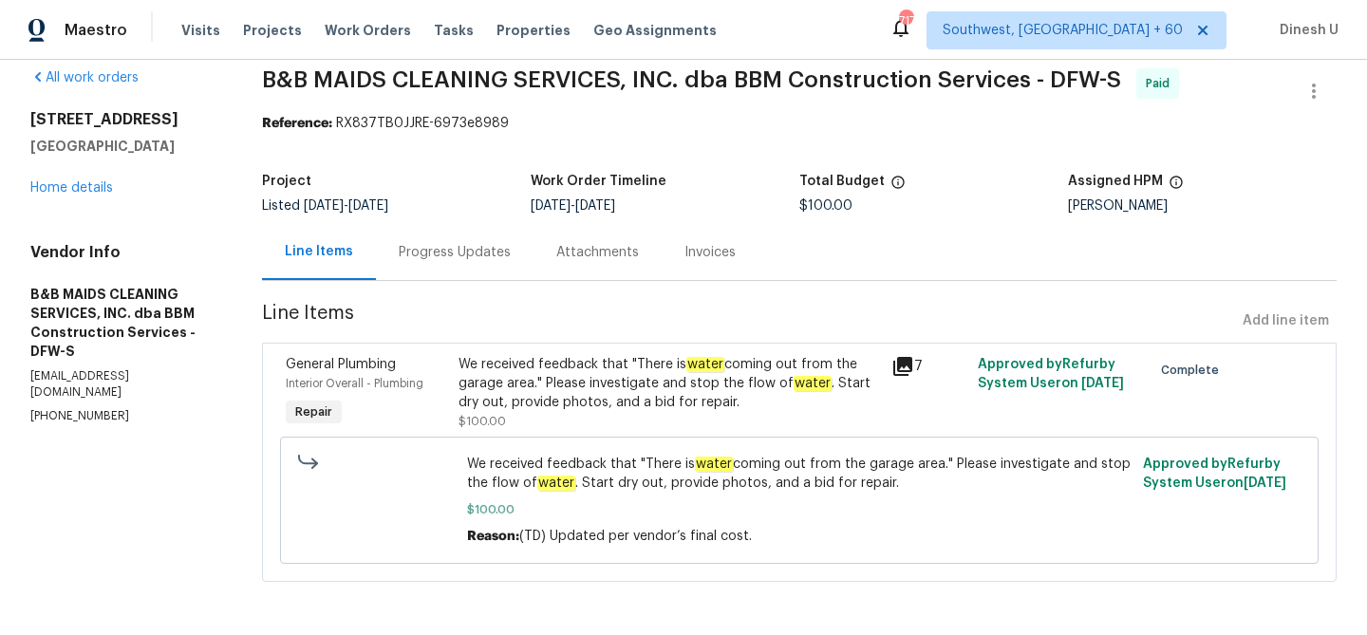
click at [467, 234] on div "Progress Updates" at bounding box center [455, 252] width 158 height 56
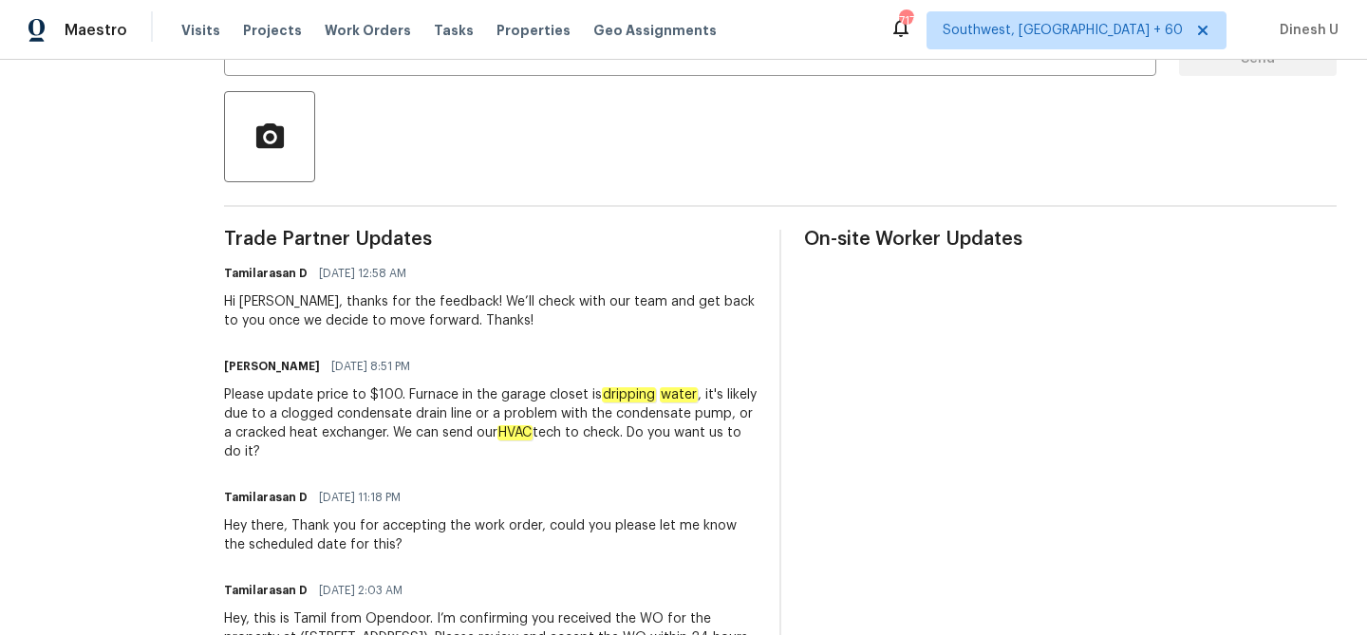
scroll to position [408, 0]
